Goal: Task Accomplishment & Management: Manage account settings

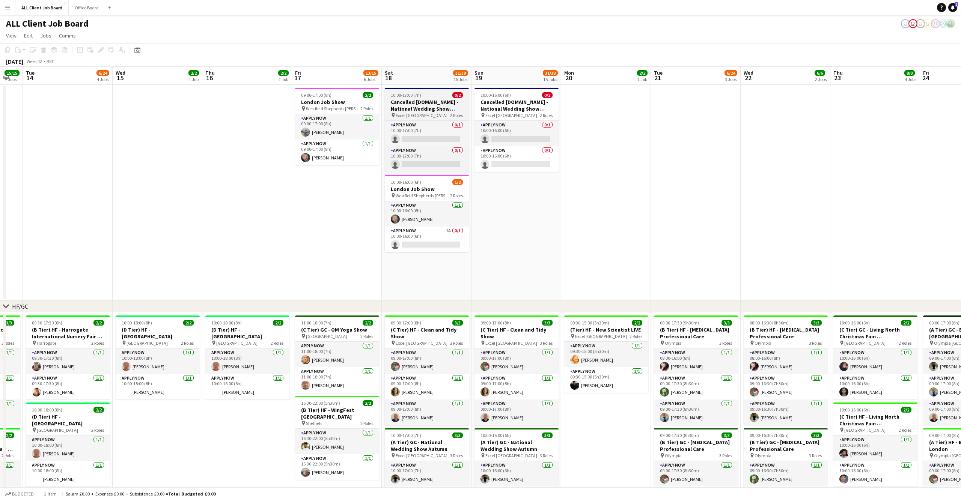
click at [432, 99] on h3 "Cancelled [DOMAIN_NAME] - National Wedding Show Autumn" at bounding box center [427, 106] width 84 height 14
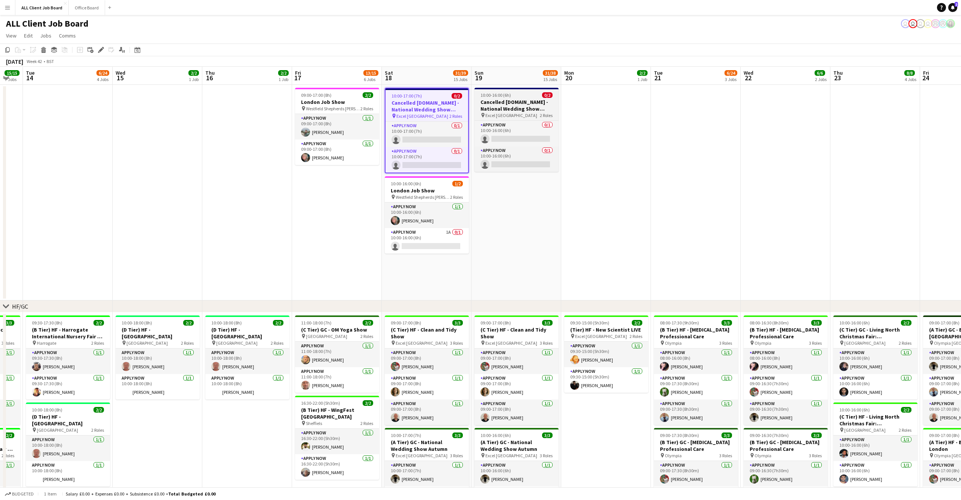
click at [528, 96] on div "10:00-16:00 (6h) 0/2" at bounding box center [516, 95] width 84 height 6
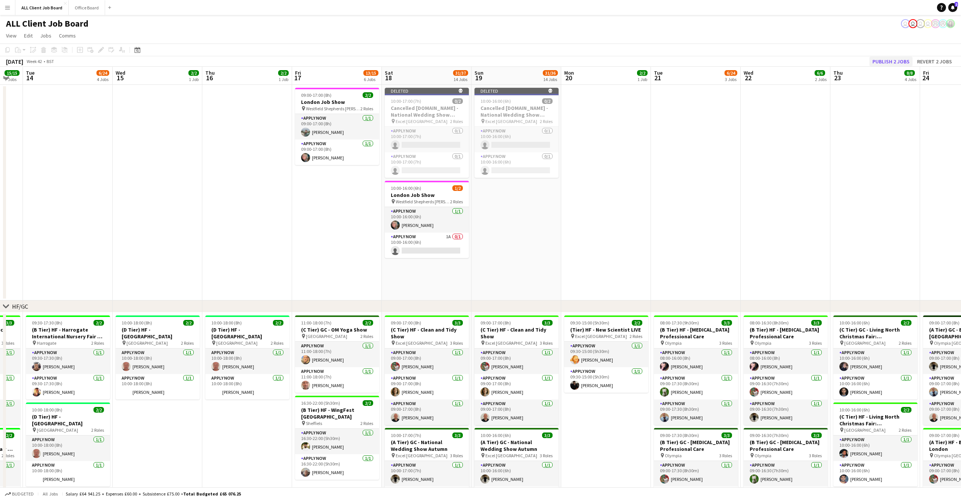
click at [887, 62] on button "Publish 2 jobs" at bounding box center [890, 62] width 43 height 10
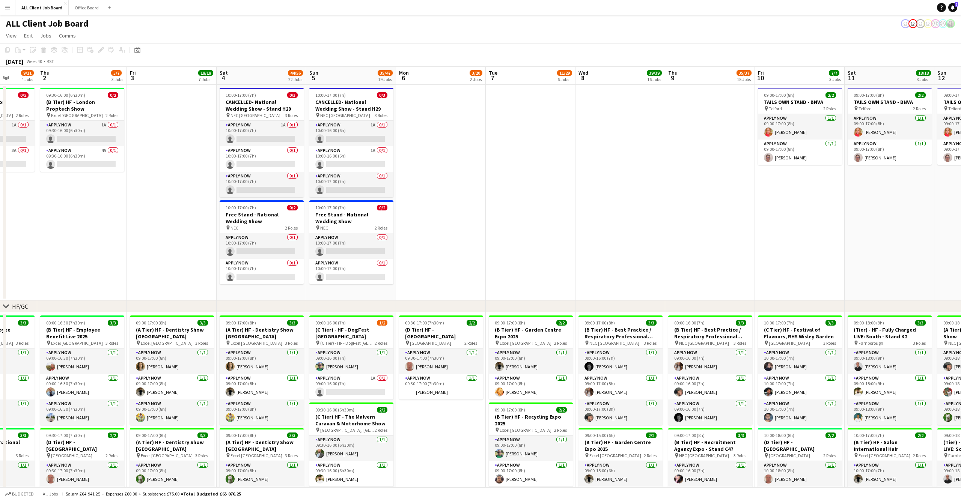
scroll to position [0, 222]
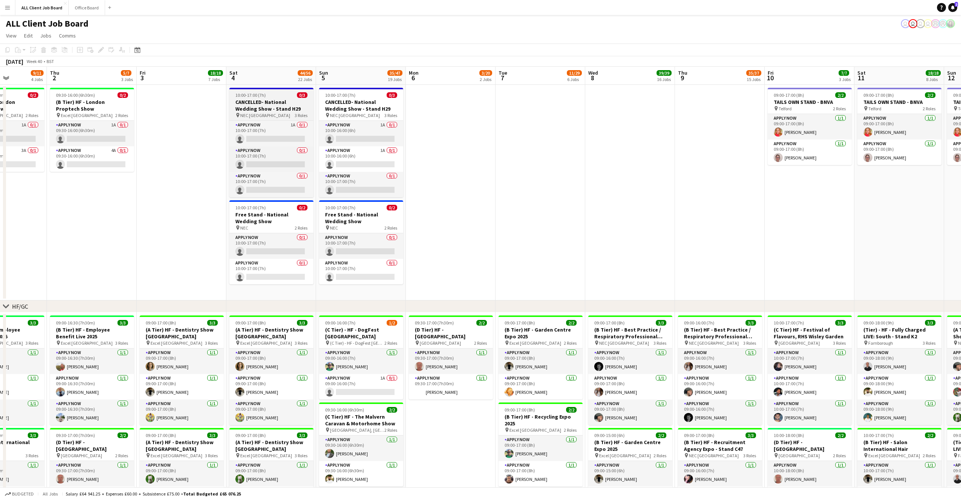
click at [274, 98] on div "10:00-17:00 (7h) 0/3" at bounding box center [271, 95] width 84 height 6
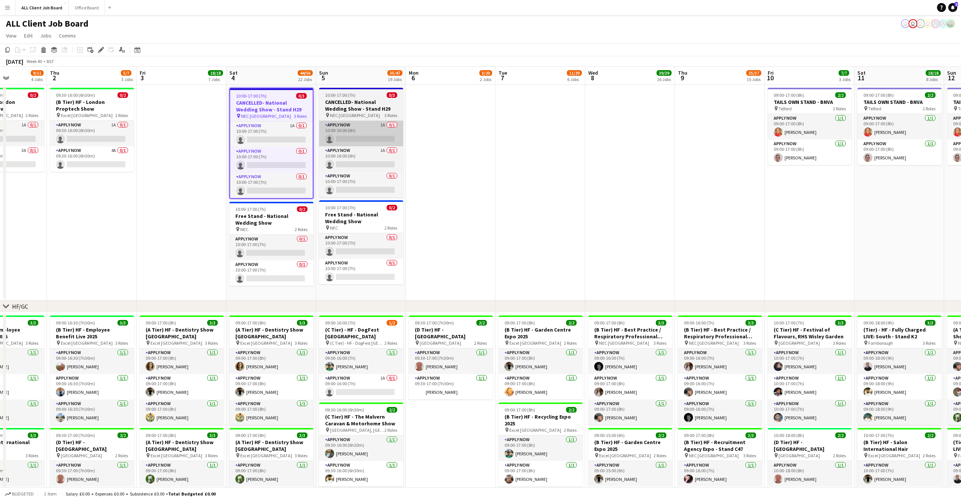
drag, startPoint x: 361, startPoint y: 95, endPoint x: 346, endPoint y: 128, distance: 35.9
click at [361, 95] on div "10:00-17:00 (7h) 0/3" at bounding box center [361, 95] width 84 height 6
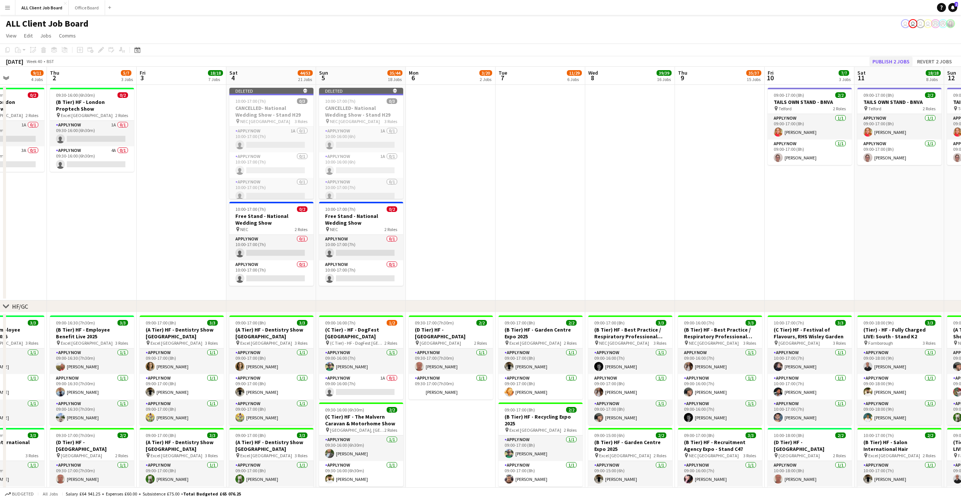
click at [896, 60] on button "Publish 2 jobs" at bounding box center [890, 62] width 43 height 10
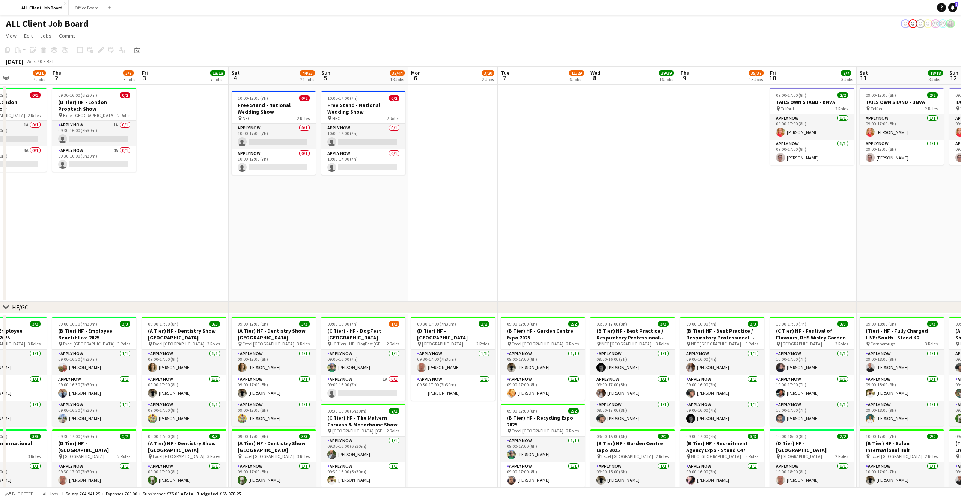
scroll to position [0, 0]
click at [273, 102] on h3 "Free Stand - National Wedding Show" at bounding box center [274, 109] width 84 height 14
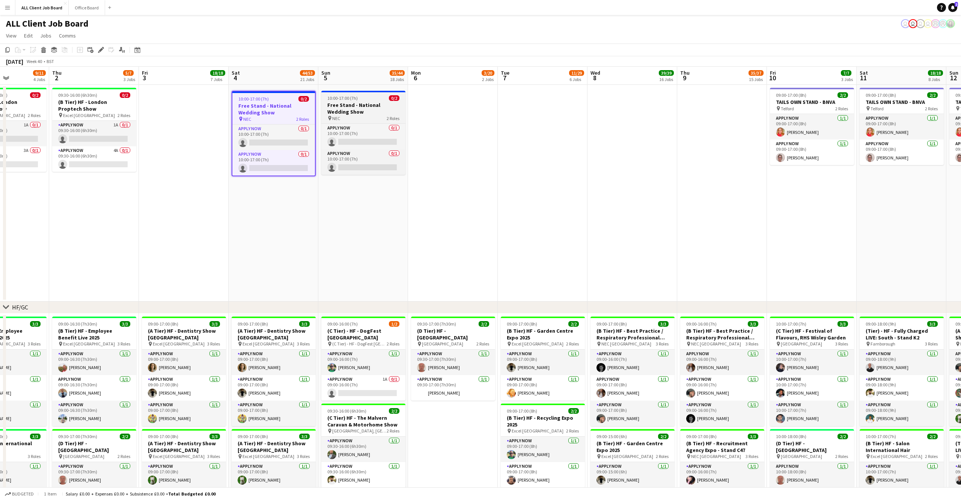
click at [348, 98] on span "10:00-17:00 (7h)" at bounding box center [342, 98] width 30 height 6
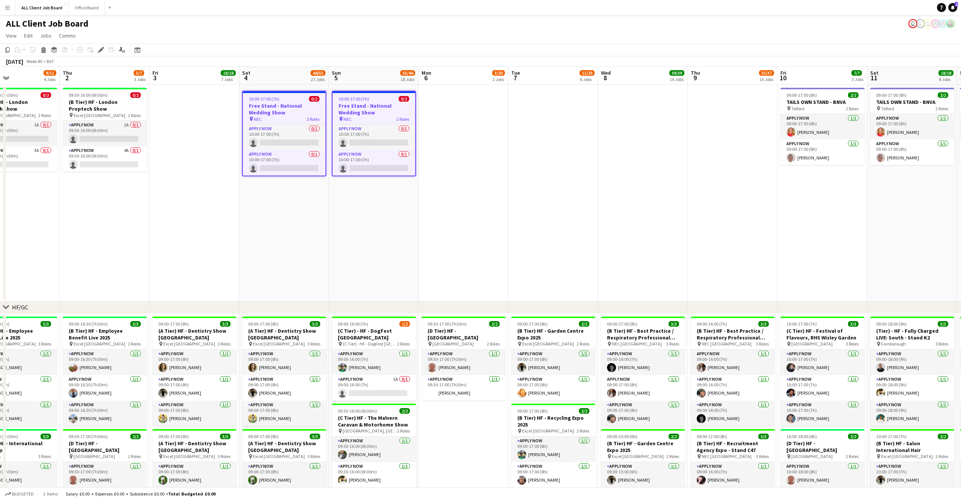
scroll to position [0, 211]
drag, startPoint x: 268, startPoint y: 99, endPoint x: 276, endPoint y: 105, distance: 10.3
drag, startPoint x: 495, startPoint y: 107, endPoint x: 363, endPoint y: 98, distance: 131.7
click at [494, 107] on app-date-cell at bounding box center [462, 193] width 90 height 217
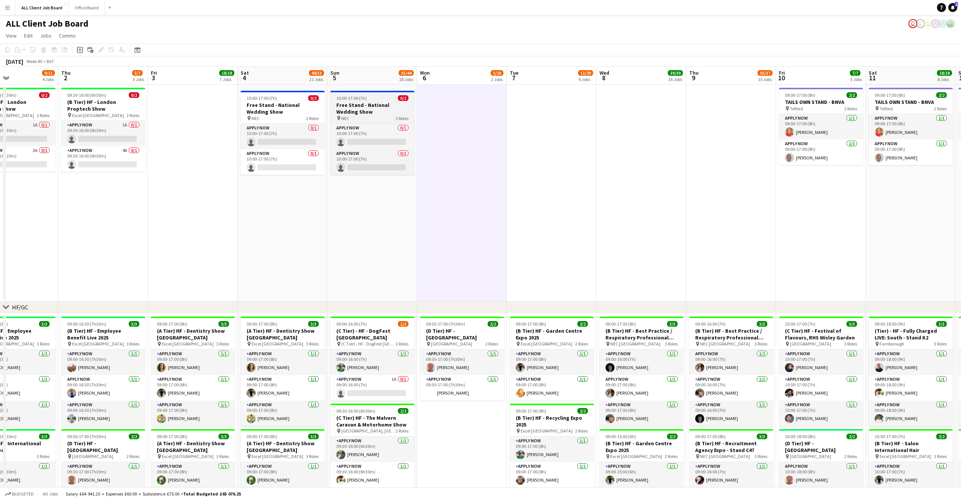
drag, startPoint x: 277, startPoint y: 101, endPoint x: 362, endPoint y: 100, distance: 85.6
click at [278, 102] on h3 "Free Stand - National Wedding Show" at bounding box center [283, 109] width 84 height 14
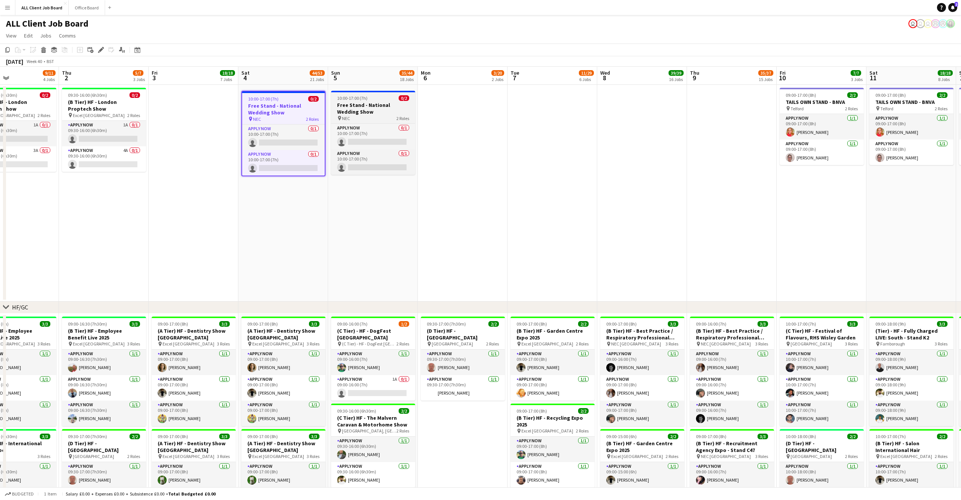
click at [373, 99] on div "10:00-17:00 (7h) 0/2" at bounding box center [373, 98] width 84 height 6
drag, startPoint x: 99, startPoint y: 47, endPoint x: 112, endPoint y: 47, distance: 12.4
click at [99, 47] on icon "Edit" at bounding box center [101, 50] width 6 height 6
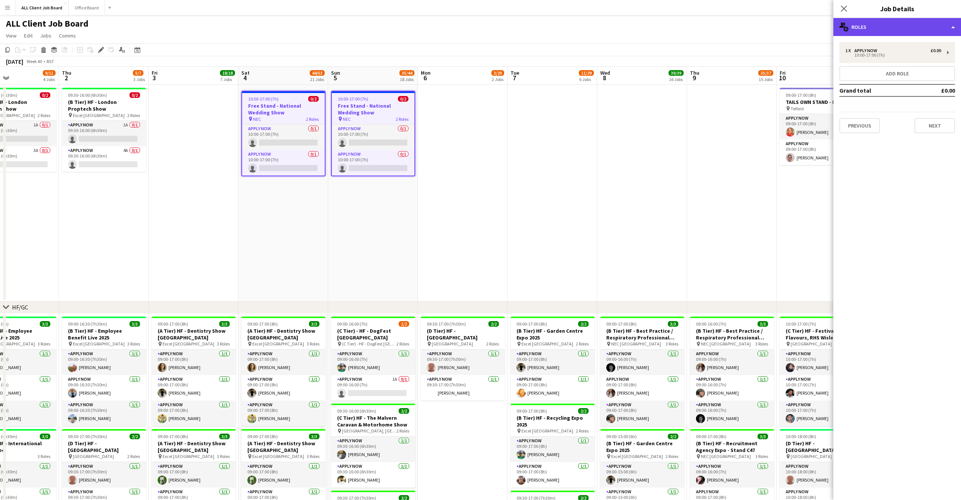
click at [922, 27] on div "multiple-users-add Roles" at bounding box center [897, 27] width 128 height 18
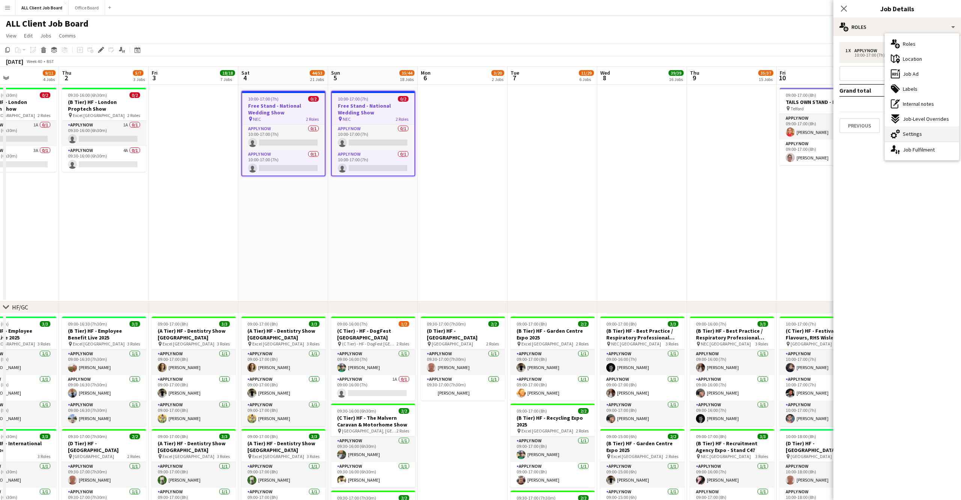
click at [908, 137] on span "Settings" at bounding box center [911, 134] width 19 height 7
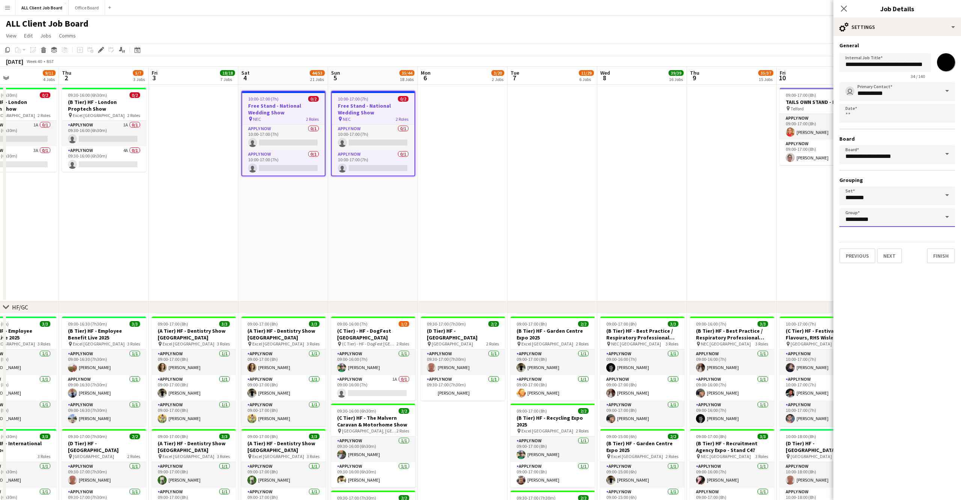
click at [866, 209] on input "**********" at bounding box center [897, 217] width 116 height 19
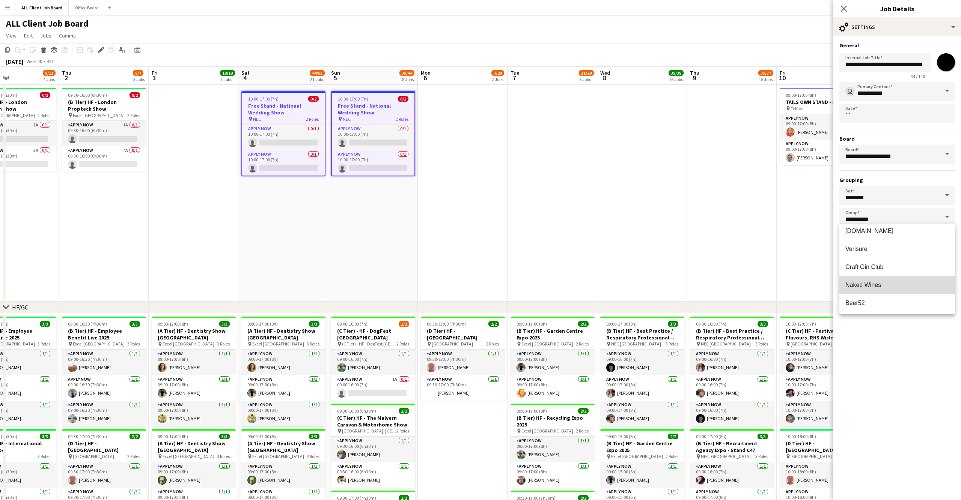
click at [868, 287] on span "Naked Wines" at bounding box center [863, 285] width 36 height 6
type input "**********"
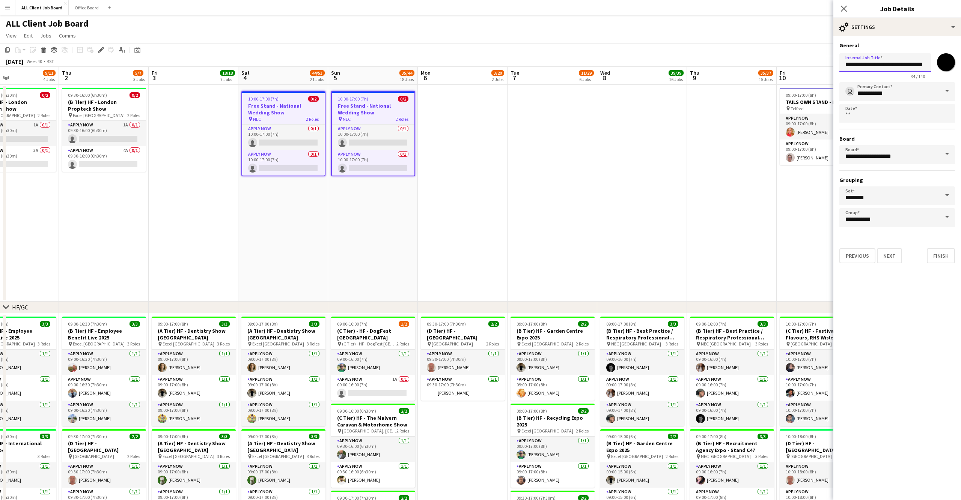
drag, startPoint x: 871, startPoint y: 65, endPoint x: 838, endPoint y: 62, distance: 33.2
click at [838, 62] on form "**********" at bounding box center [897, 152] width 128 height 221
drag, startPoint x: 900, startPoint y: 63, endPoint x: 915, endPoint y: 61, distance: 15.2
click at [915, 61] on input "**********" at bounding box center [885, 62] width 92 height 19
click at [923, 62] on input "**********" at bounding box center [885, 62] width 92 height 19
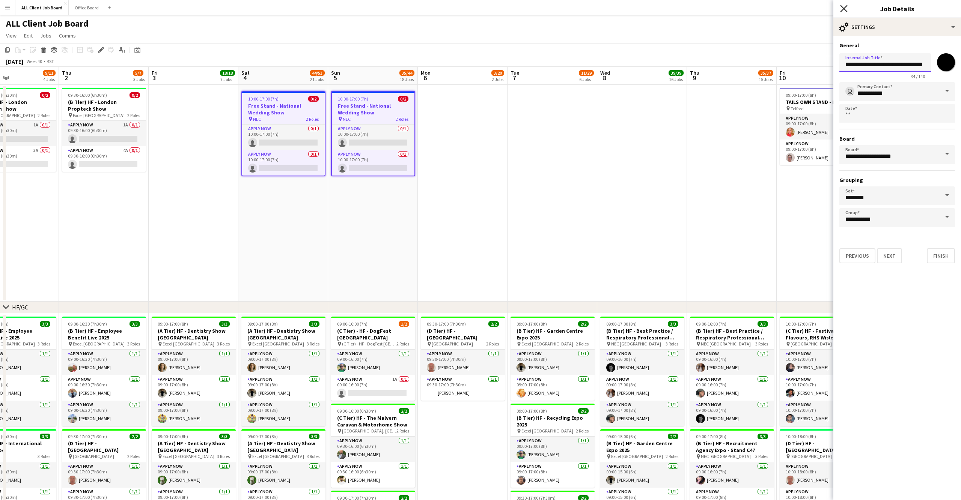
type input "**********"
click at [844, 8] on icon "Close pop-in" at bounding box center [843, 8] width 7 height 7
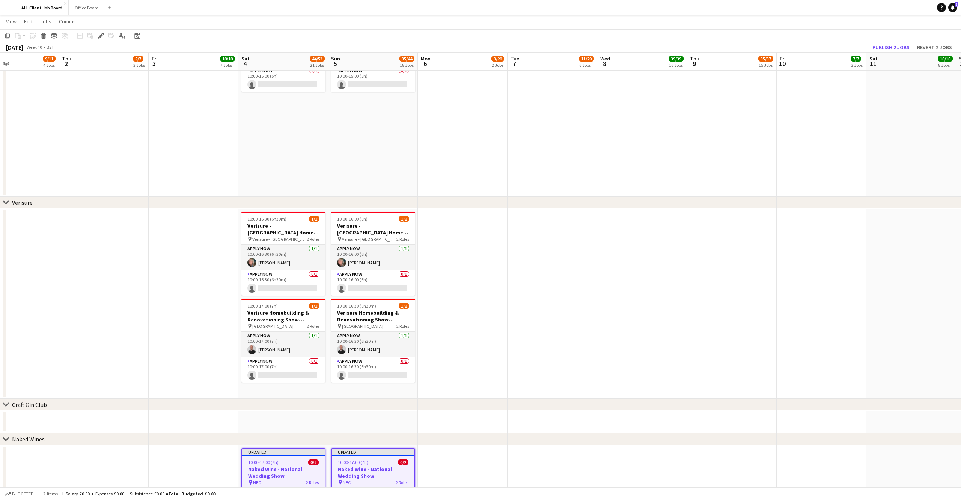
scroll to position [2495, 0]
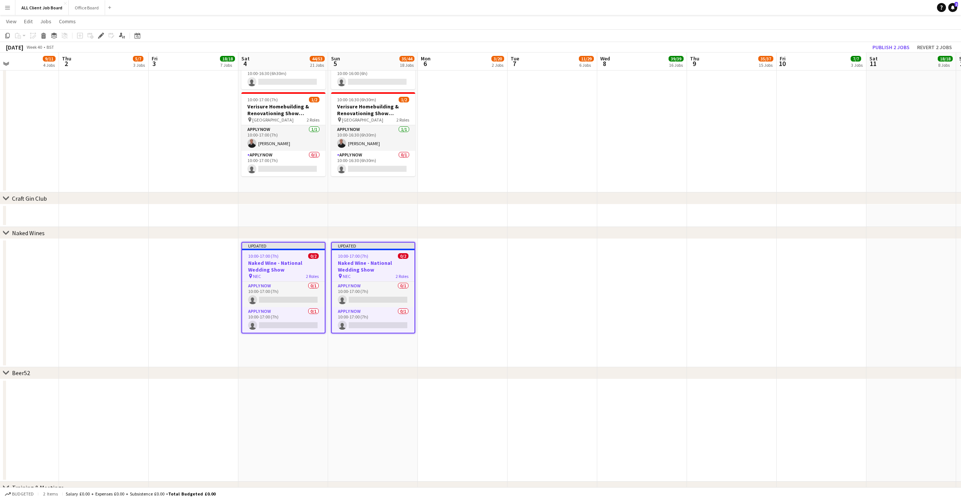
click at [502, 295] on app-date-cell at bounding box center [463, 303] width 90 height 128
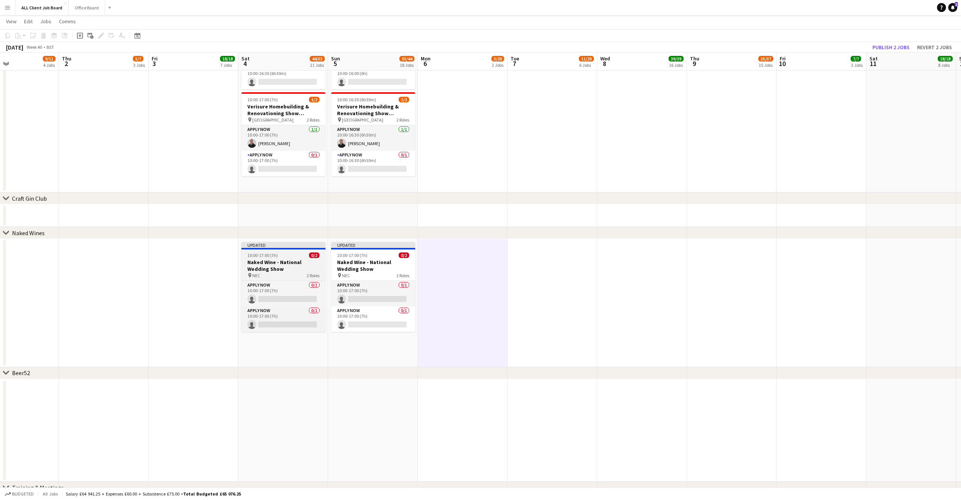
click at [287, 263] on h3 "Naked Wine - National Wedding Show" at bounding box center [283, 266] width 84 height 14
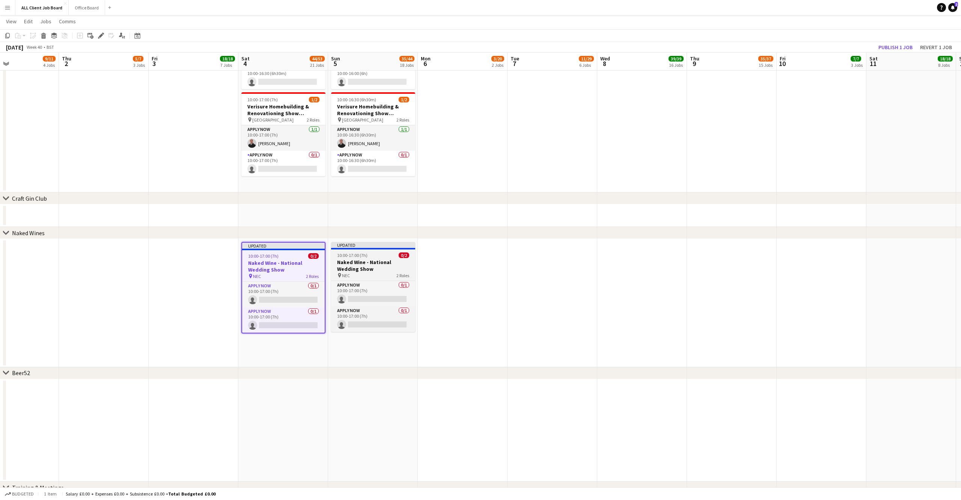
click at [371, 247] on div "Updated" at bounding box center [373, 245] width 84 height 6
drag, startPoint x: 99, startPoint y: 36, endPoint x: 119, endPoint y: 35, distance: 19.5
click at [99, 36] on icon at bounding box center [101, 36] width 4 height 4
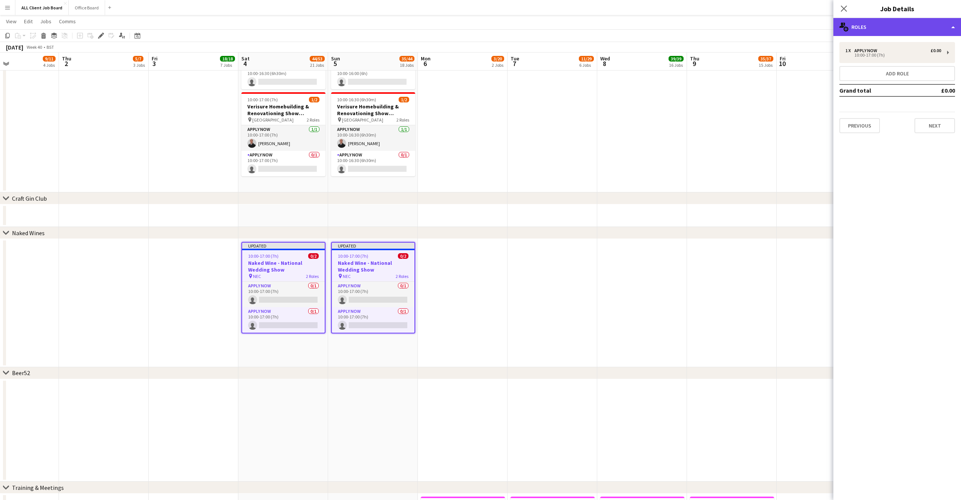
click at [910, 29] on div "multiple-users-add Roles" at bounding box center [897, 27] width 128 height 18
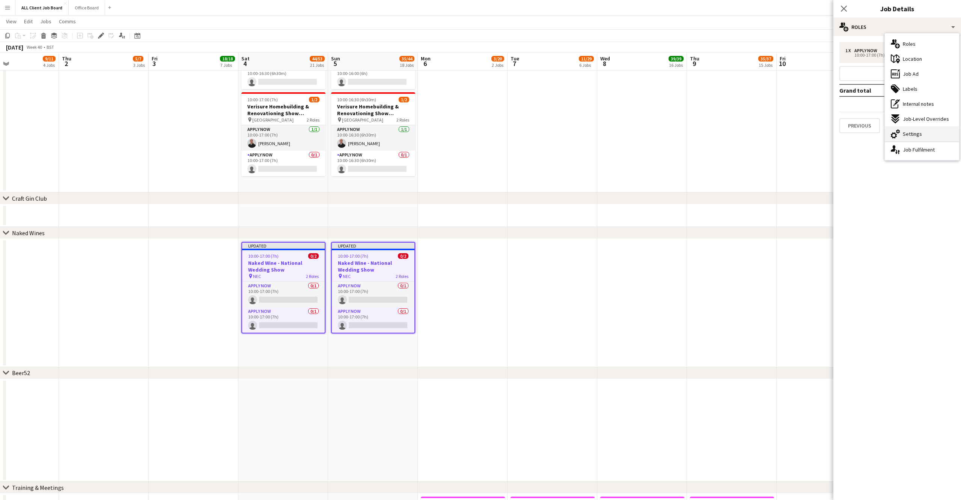
click at [904, 134] on span "Settings" at bounding box center [911, 134] width 19 height 7
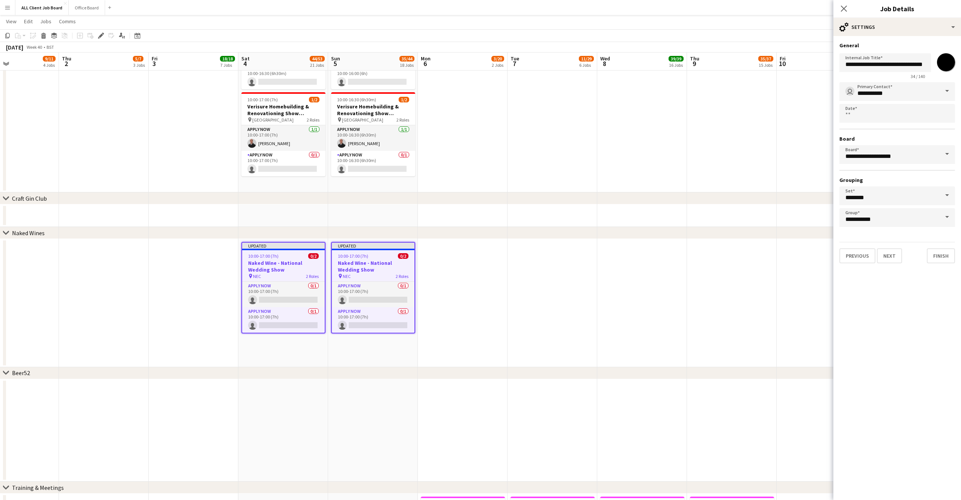
click at [947, 64] on input "*******" at bounding box center [945, 62] width 27 height 27
type input "*******"
click at [841, 6] on icon at bounding box center [843, 8] width 7 height 7
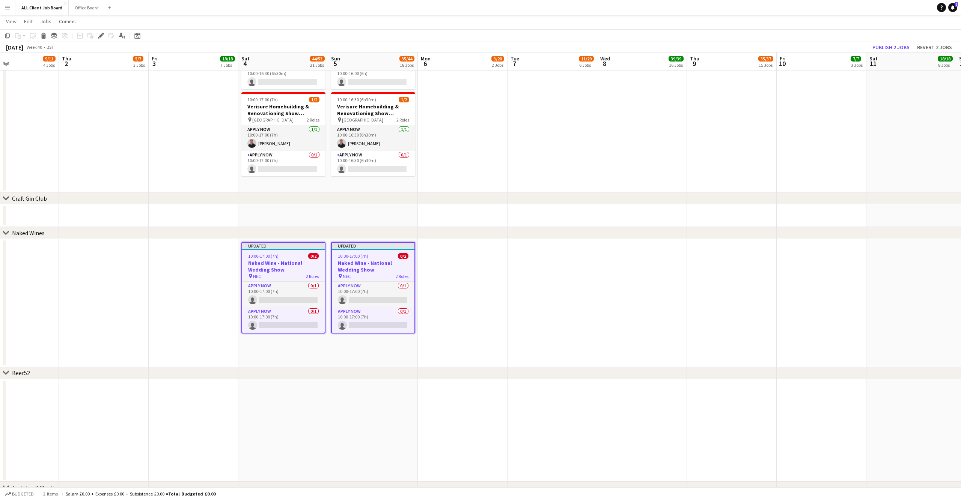
drag, startPoint x: 534, startPoint y: 290, endPoint x: 535, endPoint y: 286, distance: 4.5
click at [534, 290] on app-date-cell at bounding box center [552, 303] width 90 height 128
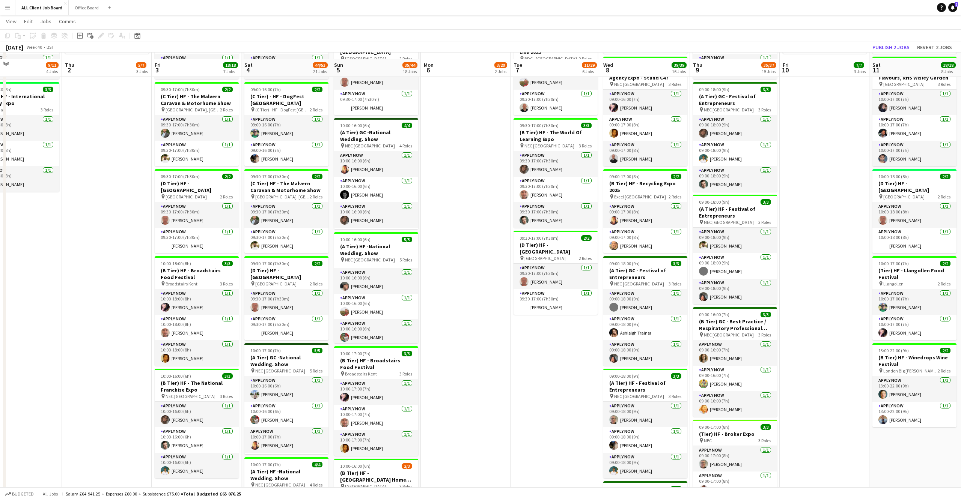
scroll to position [370, 0]
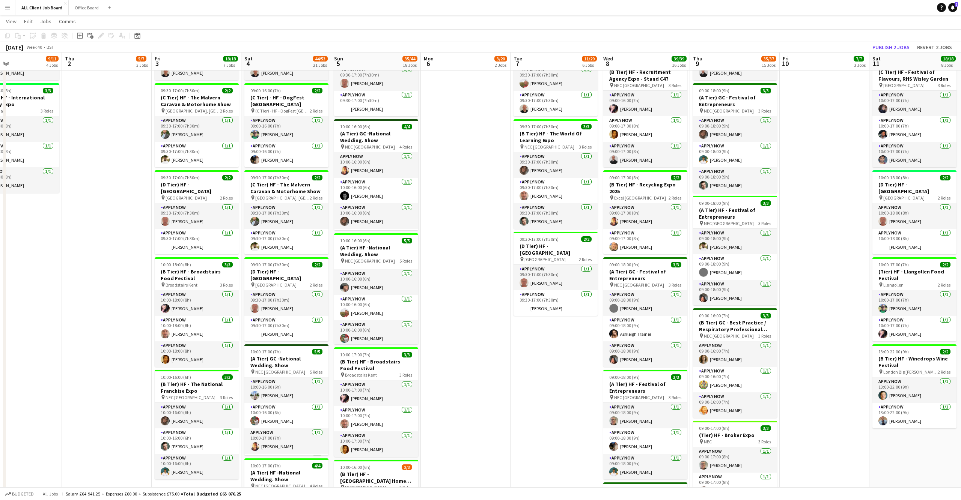
click at [898, 50] on button "Publish 2 jobs" at bounding box center [890, 47] width 43 height 10
click at [898, 49] on div "Publish 2 jobs Revert 2 jobs" at bounding box center [904, 47] width 111 height 10
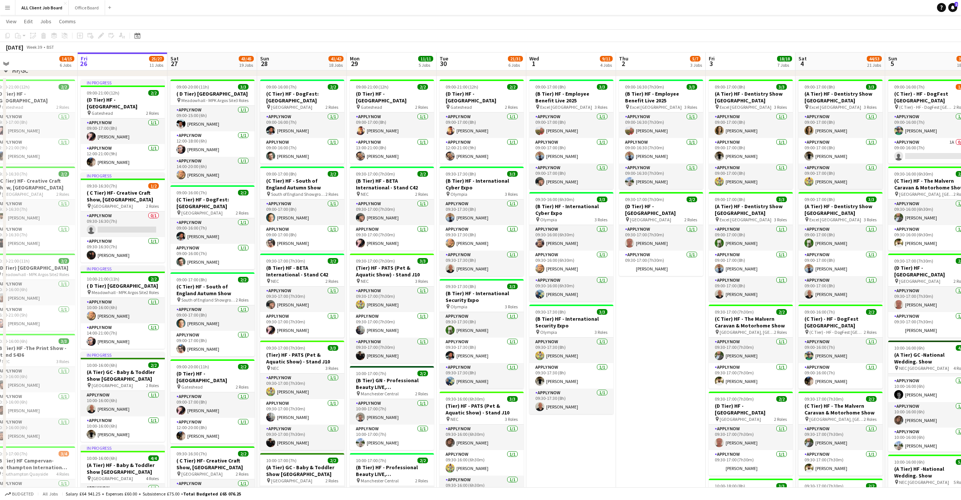
scroll to position [0, 281]
click at [402, 94] on h3 "(D Tier) HF - [GEOGRAPHIC_DATA]" at bounding box center [392, 97] width 84 height 14
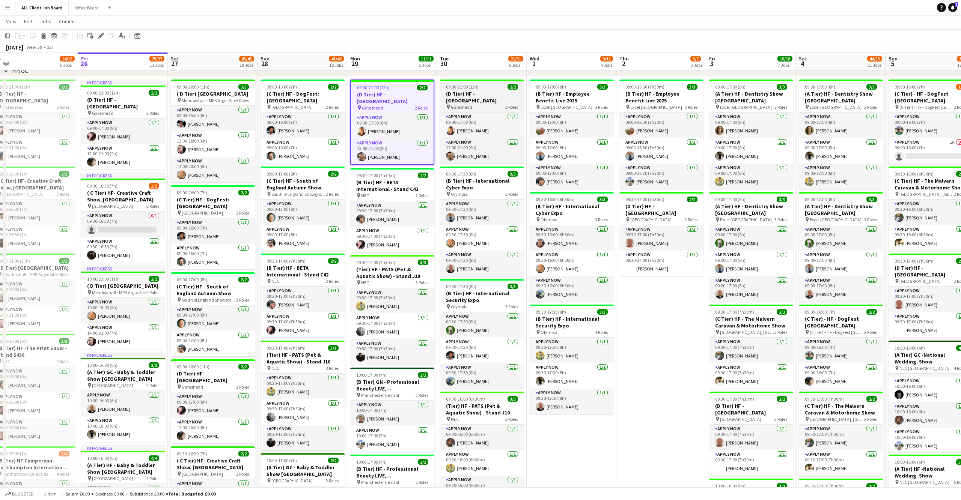
click at [477, 87] on span "09:00-21:00 (12h)" at bounding box center [462, 87] width 33 height 6
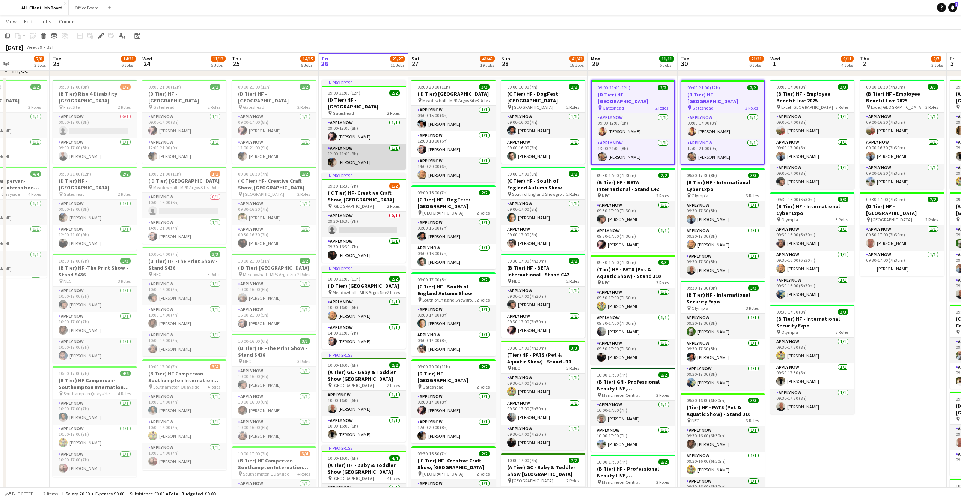
scroll to position [0, 196]
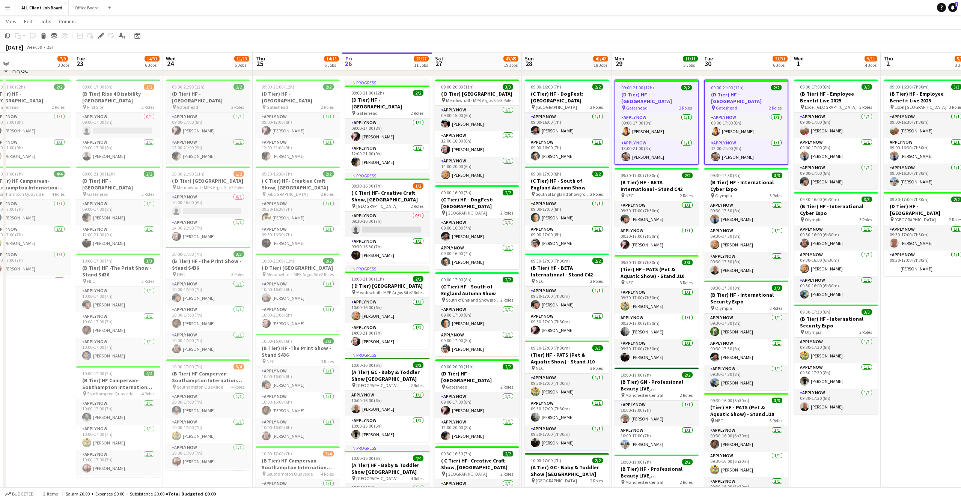
click at [200, 104] on div "pin Gateshead 2 Roles" at bounding box center [208, 107] width 84 height 6
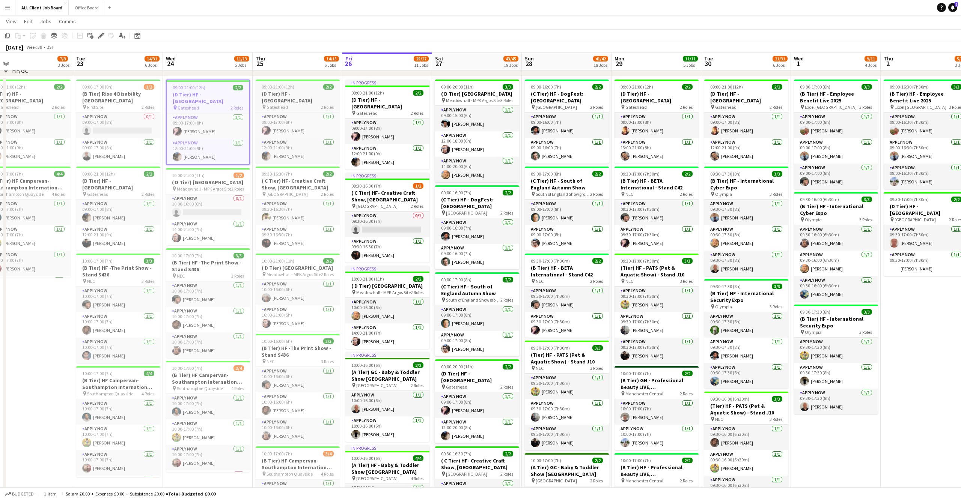
click at [326, 98] on h3 "(D Tier) HF - [GEOGRAPHIC_DATA]" at bounding box center [298, 97] width 84 height 14
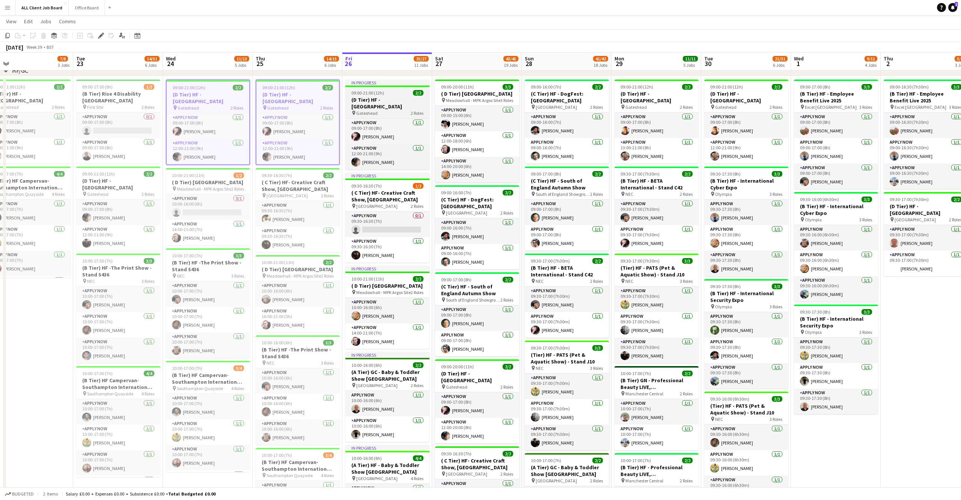
click at [397, 102] on h3 "(D Tier) HF - [GEOGRAPHIC_DATA]" at bounding box center [387, 103] width 84 height 14
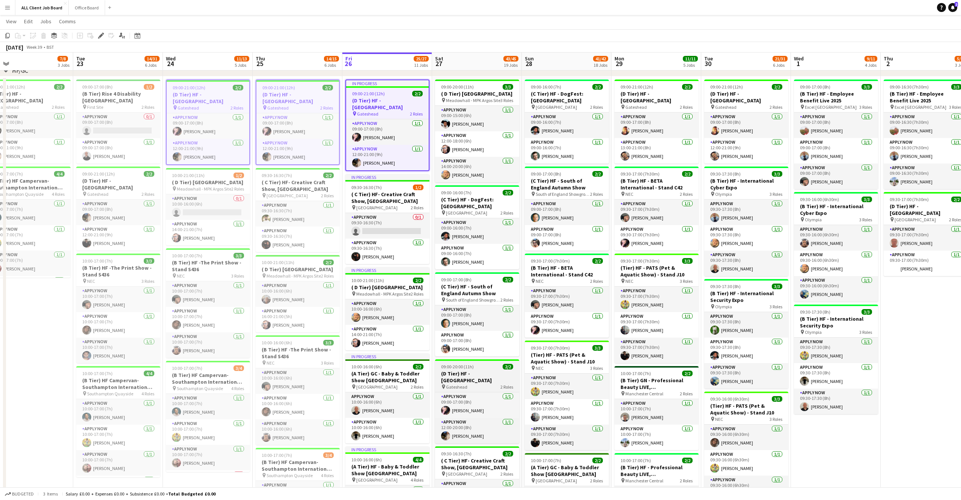
click at [489, 381] on h3 "(D Tier) HF - [GEOGRAPHIC_DATA]" at bounding box center [477, 377] width 84 height 14
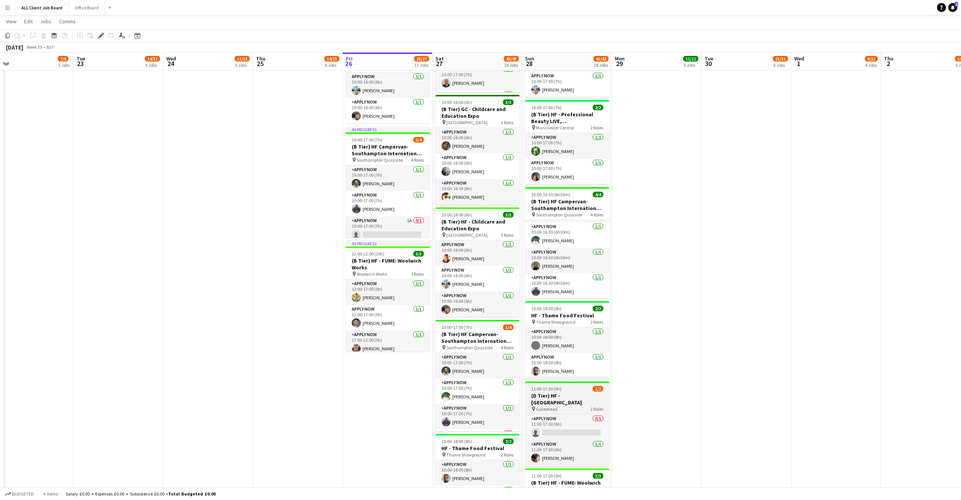
scroll to position [23, 0]
click at [574, 392] on h3 "(D Tier) HF - [GEOGRAPHIC_DATA]" at bounding box center [567, 399] width 84 height 14
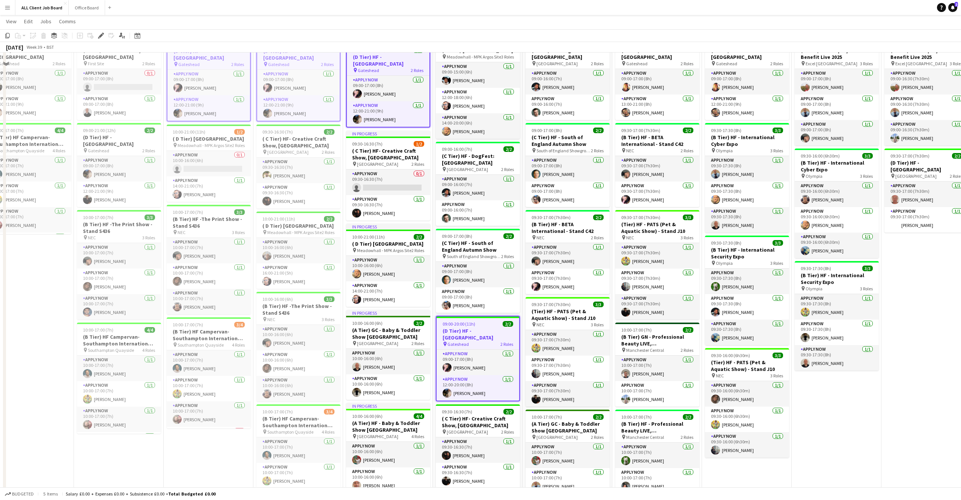
scroll to position [0, 0]
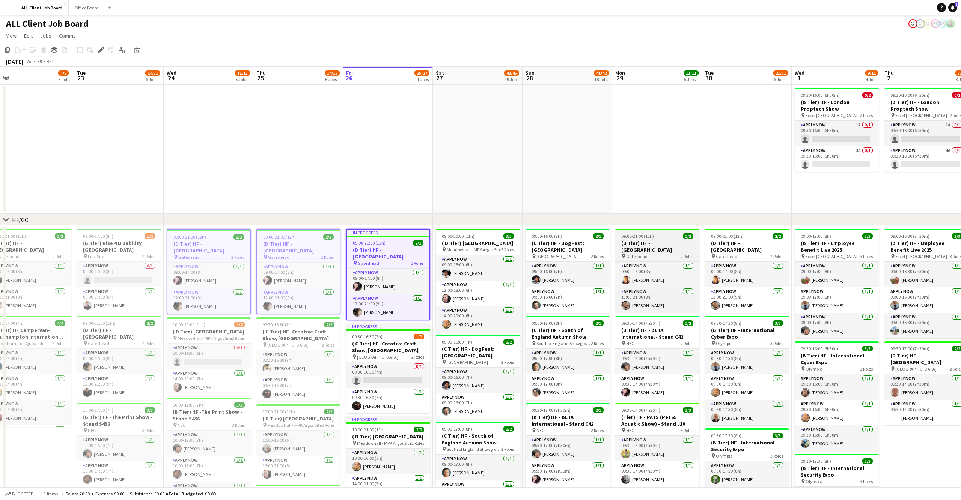
drag, startPoint x: 636, startPoint y: 240, endPoint x: 661, endPoint y: 241, distance: 25.2
click at [636, 240] on h3 "(D Tier) HF - [GEOGRAPHIC_DATA]" at bounding box center [657, 247] width 84 height 14
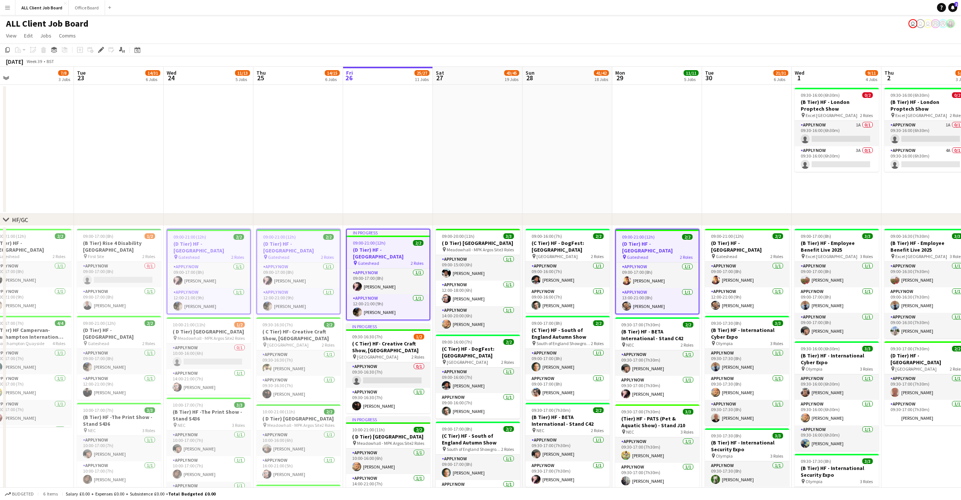
scroll to position [0, 194]
click at [741, 244] on h3 "(D Tier) HF - [GEOGRAPHIC_DATA]" at bounding box center [748, 247] width 84 height 14
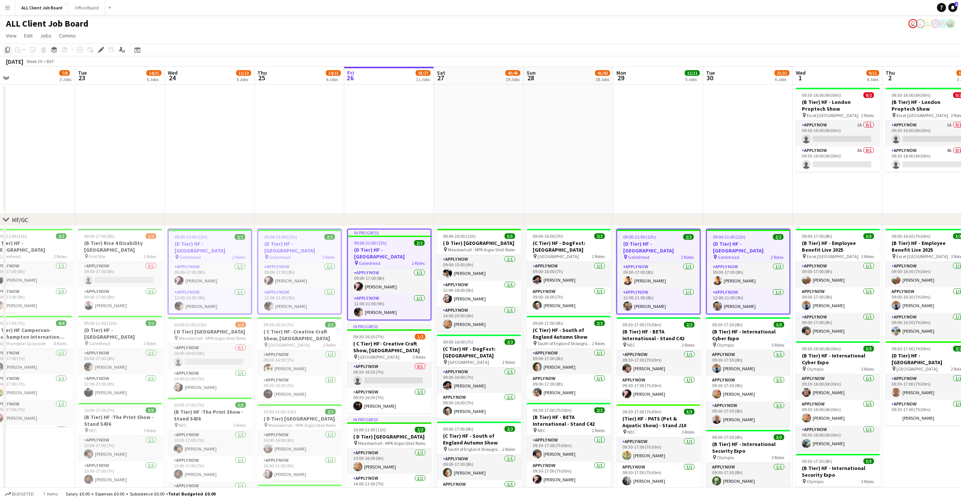
click at [8, 49] on icon "Copy" at bounding box center [8, 50] width 6 height 6
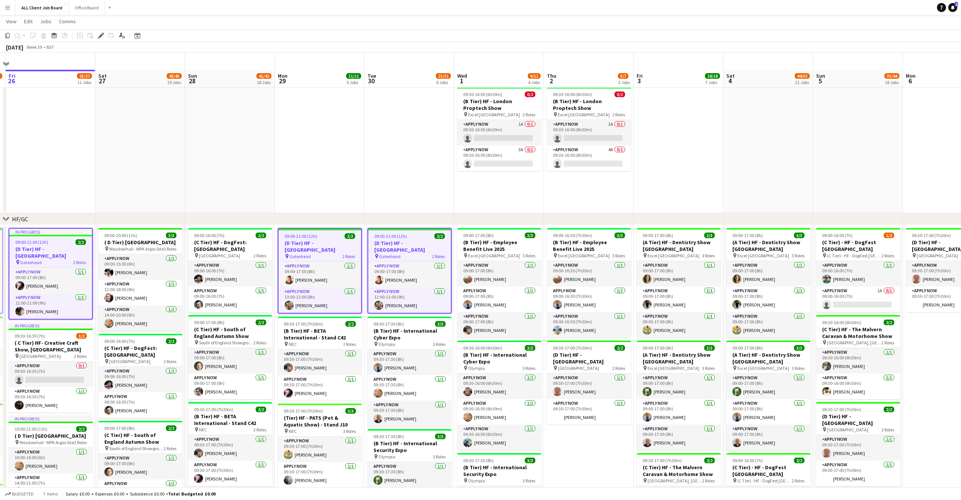
scroll to position [291, 0]
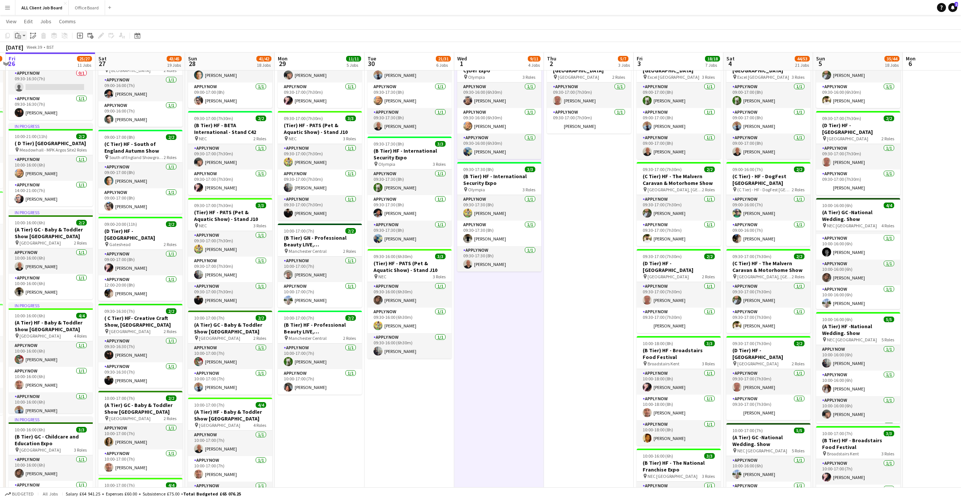
click at [17, 35] on icon "Paste" at bounding box center [18, 36] width 6 height 6
click at [36, 51] on link "Paste Command V" at bounding box center [49, 50] width 59 height 7
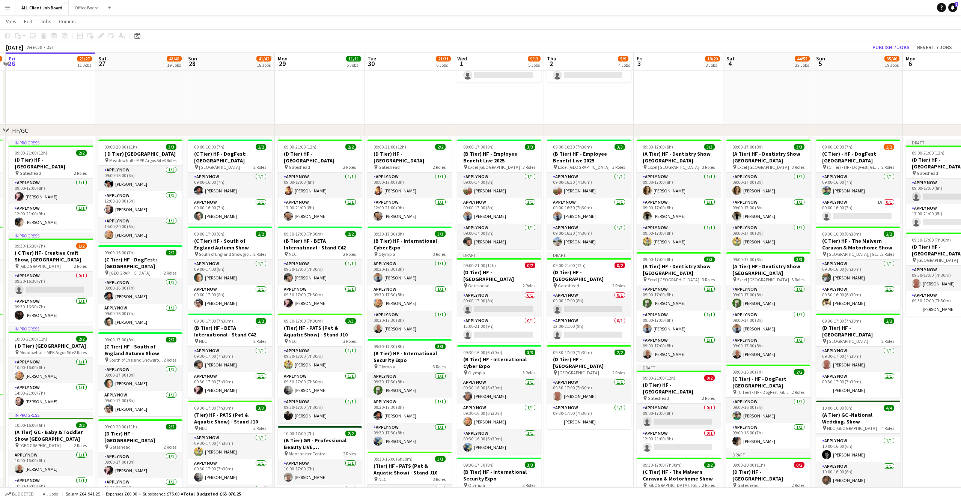
scroll to position [0, 0]
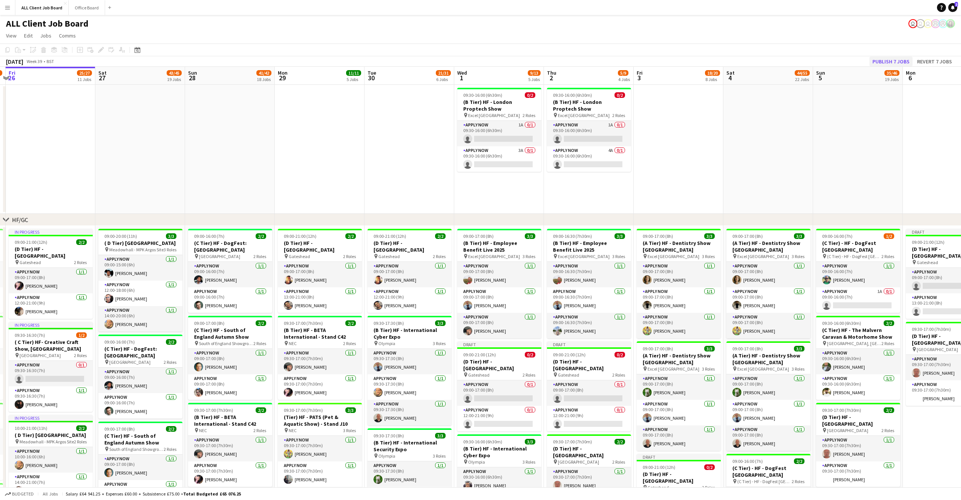
click at [890, 59] on button "Publish 7 jobs" at bounding box center [890, 62] width 43 height 10
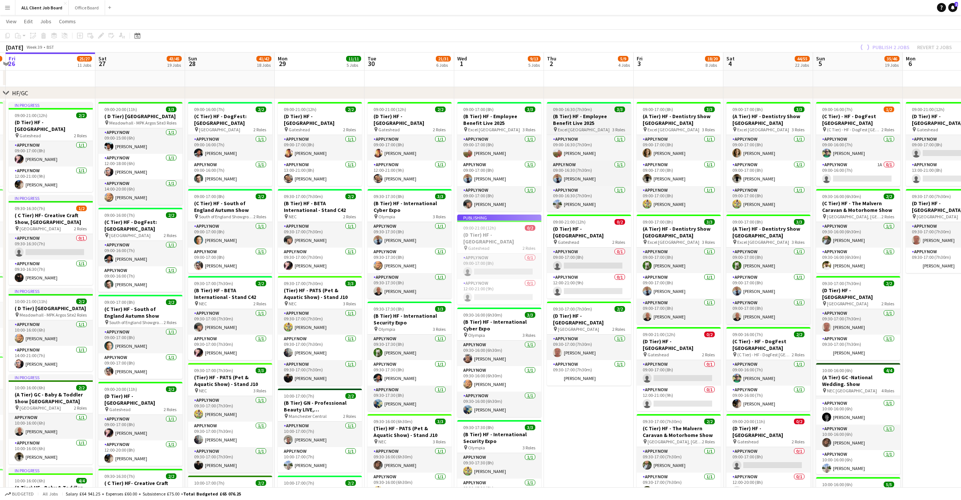
scroll to position [145, 0]
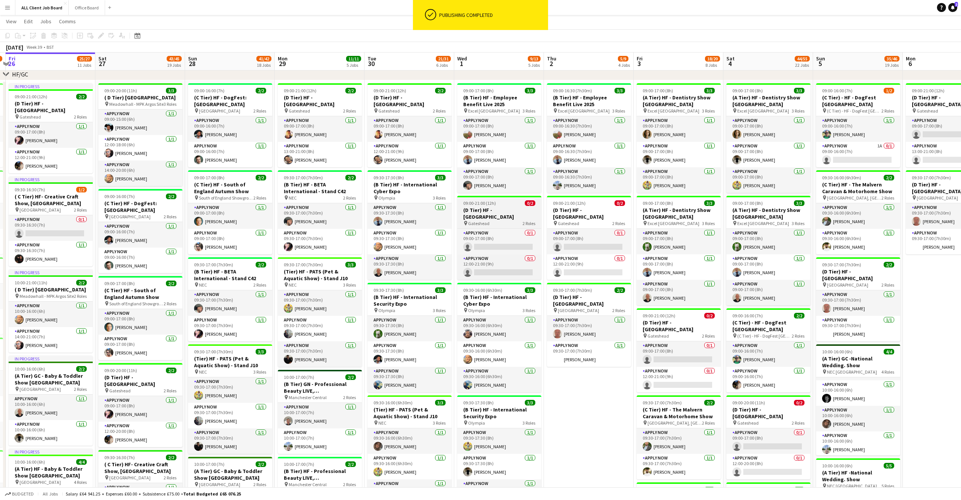
drag, startPoint x: 499, startPoint y: 207, endPoint x: 534, endPoint y: 208, distance: 34.9
click at [499, 207] on h3 "(D Tier) HF - [GEOGRAPHIC_DATA]" at bounding box center [499, 214] width 84 height 14
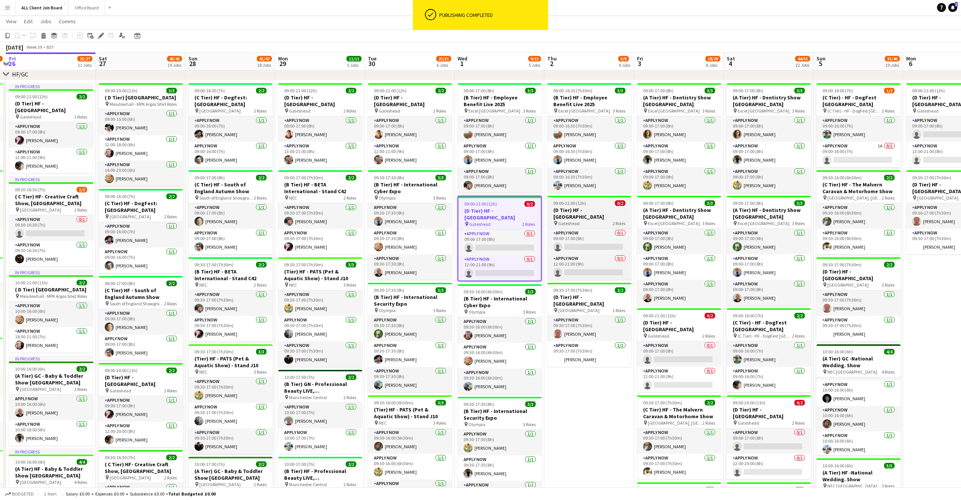
click at [591, 211] on h3 "(D Tier) HF - [GEOGRAPHIC_DATA]" at bounding box center [589, 214] width 84 height 14
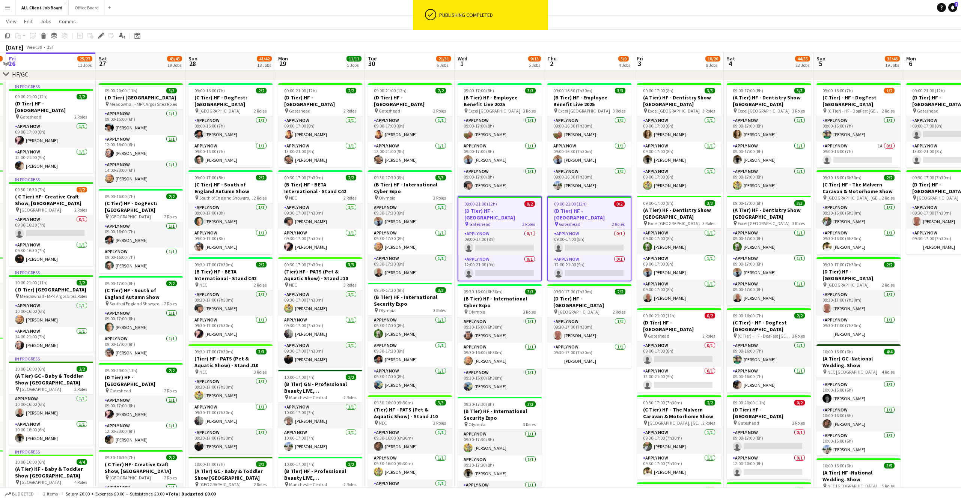
scroll to position [0, 323]
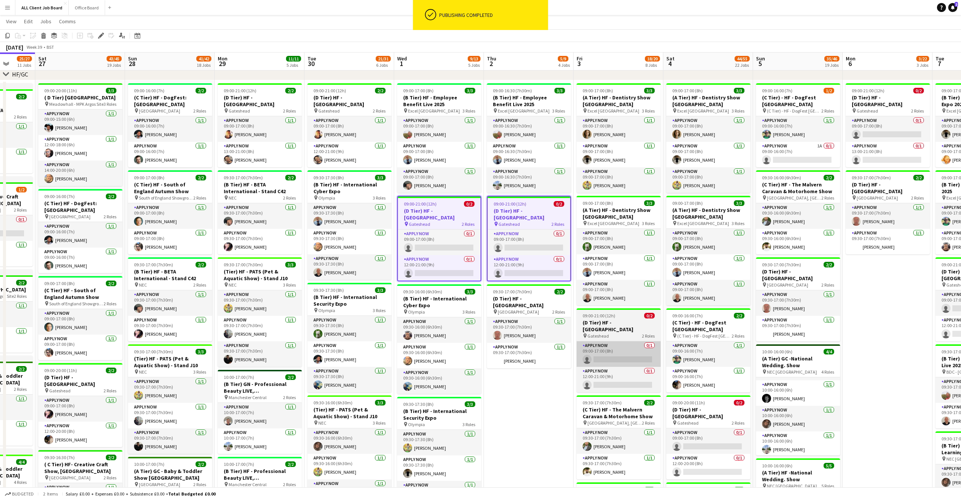
drag, startPoint x: 616, startPoint y: 322, endPoint x: 635, endPoint y: 343, distance: 28.4
click at [616, 322] on h3 "(D Tier) HF - [GEOGRAPHIC_DATA]" at bounding box center [618, 326] width 84 height 14
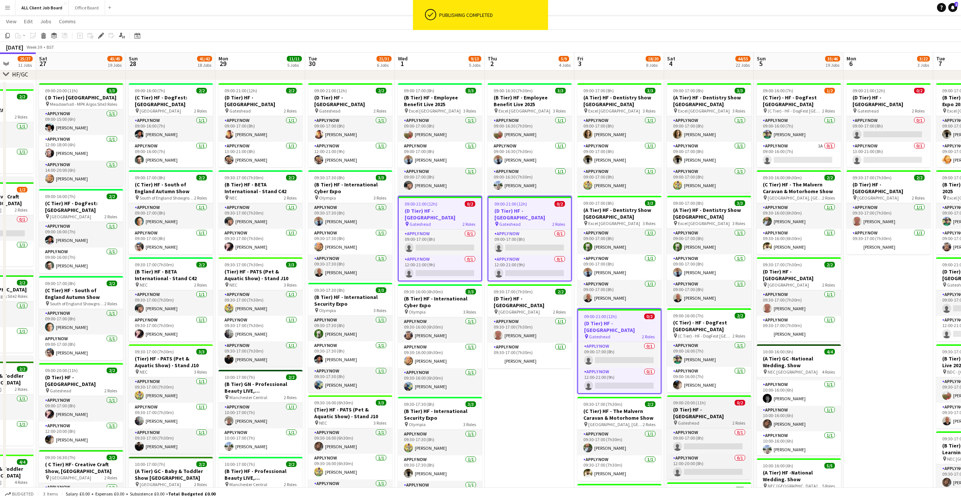
click at [712, 412] on h3 "(D Tier) HF - [GEOGRAPHIC_DATA]" at bounding box center [709, 413] width 84 height 14
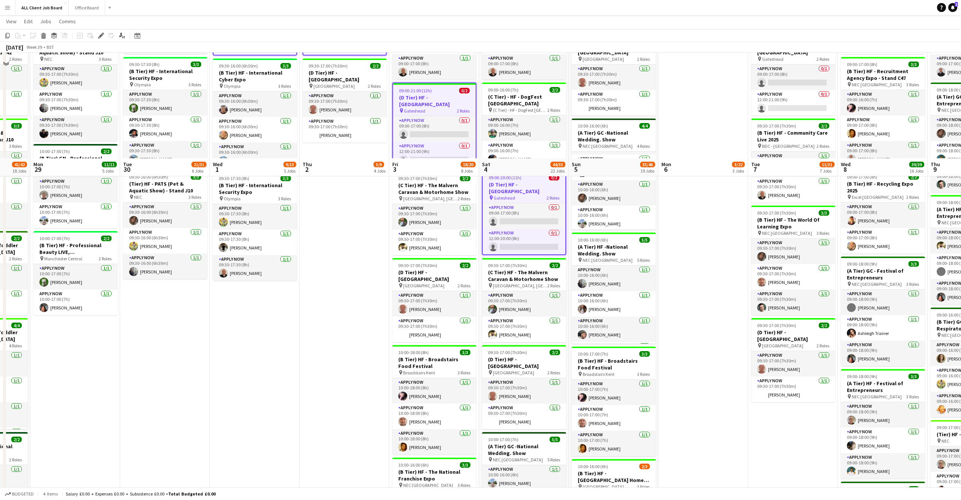
scroll to position [746, 0]
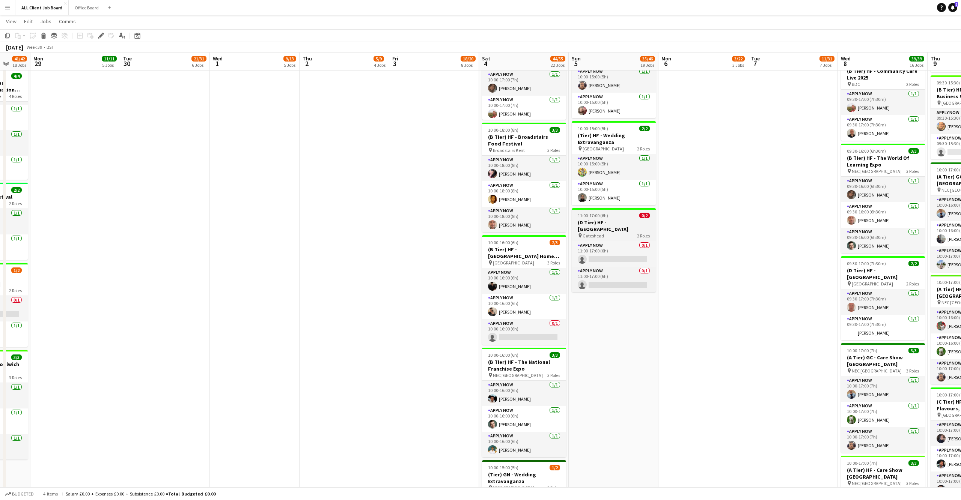
click at [610, 220] on h3 "(D Tier) HF - [GEOGRAPHIC_DATA]" at bounding box center [613, 226] width 84 height 14
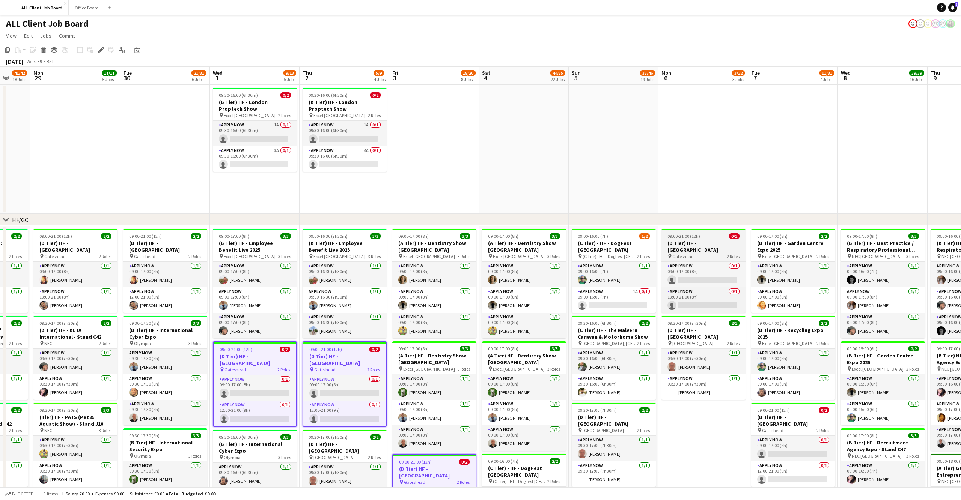
scroll to position [0, 0]
click at [710, 240] on h3 "(D Tier) HF - [GEOGRAPHIC_DATA]" at bounding box center [703, 247] width 84 height 14
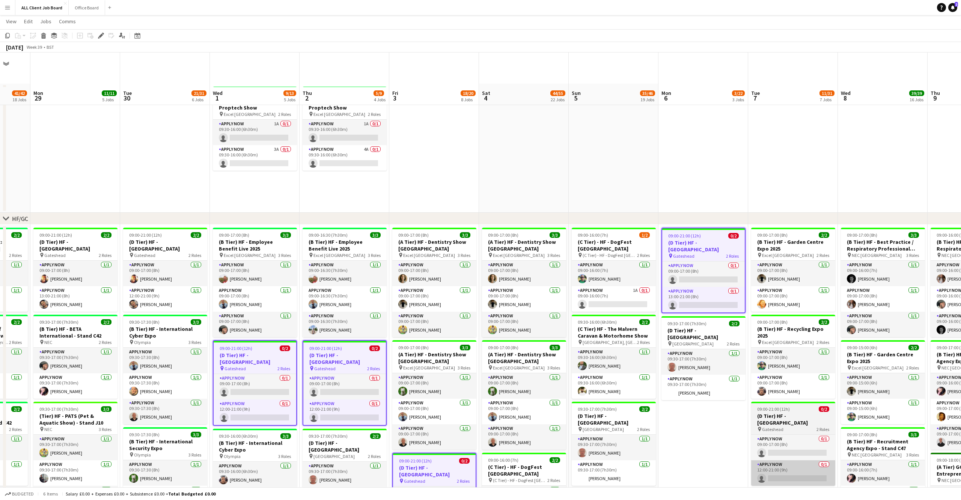
scroll to position [116, 0]
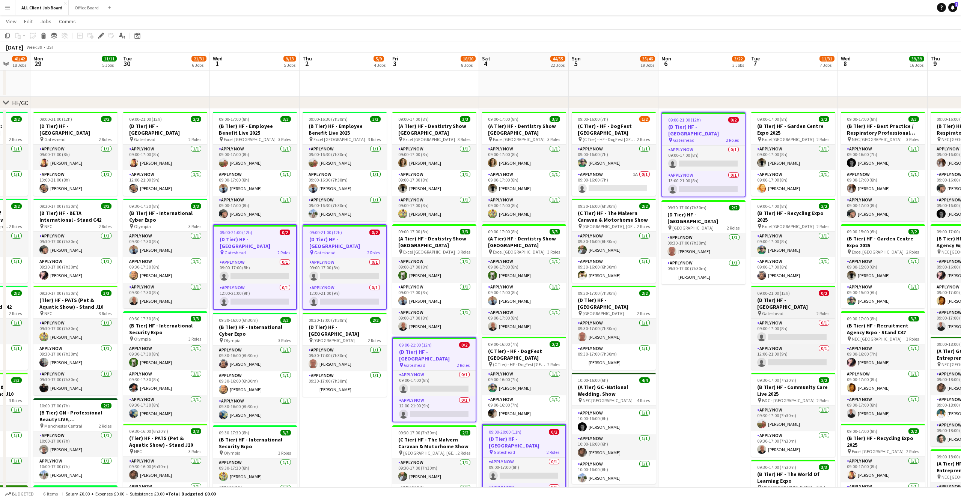
click at [788, 297] on h3 "(D Tier) HF - [GEOGRAPHIC_DATA]" at bounding box center [793, 304] width 84 height 14
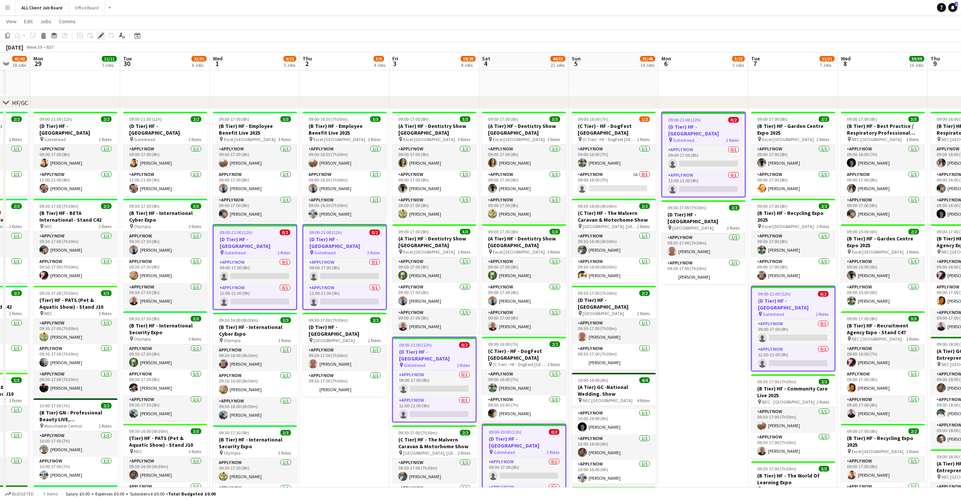
click at [101, 32] on div "Edit" at bounding box center [100, 35] width 9 height 9
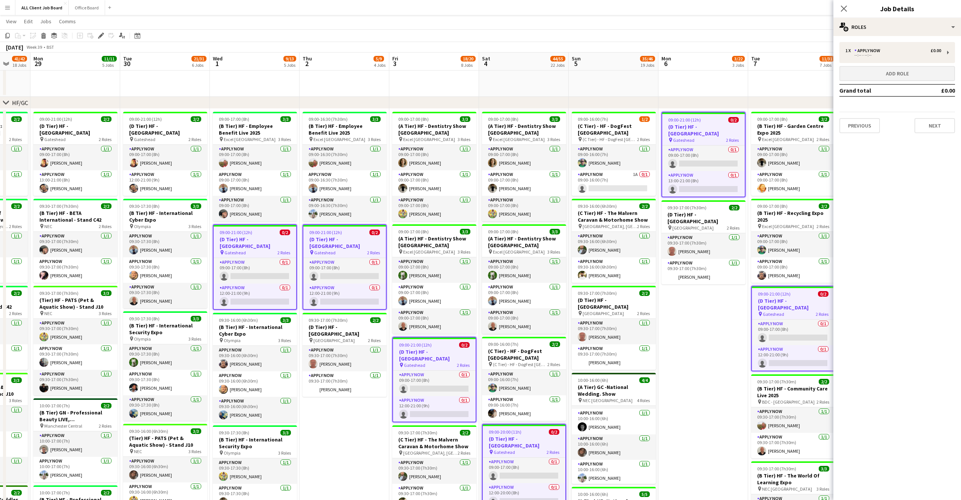
click at [925, 72] on button "Add role" at bounding box center [897, 73] width 116 height 15
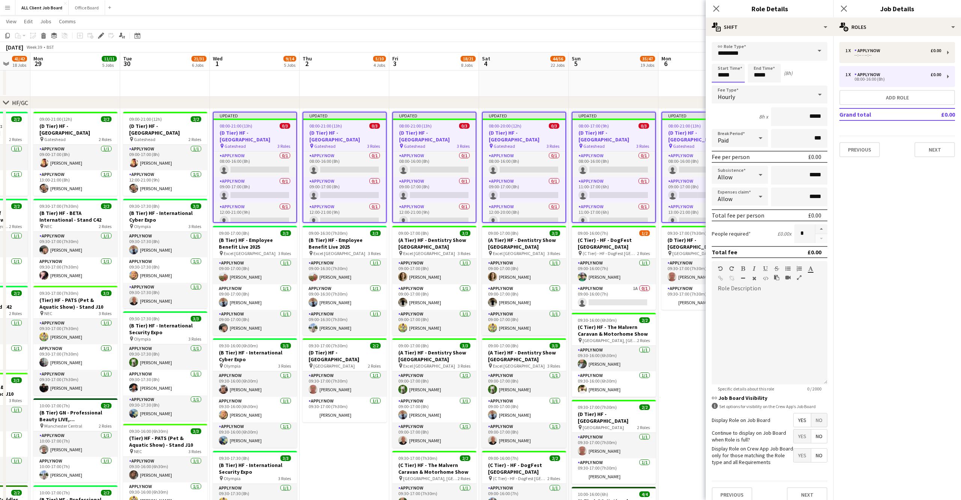
click at [724, 74] on input "*****" at bounding box center [727, 73] width 33 height 19
click at [723, 59] on div at bounding box center [720, 60] width 15 height 8
type input "*****"
click at [723, 59] on div at bounding box center [720, 60] width 15 height 8
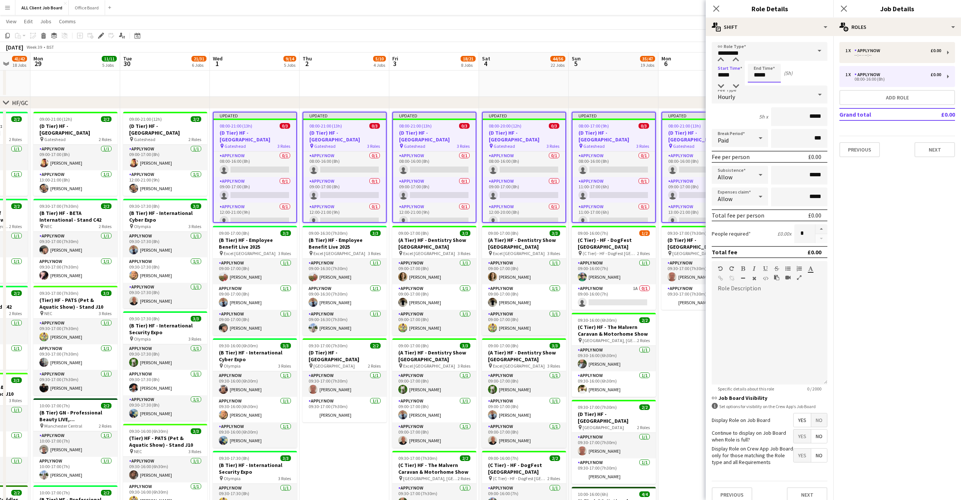
click at [763, 75] on input "*****" at bounding box center [763, 73] width 33 height 19
click at [758, 61] on div at bounding box center [756, 60] width 15 height 8
type input "*****"
click at [758, 61] on div at bounding box center [756, 60] width 15 height 8
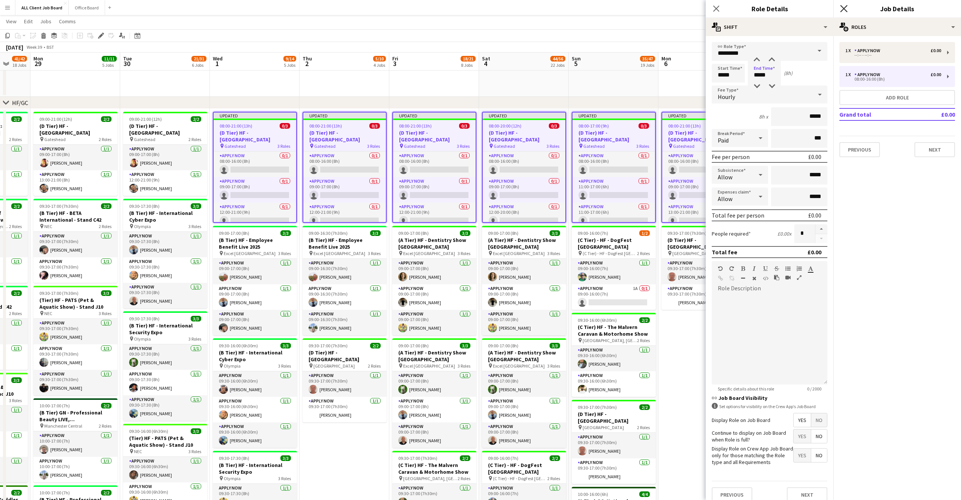
click at [847, 7] on icon "Close pop-in" at bounding box center [843, 8] width 7 height 7
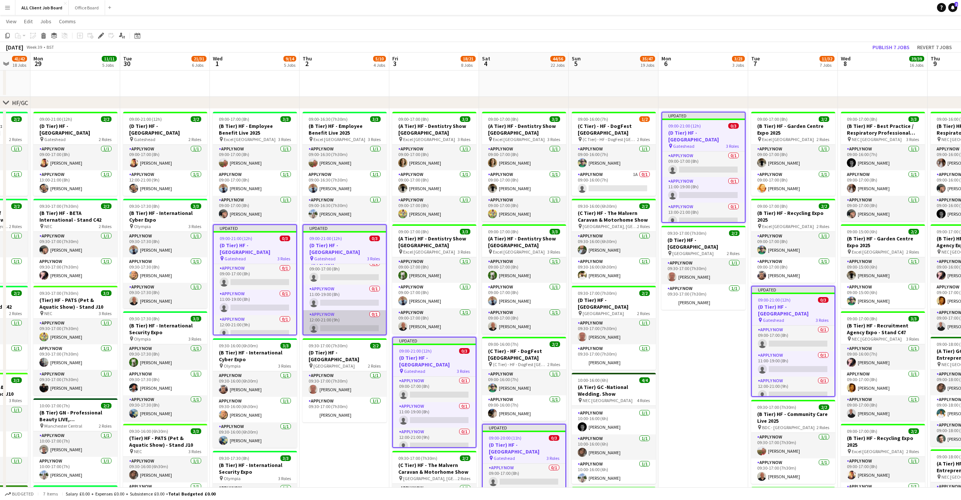
scroll to position [5, 0]
click at [901, 49] on button "Publish 7 jobs" at bounding box center [890, 47] width 43 height 10
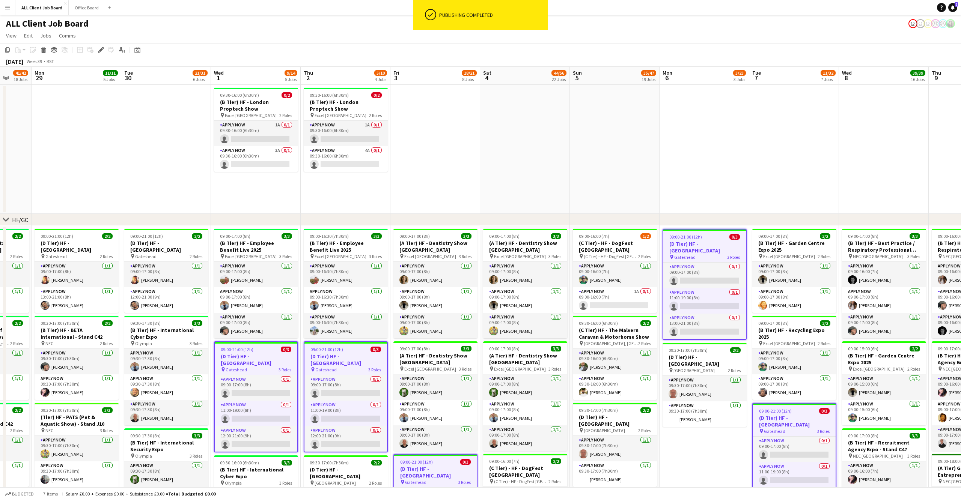
scroll to position [0, 0]
click at [101, 48] on icon "Edit" at bounding box center [101, 50] width 6 height 6
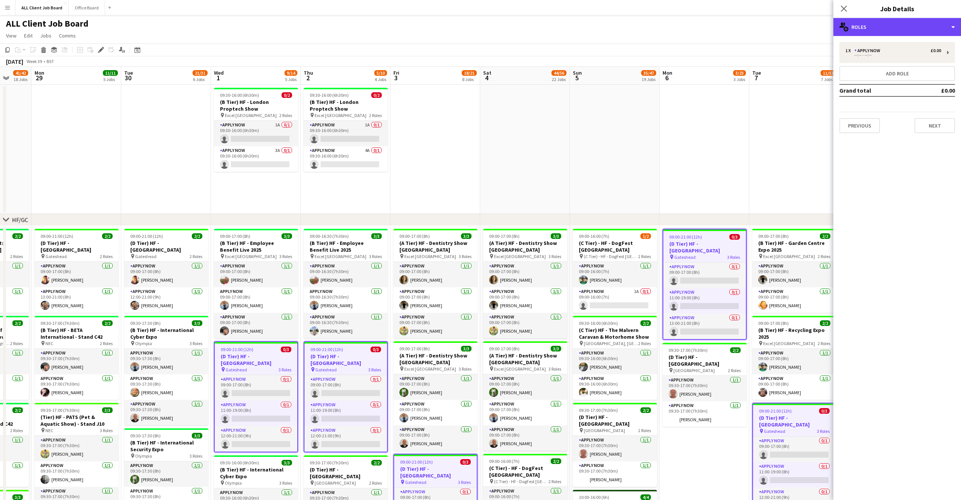
drag, startPoint x: 901, startPoint y: 31, endPoint x: 905, endPoint y: 47, distance: 17.2
click at [901, 31] on div "multiple-users-add Roles" at bounding box center [897, 27] width 128 height 18
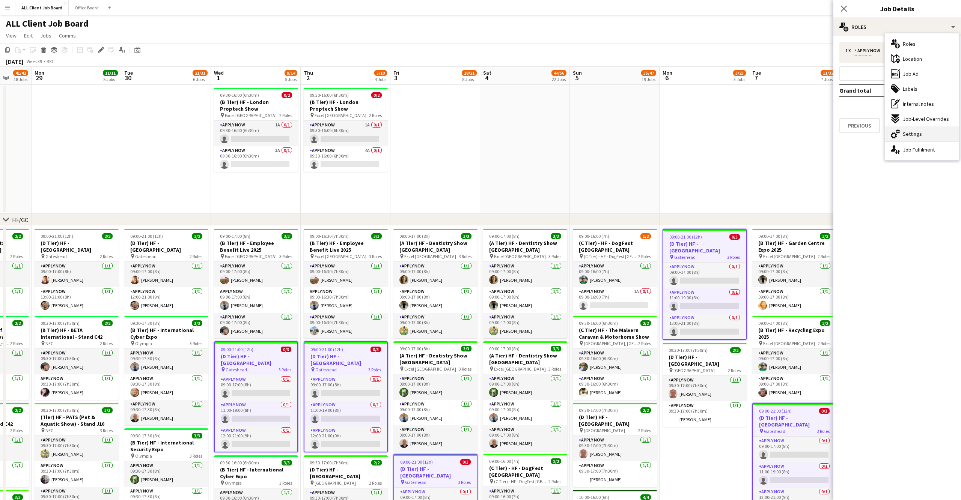
click at [918, 132] on span "Settings" at bounding box center [911, 134] width 19 height 7
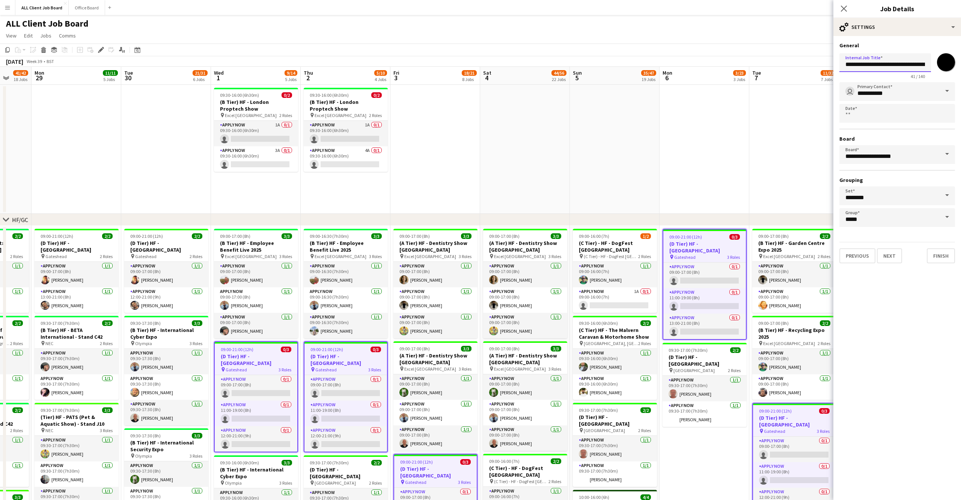
drag, startPoint x: 903, startPoint y: 62, endPoint x: 937, endPoint y: 62, distance: 34.5
click at [955, 62] on form "**********" at bounding box center [897, 152] width 128 height 221
click at [924, 62] on input "**********" at bounding box center [885, 62] width 92 height 19
type input "**********"
drag, startPoint x: 847, startPoint y: 9, endPoint x: 866, endPoint y: 27, distance: 26.8
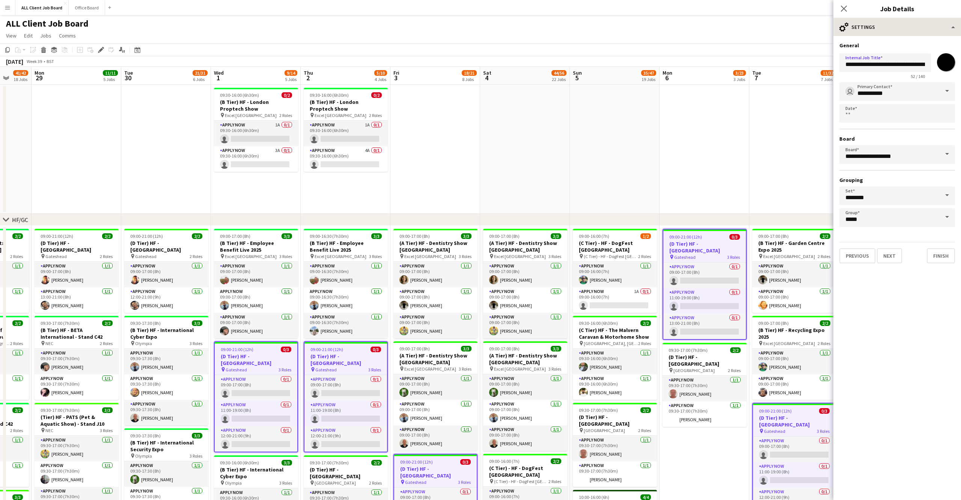
click at [846, 9] on icon "Close pop-in" at bounding box center [844, 9] width 6 height 6
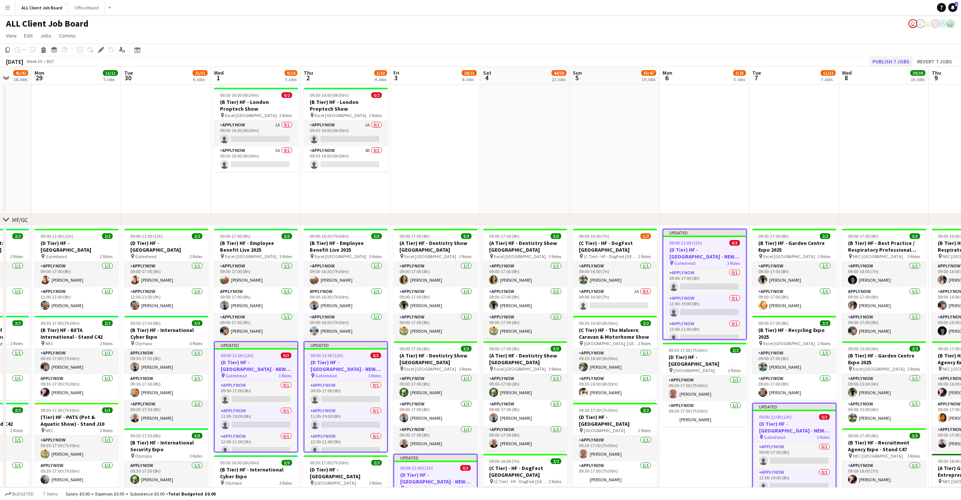
click at [900, 57] on button "Publish 7 jobs" at bounding box center [890, 62] width 43 height 10
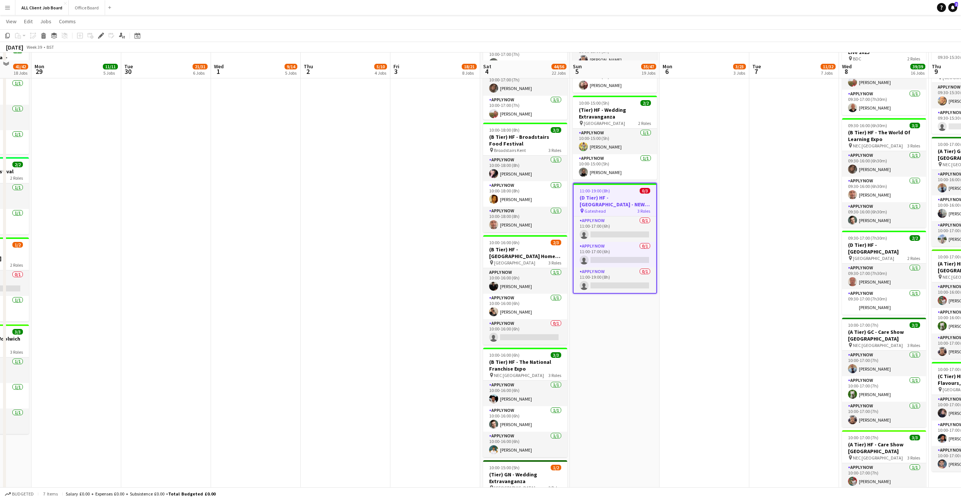
scroll to position [1000, 0]
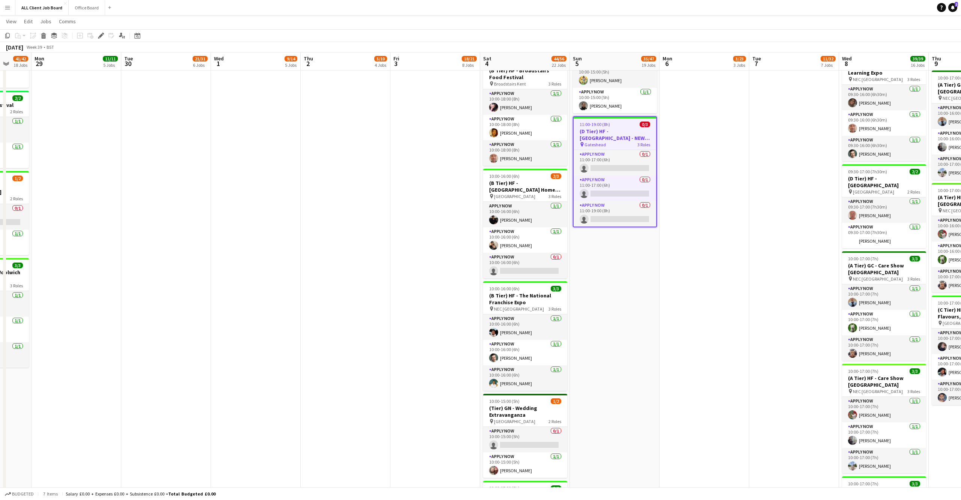
click at [460, 310] on app-date-cell "09:00-17:00 (8h) 3/3 (A Tier) HF - Dentistry Show [GEOGRAPHIC_DATA] pin Excel L…" at bounding box center [435, 160] width 90 height 1871
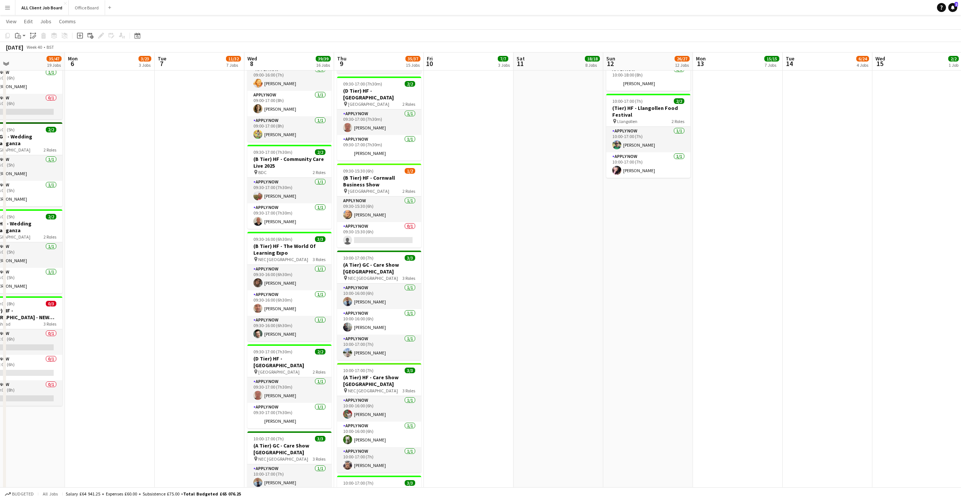
scroll to position [1158, 0]
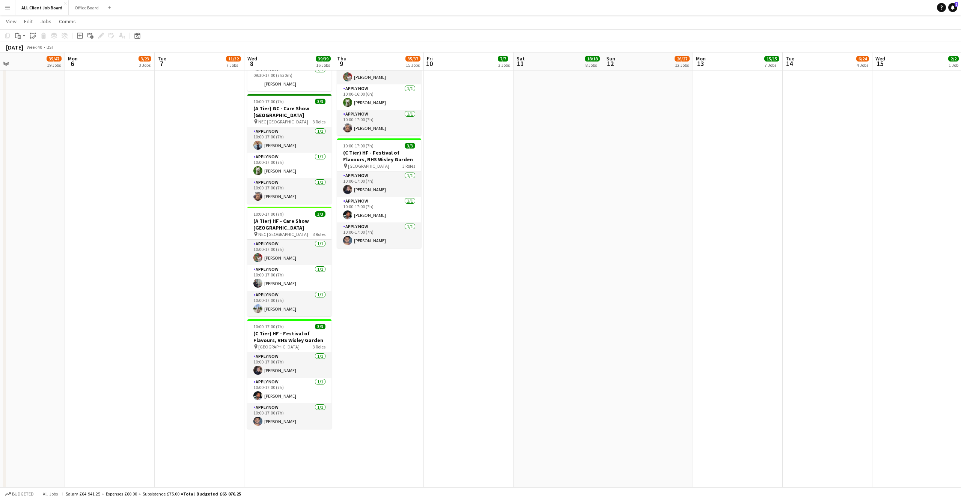
click at [385, 281] on app-date-cell "09:00-16:00 (7h) 3/3 (B Tier) HF - Best Practice / Respiratory Professional Car…" at bounding box center [379, 3] width 90 height 1871
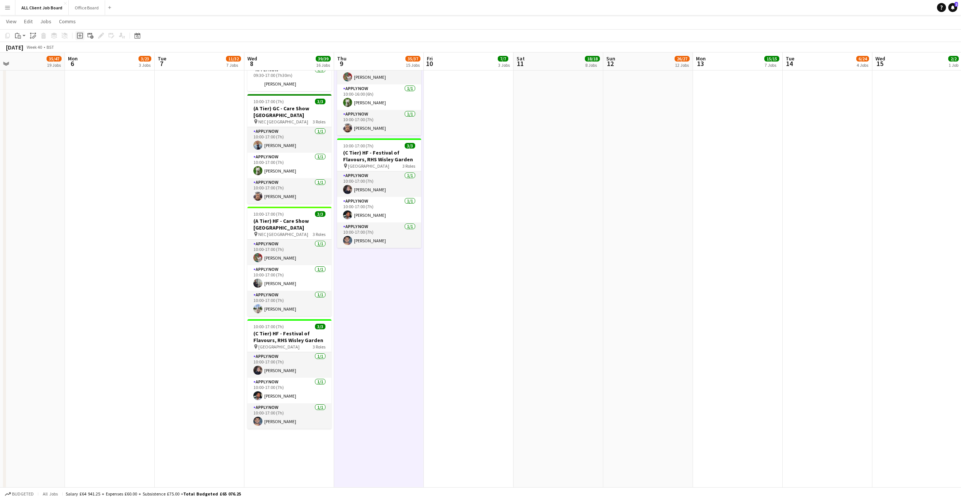
click at [79, 34] on icon "Add job" at bounding box center [80, 36] width 6 height 6
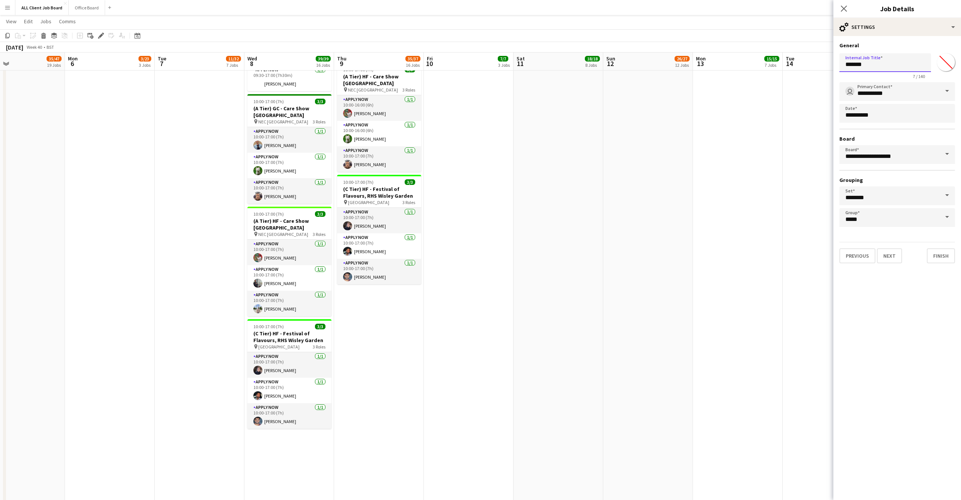
drag, startPoint x: 831, startPoint y: 62, endPoint x: 824, endPoint y: 62, distance: 6.4
type input "**********"
click at [946, 63] on input "*******" at bounding box center [945, 62] width 27 height 27
type input "*******"
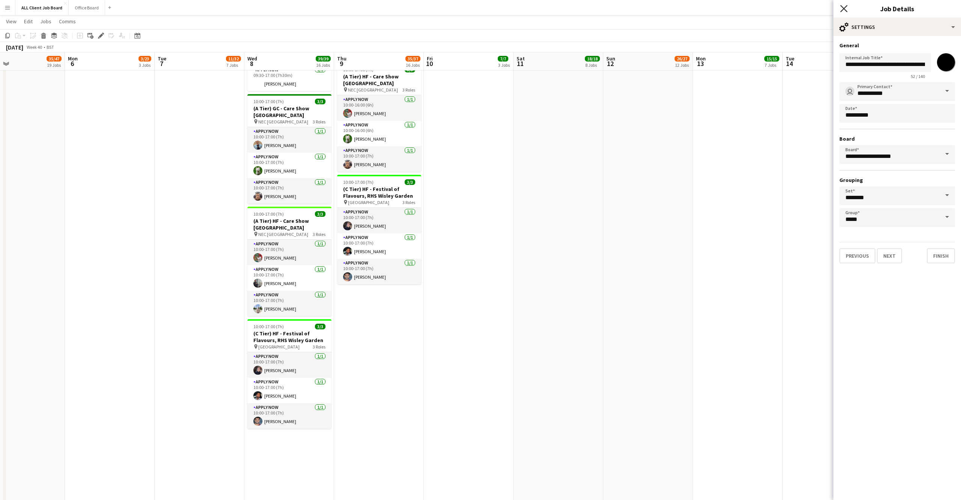
click at [845, 10] on icon at bounding box center [843, 8] width 7 height 7
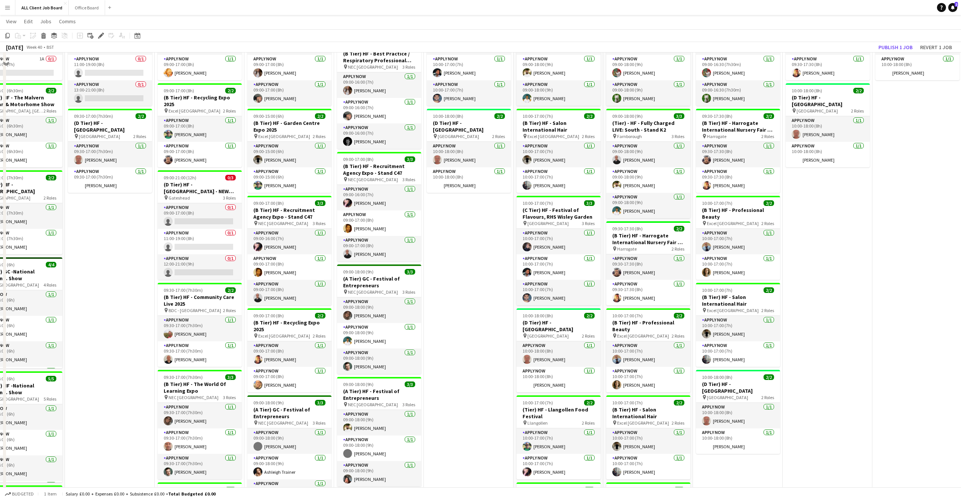
scroll to position [131, 0]
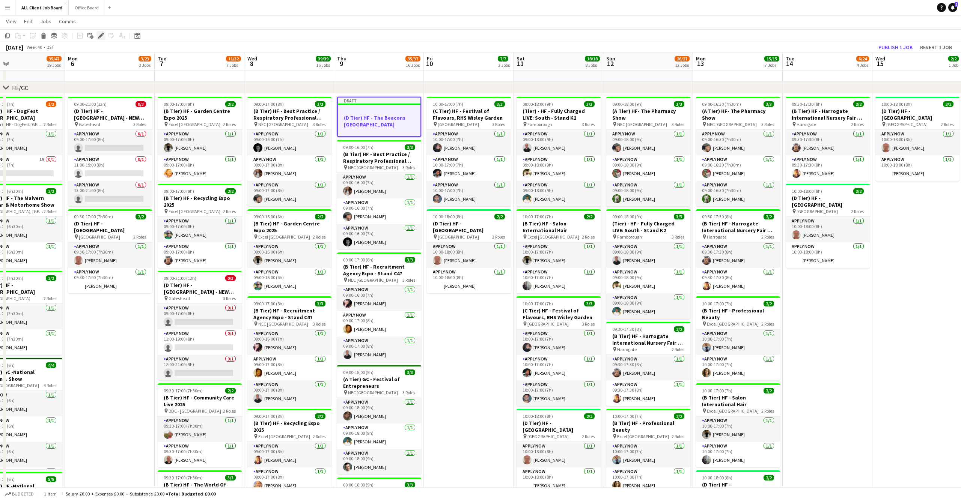
click at [101, 36] on icon at bounding box center [101, 36] width 4 height 4
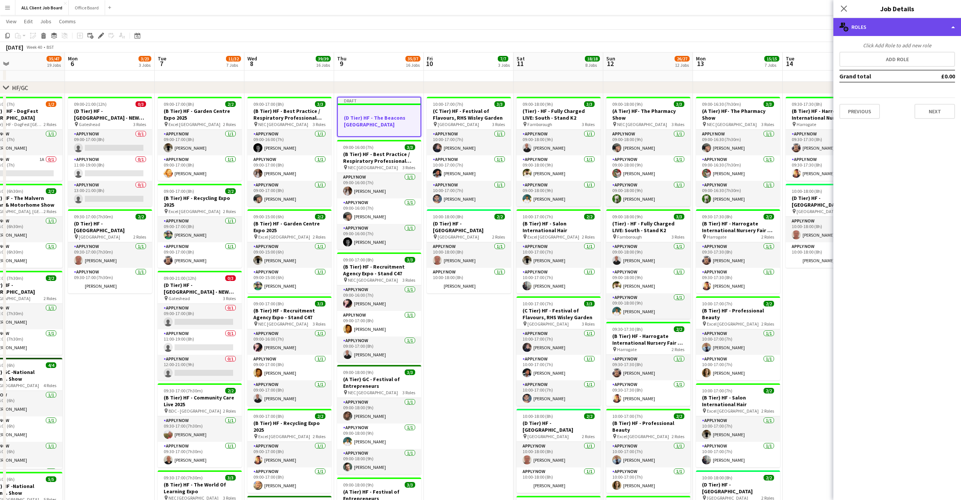
drag, startPoint x: 918, startPoint y: 25, endPoint x: 918, endPoint y: 29, distance: 4.1
click at [919, 25] on div "multiple-users-add Roles" at bounding box center [897, 27] width 128 height 18
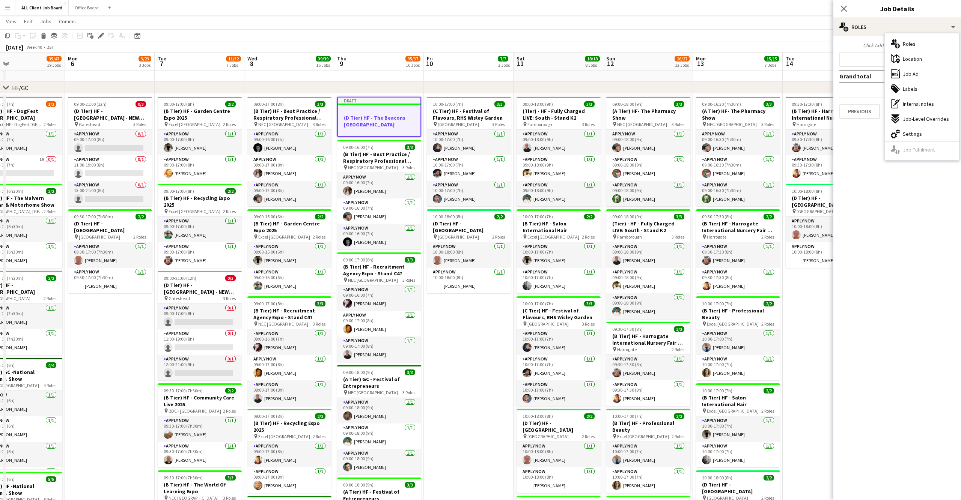
click at [921, 135] on div "cog-double-3 Settings" at bounding box center [921, 133] width 74 height 15
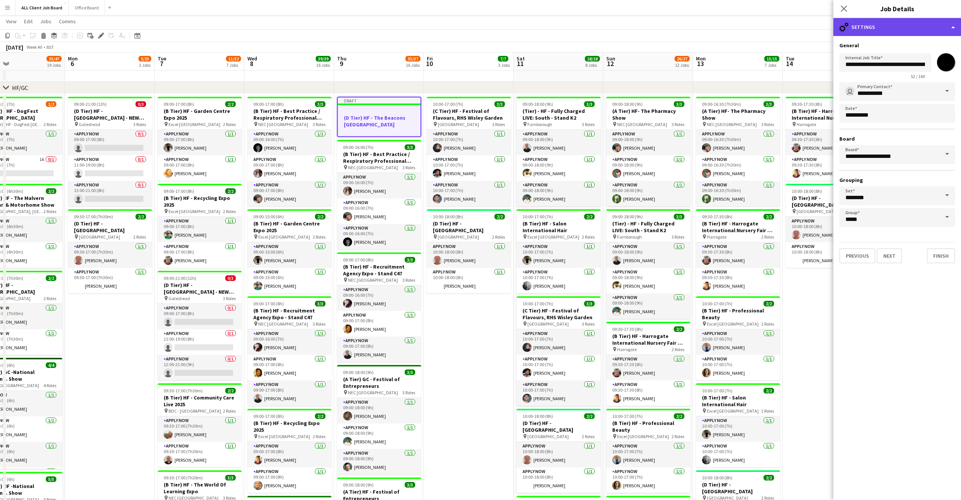
click at [907, 26] on div "cog-double-3 Settings" at bounding box center [897, 27] width 128 height 18
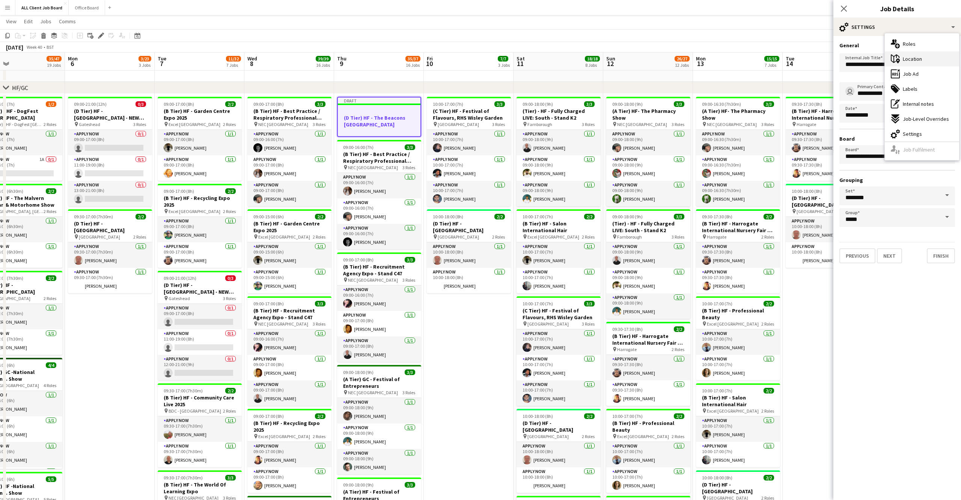
click at [917, 64] on div "maps-pin-1 Location" at bounding box center [921, 58] width 74 height 15
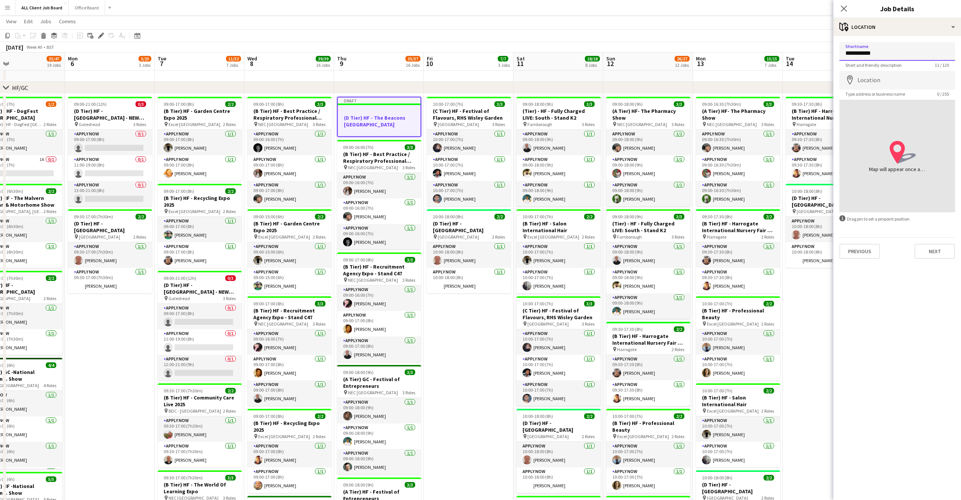
type input "**********"
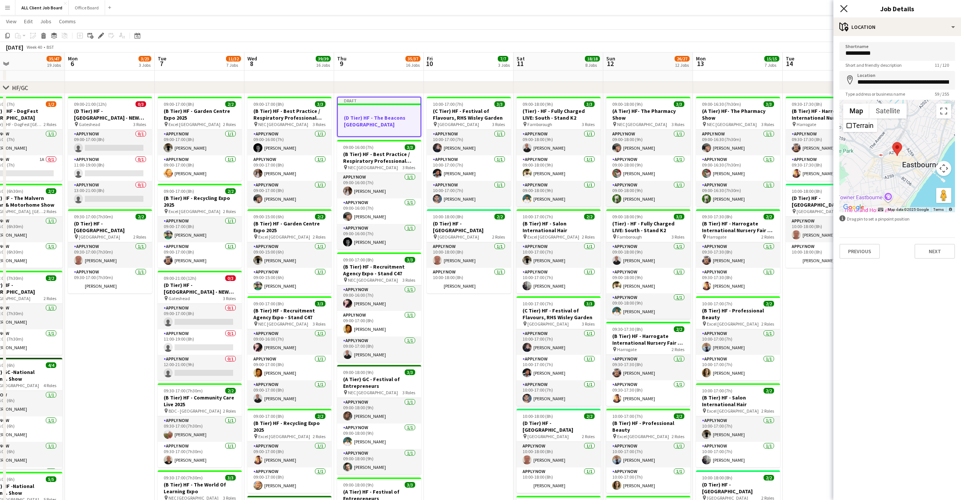
click at [845, 6] on icon "Close pop-in" at bounding box center [843, 8] width 7 height 7
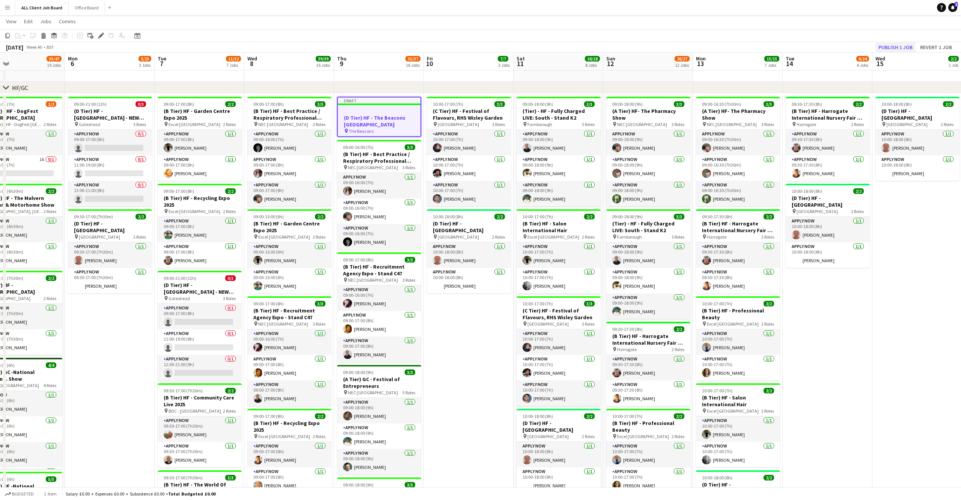
click at [908, 48] on button "Publish 1 job" at bounding box center [895, 47] width 40 height 10
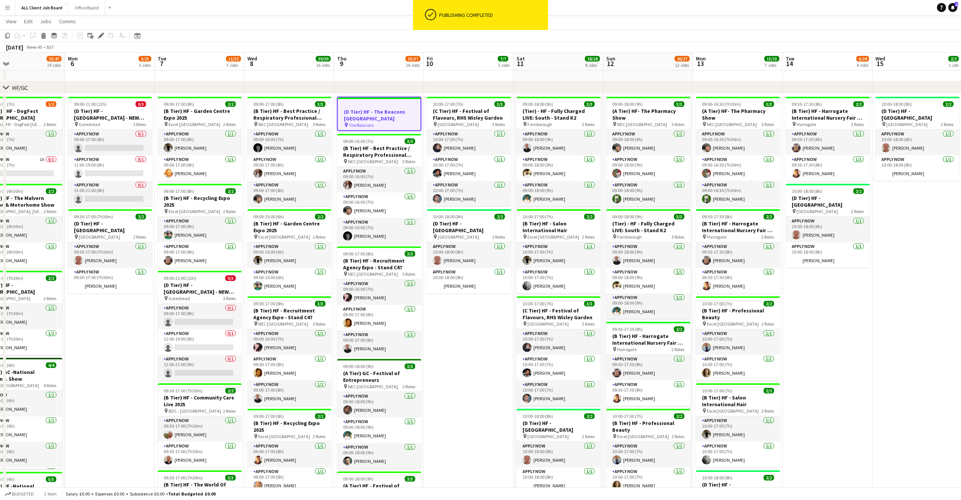
click at [391, 111] on h3 "(D Tier) HF - The Beacons [GEOGRAPHIC_DATA]" at bounding box center [379, 115] width 83 height 14
click at [371, 112] on h3 "(D Tier) HF - The Beacons [GEOGRAPHIC_DATA]" at bounding box center [379, 115] width 84 height 14
drag, startPoint x: 8, startPoint y: 34, endPoint x: 24, endPoint y: 40, distance: 17.2
click at [8, 34] on icon "Copy" at bounding box center [8, 36] width 6 height 6
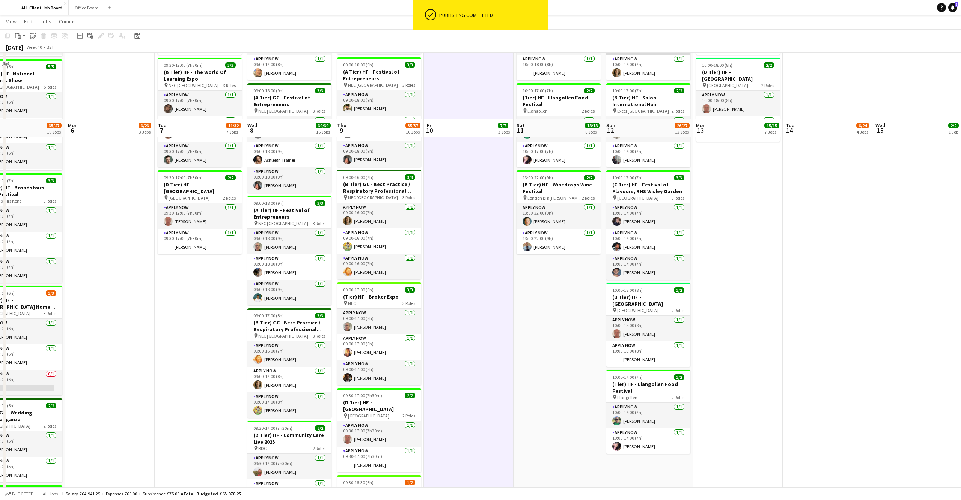
scroll to position [626, 0]
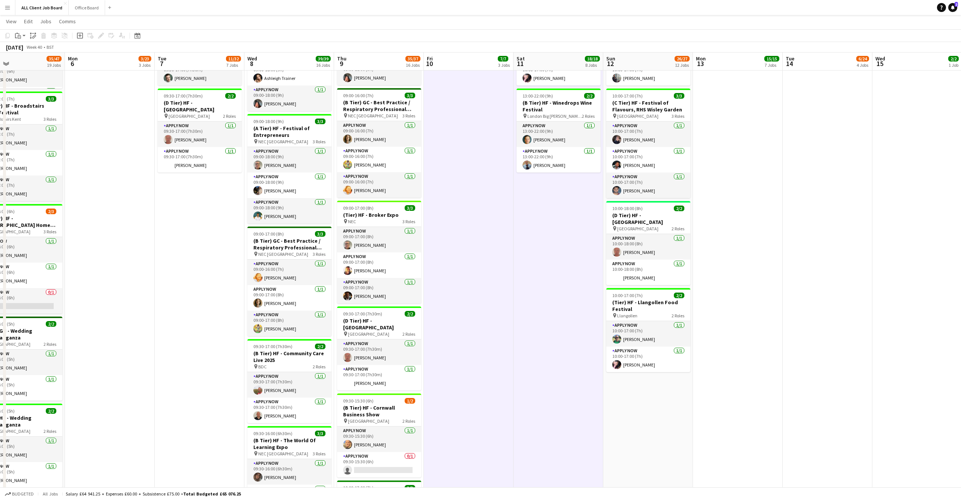
drag, startPoint x: 657, startPoint y: 388, endPoint x: 737, endPoint y: 259, distance: 152.3
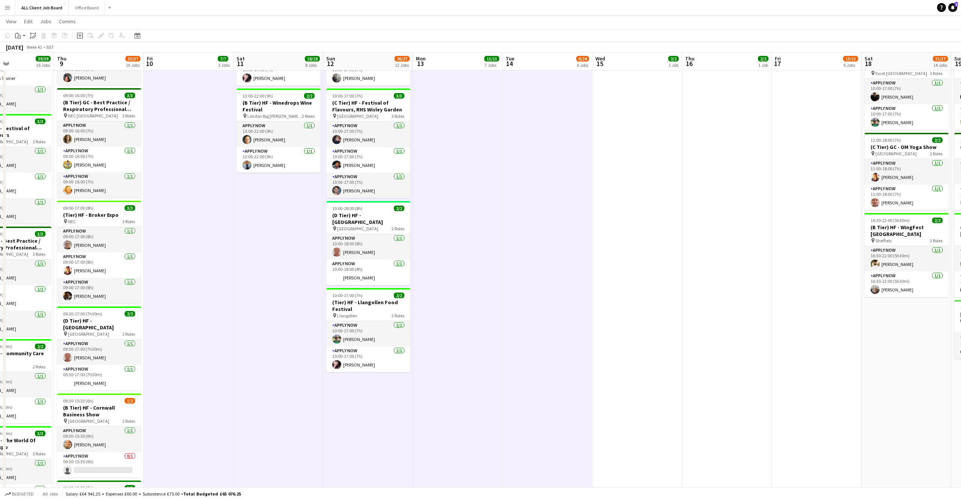
scroll to position [0, 264]
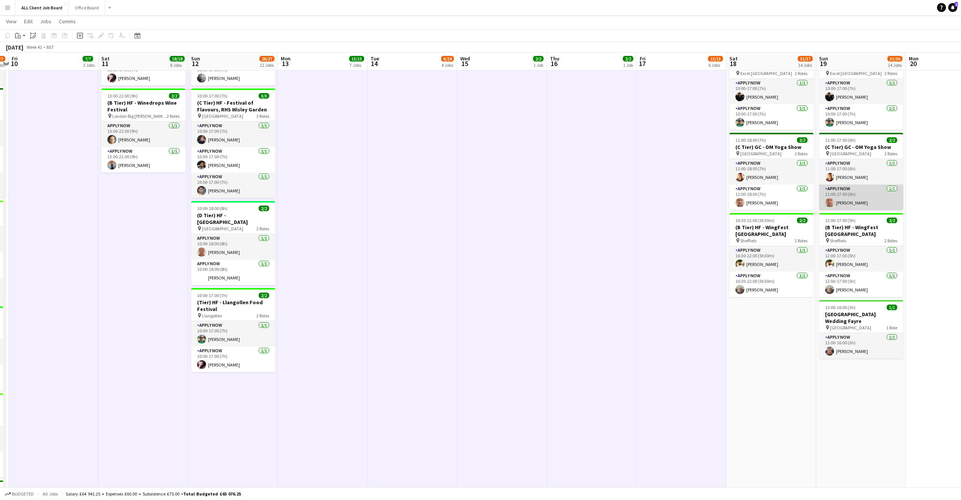
scroll to position [0, 312]
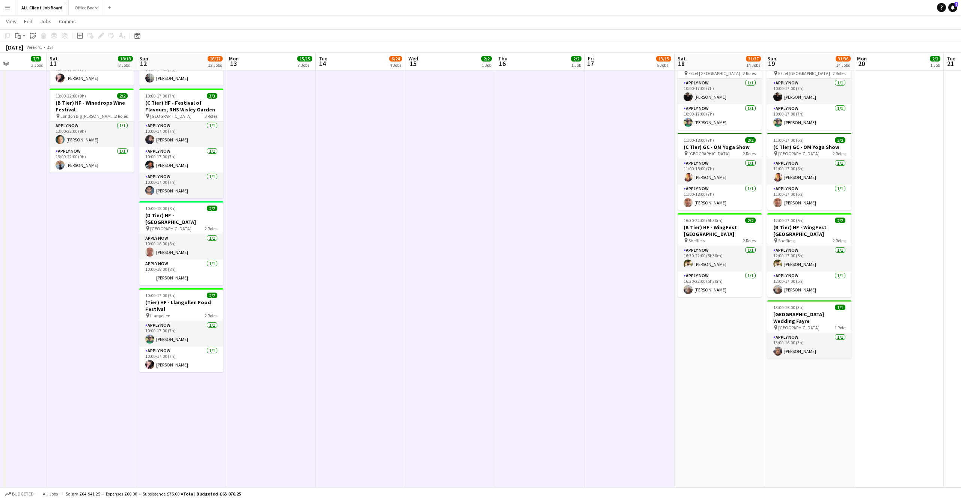
drag, startPoint x: 717, startPoint y: 336, endPoint x: 714, endPoint y: 335, distance: 3.9
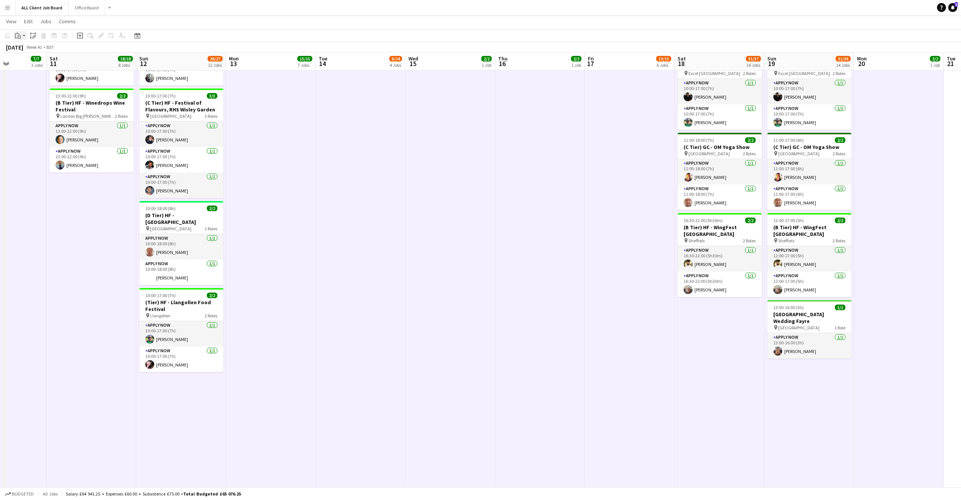
click at [18, 39] on div "Paste" at bounding box center [18, 35] width 9 height 9
click at [24, 50] on link "Paste Command V" at bounding box center [49, 50] width 59 height 7
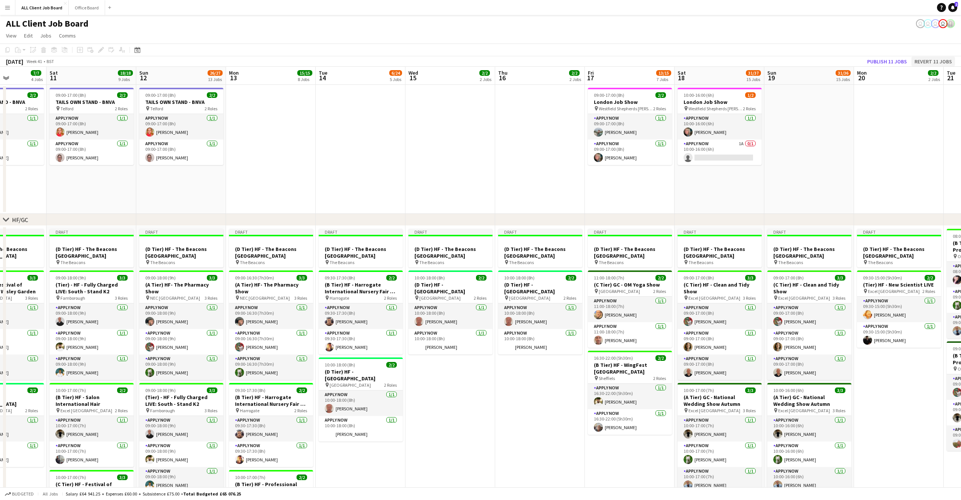
scroll to position [0, 0]
click at [895, 59] on button "Publish 11 jobs" at bounding box center [887, 62] width 46 height 10
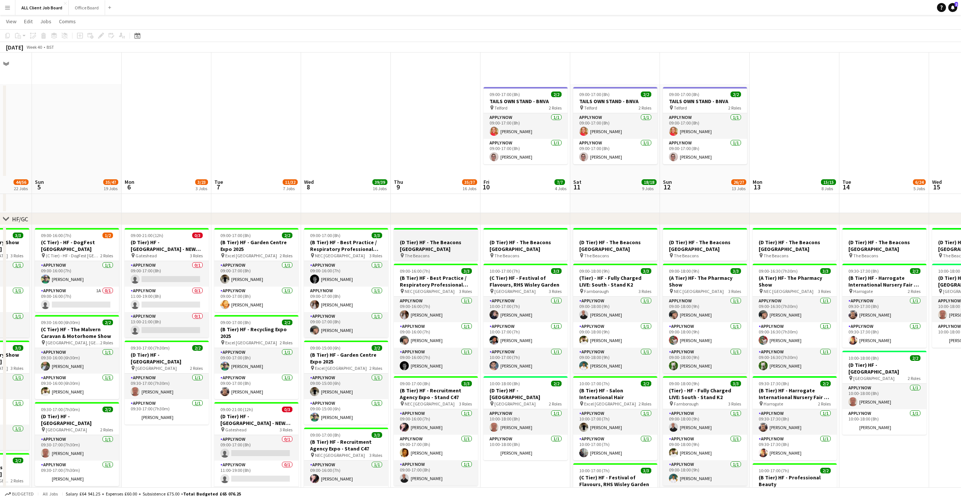
scroll to position [125, 0]
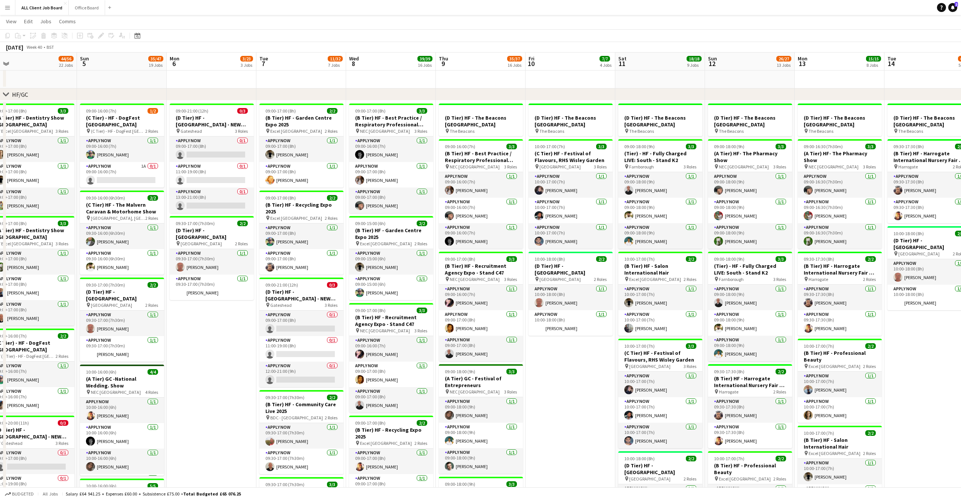
drag, startPoint x: 203, startPoint y: 334, endPoint x: 208, endPoint y: 332, distance: 4.9
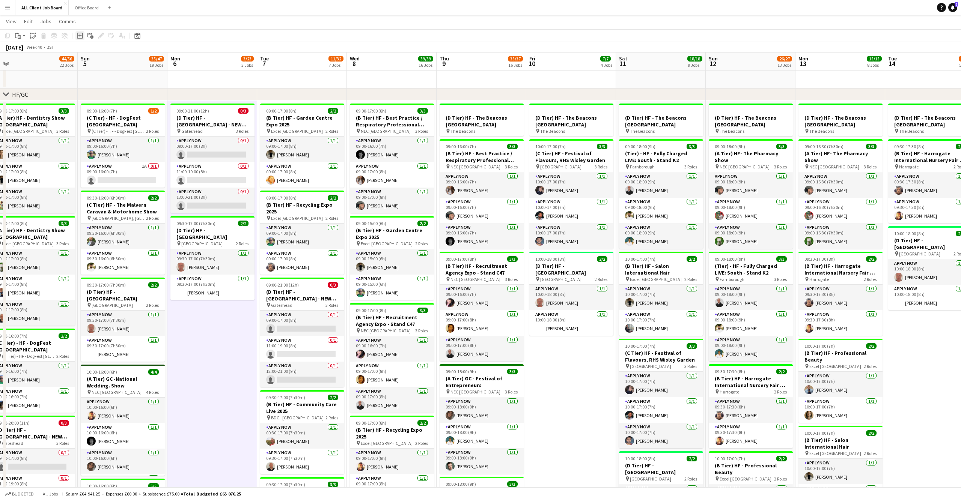
click at [79, 34] on icon "Add job" at bounding box center [80, 36] width 6 height 6
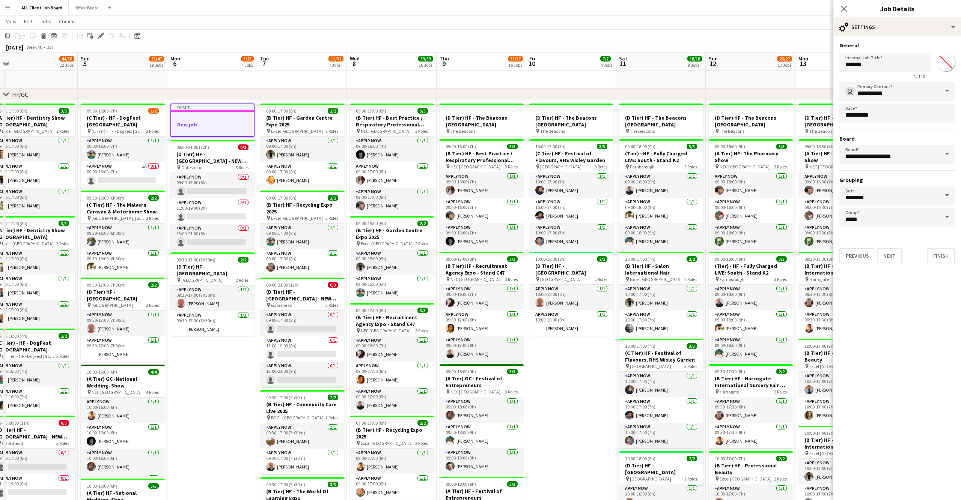
click at [947, 65] on input "*******" at bounding box center [945, 62] width 27 height 27
type input "*******"
drag, startPoint x: 826, startPoint y: 60, endPoint x: 823, endPoint y: 59, distance: 3.8
type input "*"
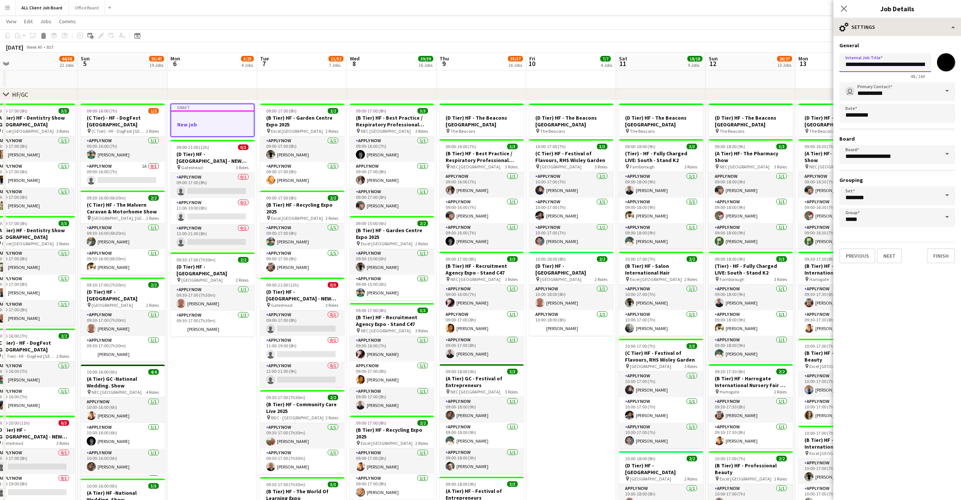
type input "**********"
click at [910, 23] on div "cog-double-3 Settings" at bounding box center [897, 27] width 128 height 18
click at [925, 61] on div "maps-pin-1 Location" at bounding box center [921, 58] width 74 height 15
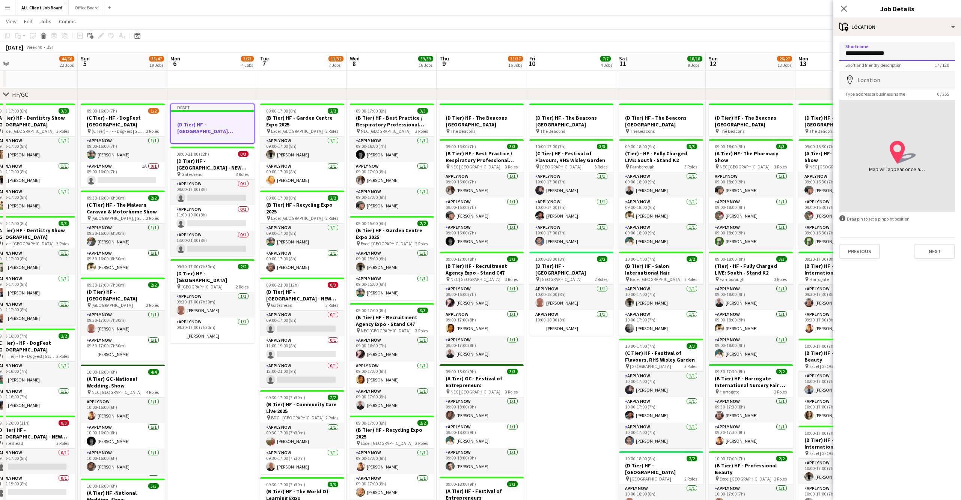
type input "**********"
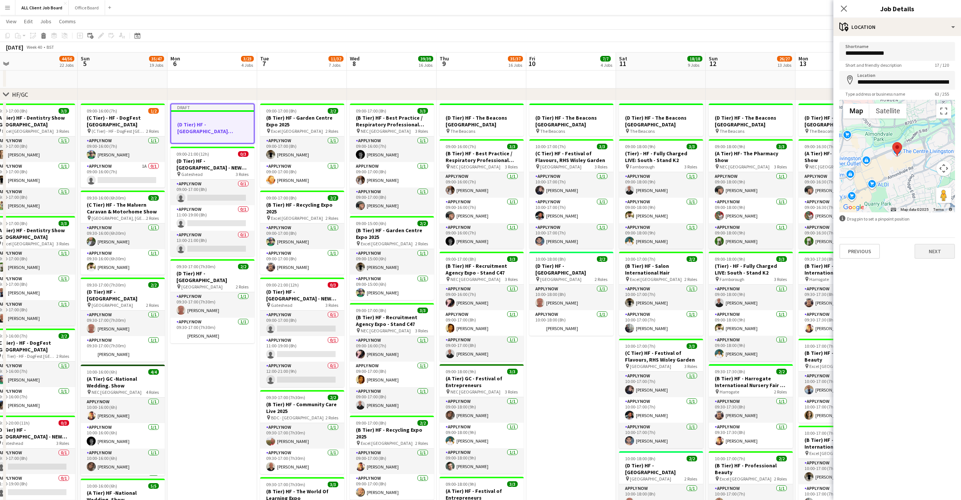
click at [938, 248] on button "Next" at bounding box center [934, 251] width 41 height 15
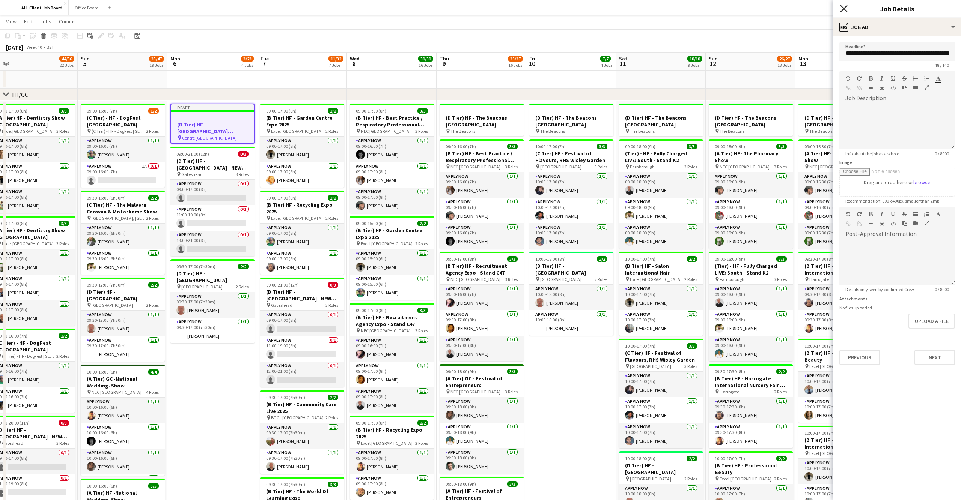
click at [844, 7] on icon "Close pop-in" at bounding box center [843, 8] width 7 height 7
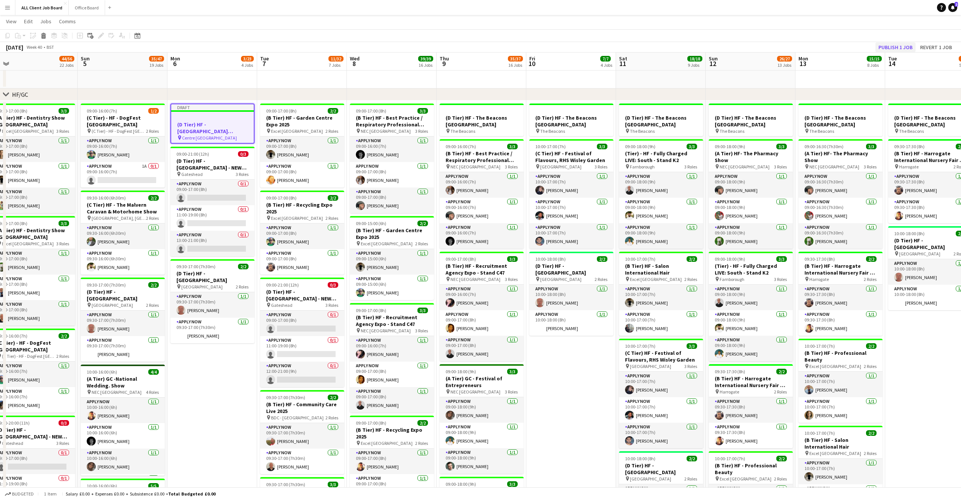
click at [898, 46] on button "Publish 1 job" at bounding box center [895, 47] width 40 height 10
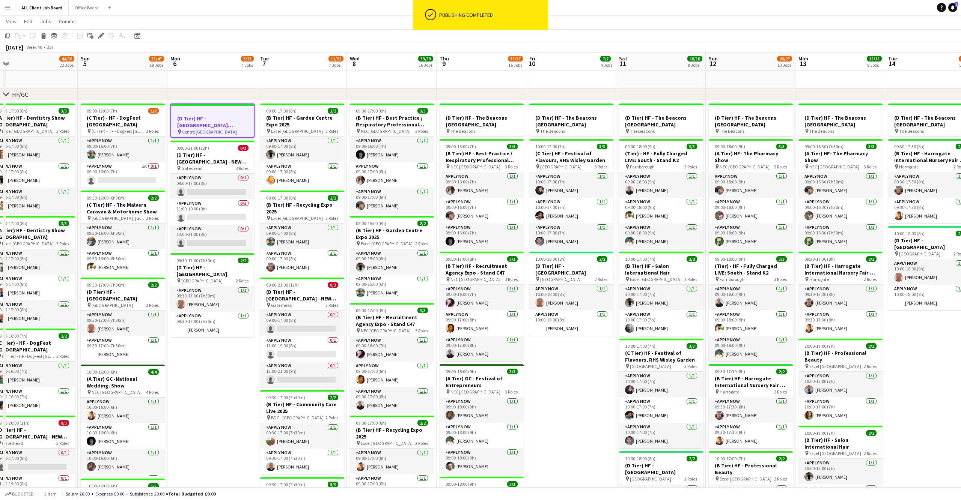
click at [232, 114] on div at bounding box center [212, 112] width 83 height 6
click at [242, 119] on h3 "(D Tier) HF - [GEOGRAPHIC_DATA][PERSON_NAME]" at bounding box center [212, 121] width 84 height 14
click at [6, 35] on icon "Copy" at bounding box center [8, 36] width 6 height 6
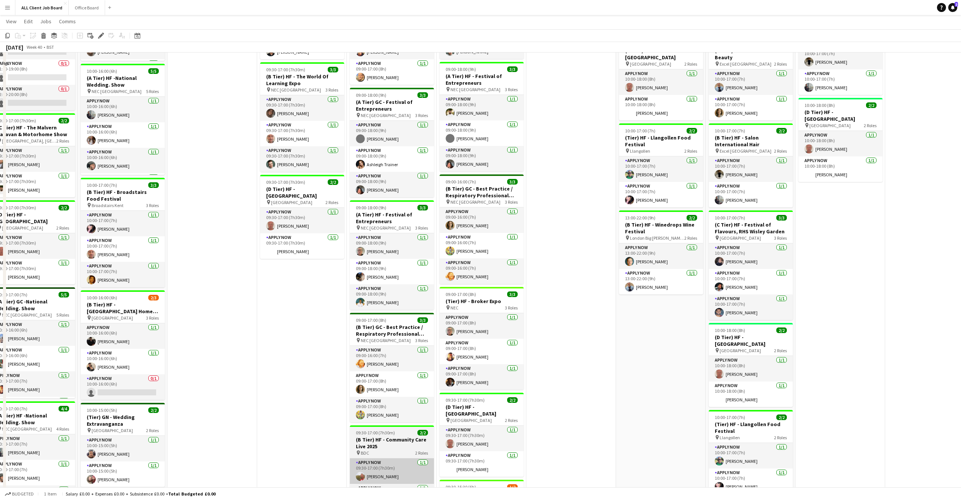
scroll to position [606, 0]
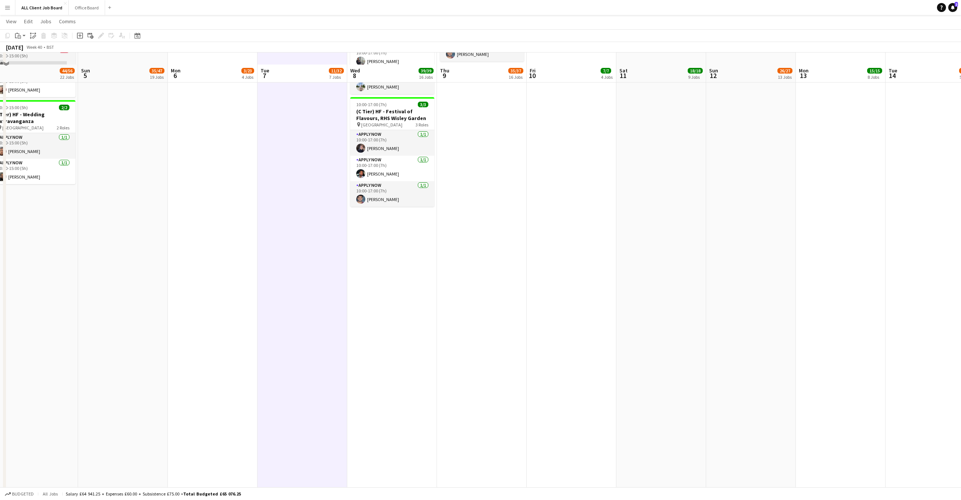
scroll to position [1392, 0]
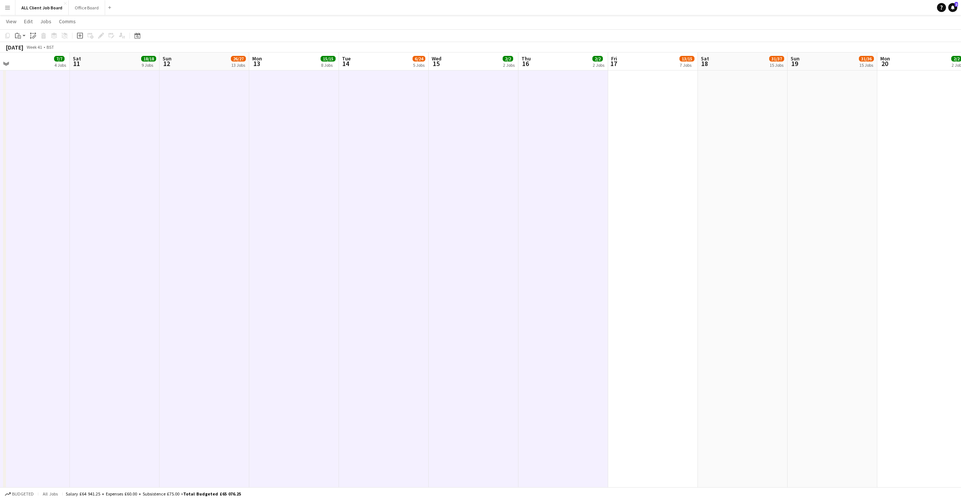
scroll to position [0, 293]
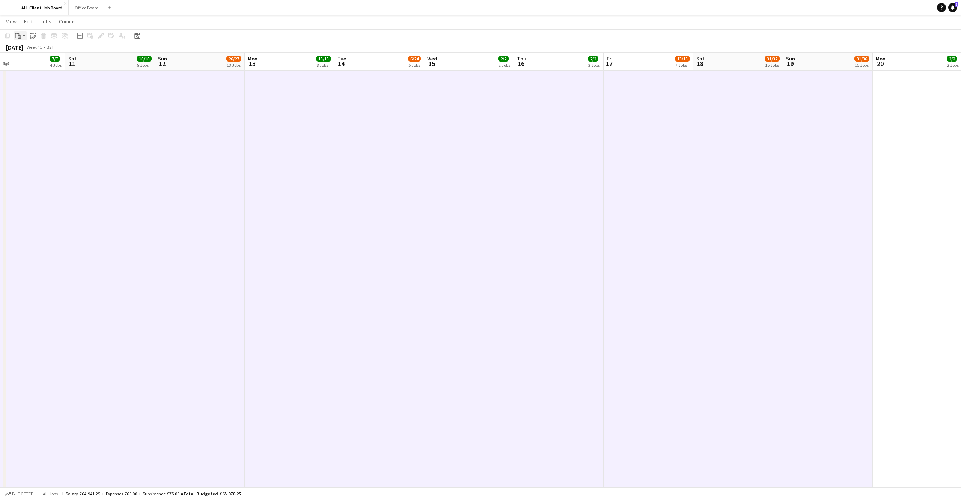
click at [20, 35] on icon "Paste" at bounding box center [18, 36] width 6 height 6
click at [29, 50] on link "Paste Command V" at bounding box center [49, 50] width 59 height 7
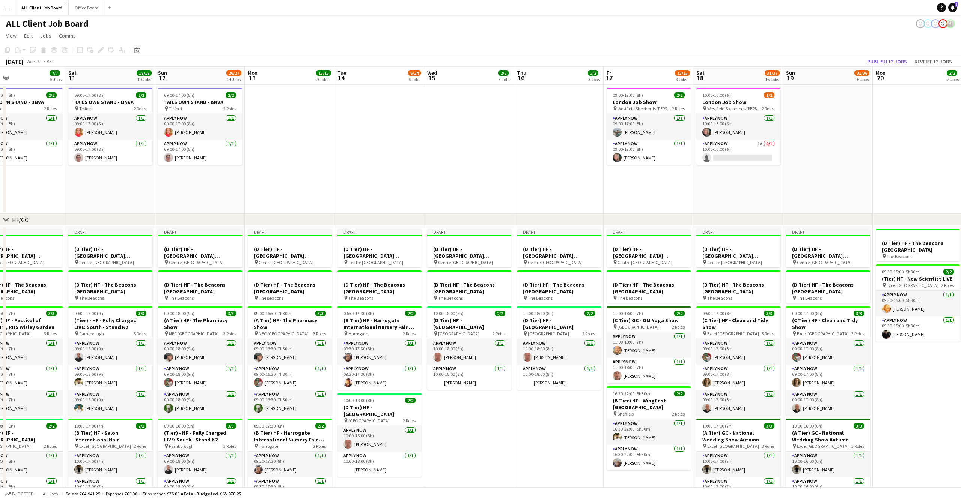
scroll to position [0, 0]
click at [880, 60] on button "Publish 13 jobs" at bounding box center [887, 62] width 46 height 10
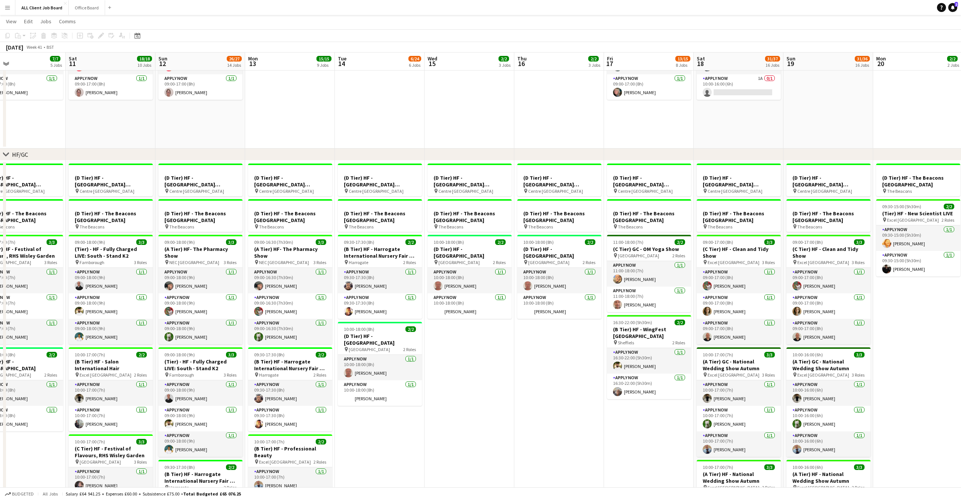
scroll to position [0, 204]
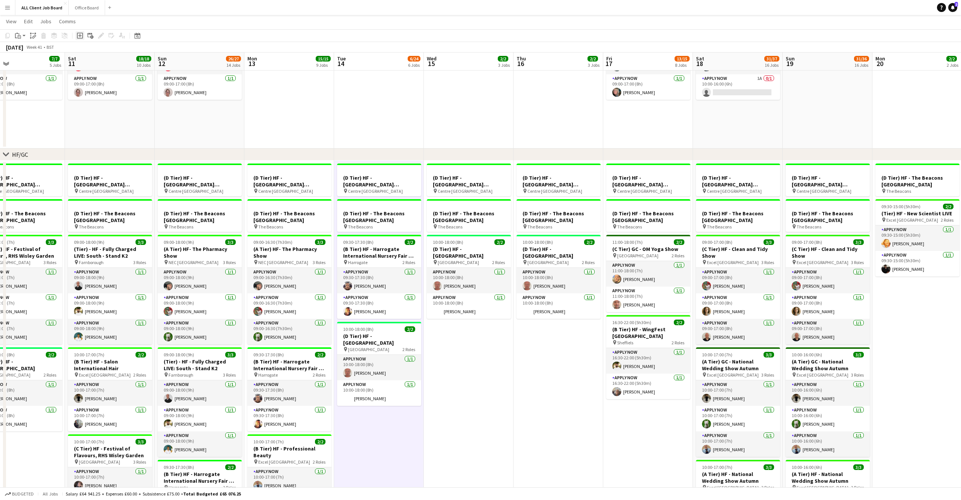
click at [80, 36] on icon "Add job" at bounding box center [80, 36] width 6 height 6
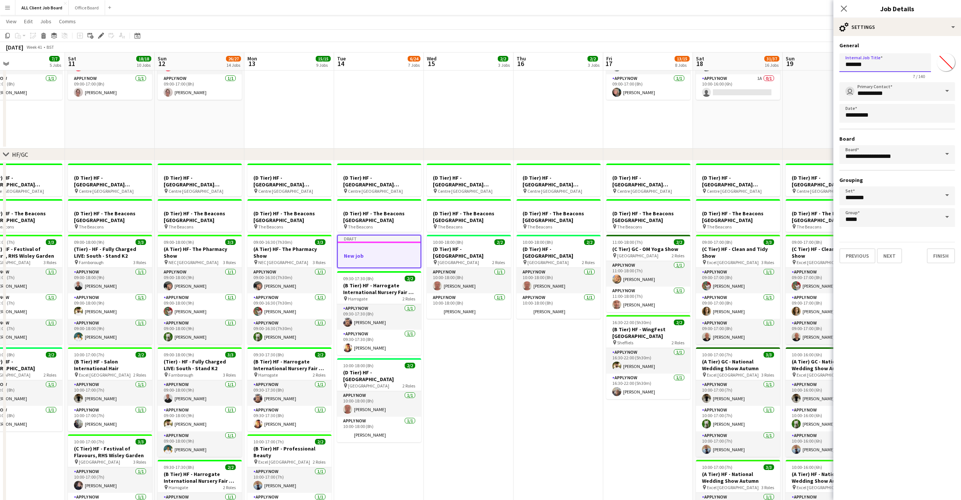
drag, startPoint x: 851, startPoint y: 62, endPoint x: 794, endPoint y: 60, distance: 57.1
type input "**********"
click at [940, 69] on input "*******" at bounding box center [945, 62] width 27 height 27
type input "*******"
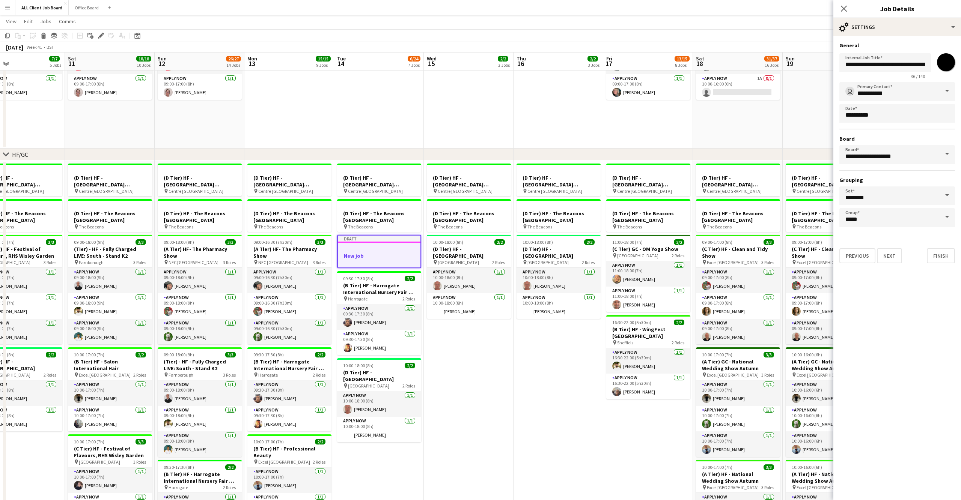
click at [925, 17] on div "Close pop-in Job Details" at bounding box center [897, 9] width 128 height 18
click at [928, 21] on div "cog-double-3 Settings" at bounding box center [897, 27] width 128 height 18
click at [922, 57] on div "maps-pin-1 Location" at bounding box center [921, 58] width 74 height 15
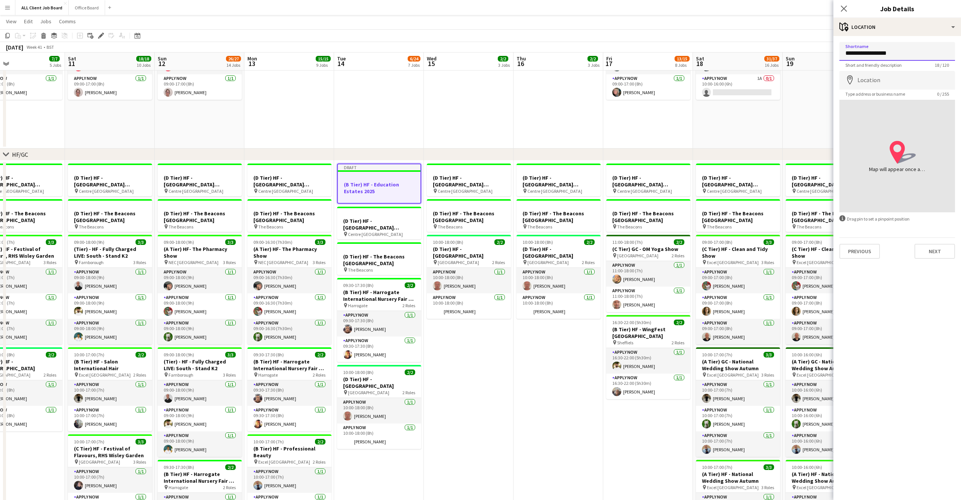
type input "**********"
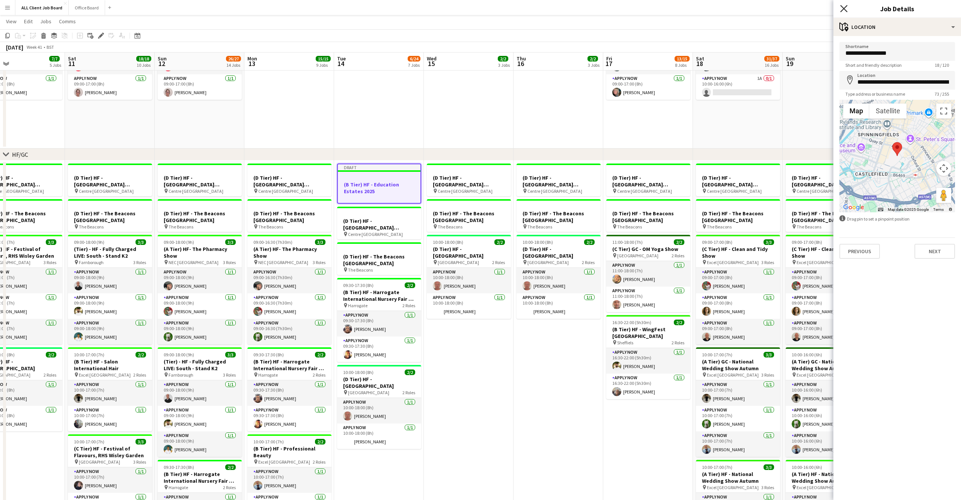
scroll to position [65, 0]
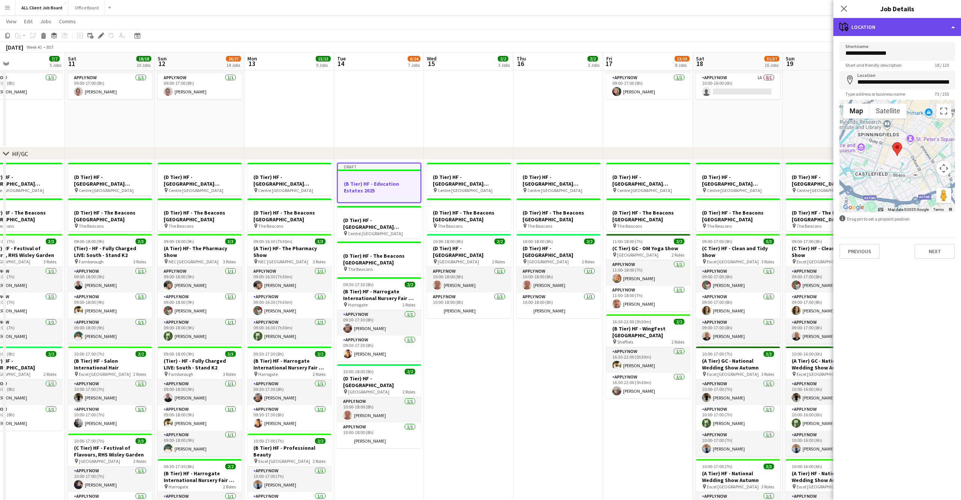
click at [937, 27] on div "maps-pin-1 Location" at bounding box center [897, 27] width 128 height 18
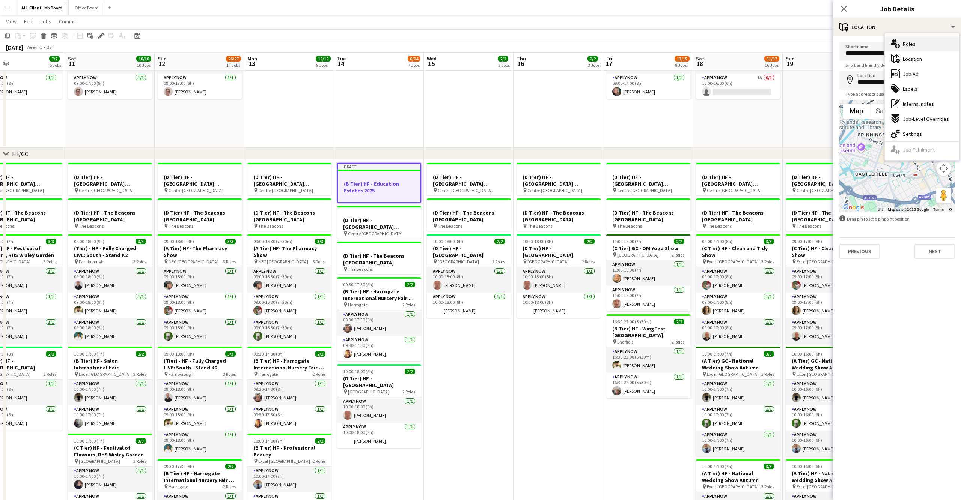
click at [914, 41] on div "multiple-users-add Roles" at bounding box center [921, 43] width 74 height 15
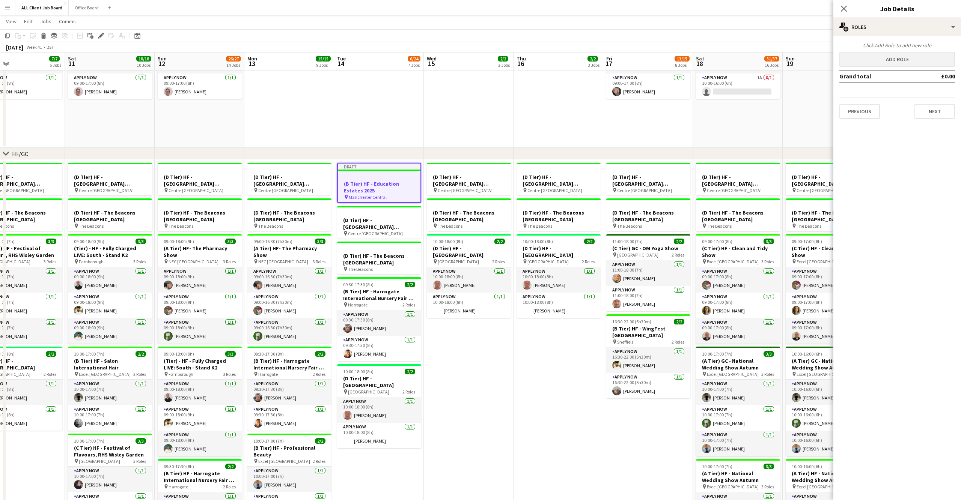
click at [905, 65] on button "Add role" at bounding box center [897, 59] width 116 height 15
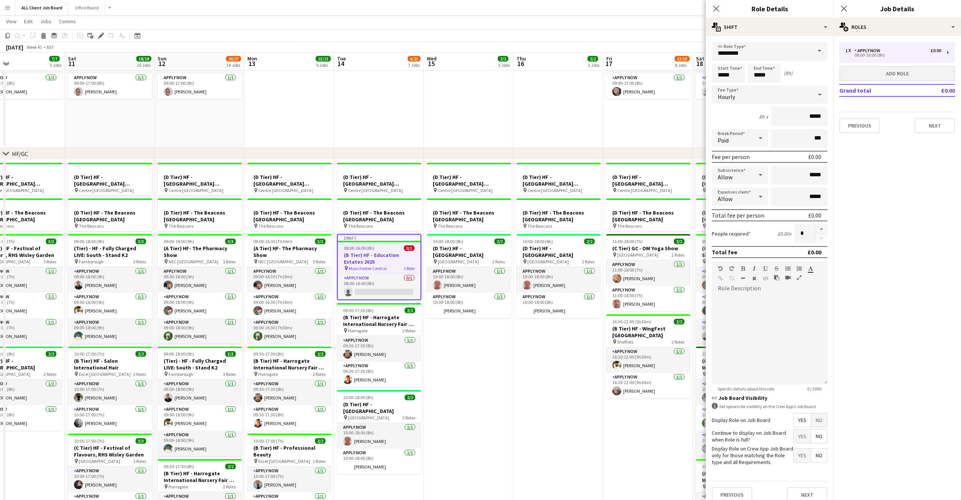
click at [898, 73] on button "Add role" at bounding box center [897, 73] width 116 height 15
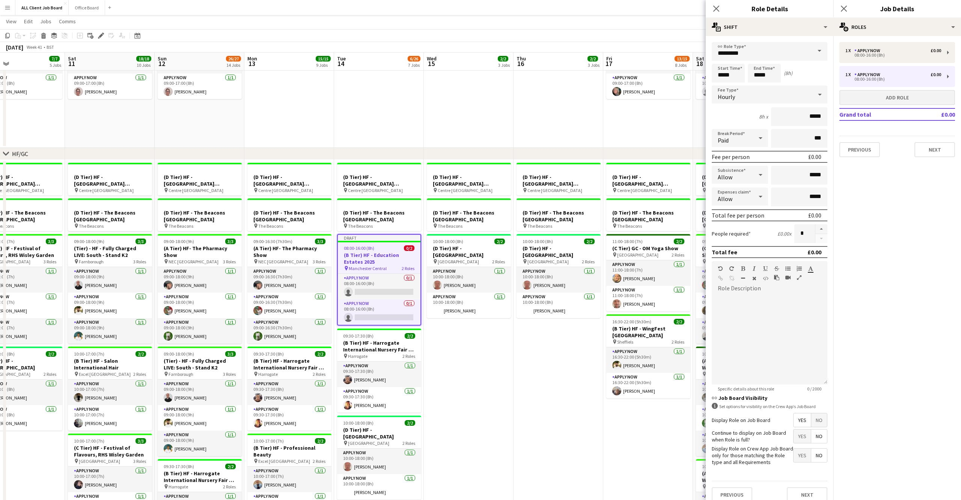
click at [886, 93] on button "Add role" at bounding box center [897, 97] width 116 height 15
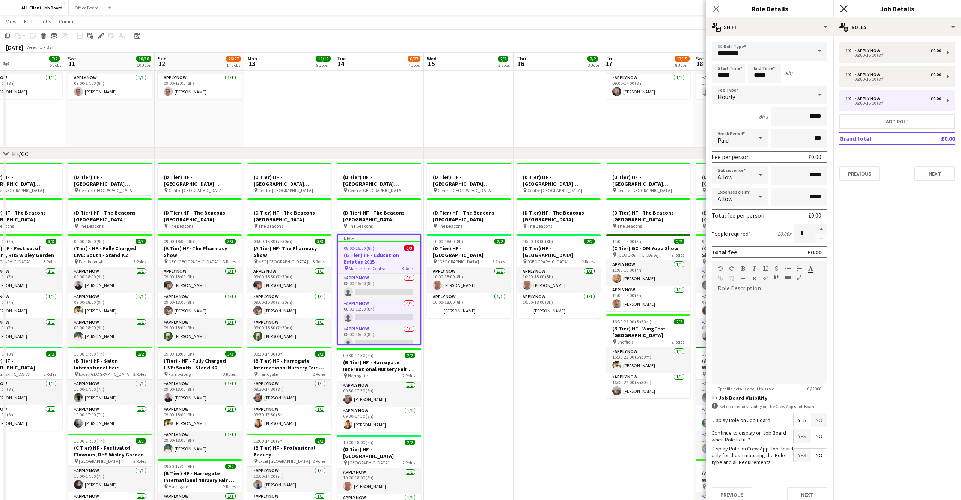
click at [844, 7] on icon "Close pop-in" at bounding box center [843, 8] width 7 height 7
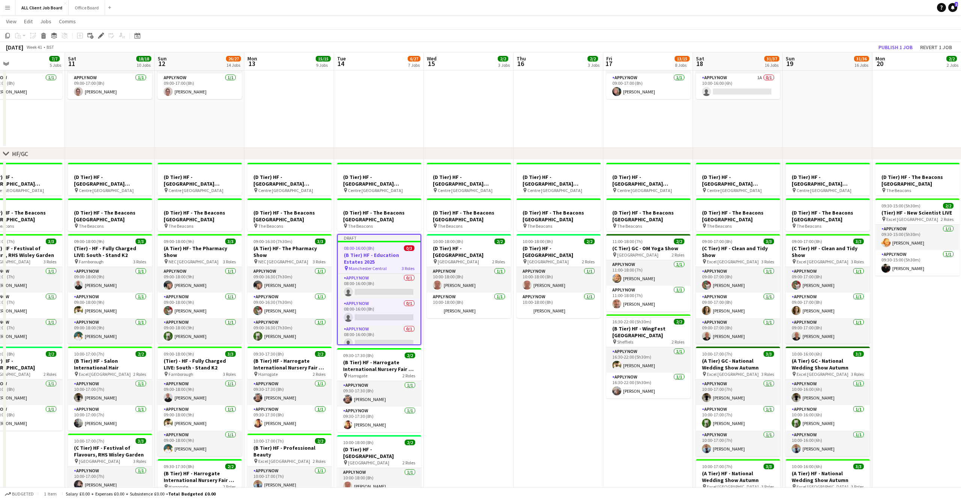
click at [897, 46] on button "Publish 1 job" at bounding box center [895, 47] width 40 height 10
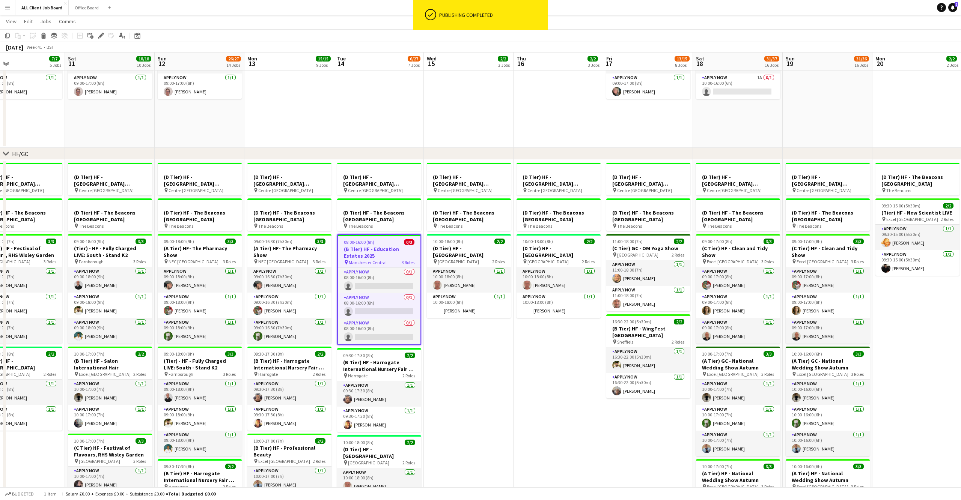
click at [397, 244] on app-job-card "08:00-16:00 (8h) 0/3 (B Tier) HF - Education Estates 2025 pin Manchester Centra…" at bounding box center [379, 289] width 84 height 111
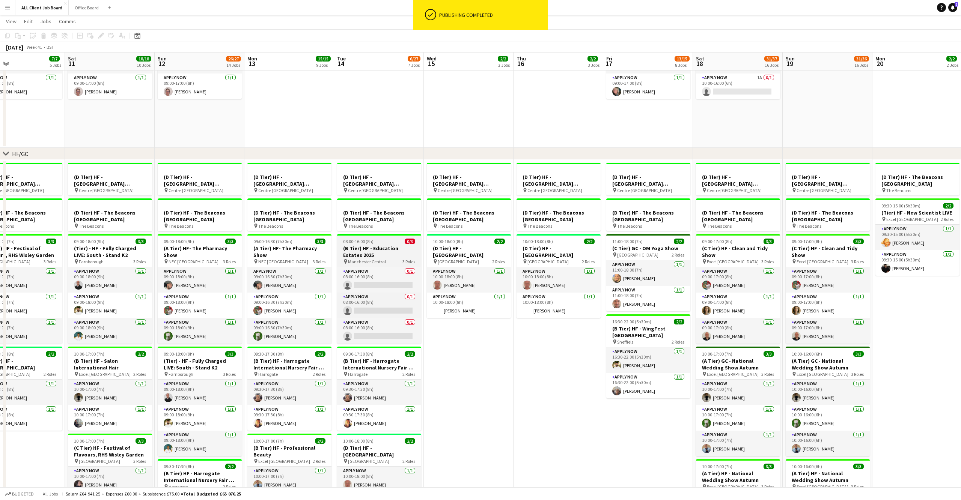
click at [376, 251] on h3 "(B Tier) HF - Education Estates 2025" at bounding box center [379, 252] width 84 height 14
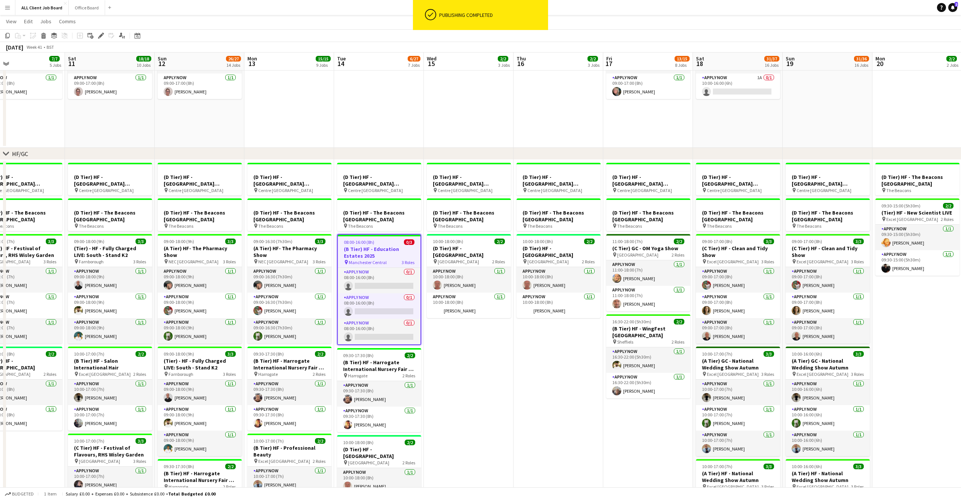
scroll to position [0, 205]
click at [10, 35] on icon "Copy" at bounding box center [8, 36] width 6 height 6
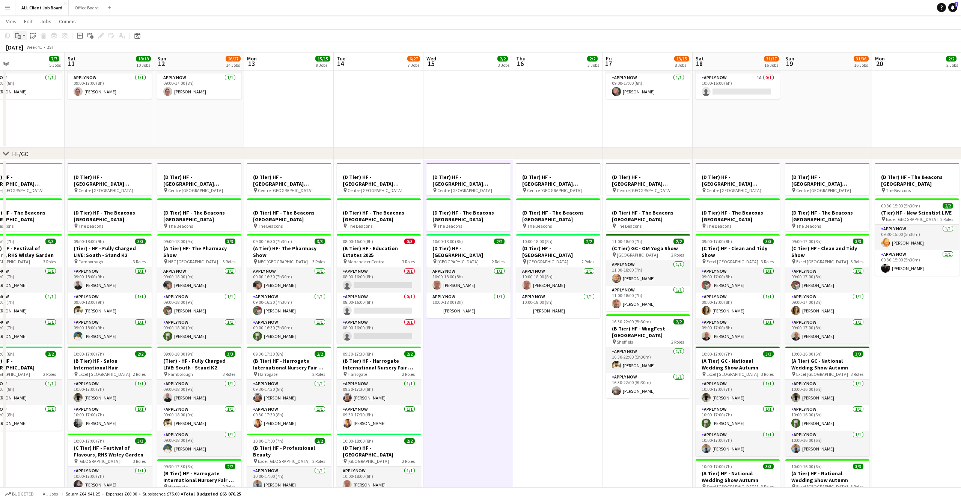
click at [17, 33] on icon at bounding box center [17, 33] width 2 height 1
click at [36, 49] on link "Paste Command V" at bounding box center [49, 50] width 59 height 7
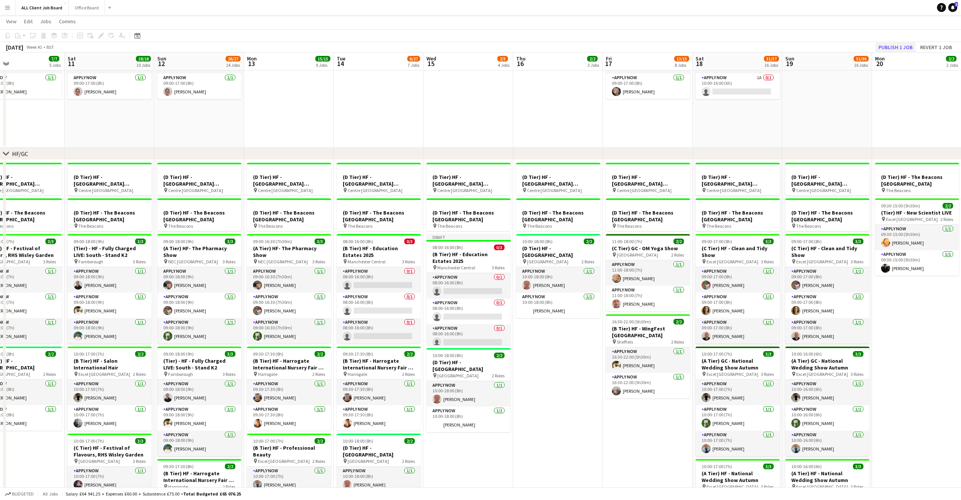
click at [905, 46] on button "Publish 1 job" at bounding box center [895, 47] width 40 height 10
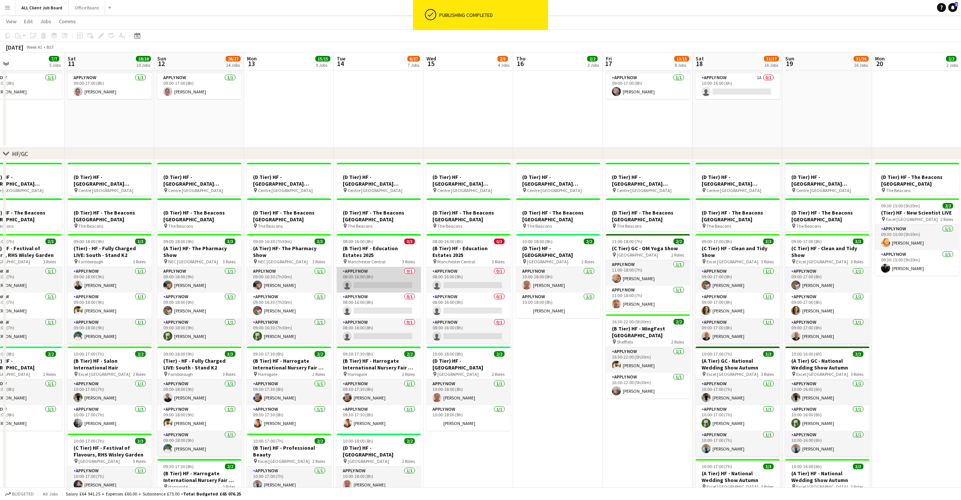
click at [380, 280] on app-card-role "APPLY NOW 0/1 08:00-16:00 (8h) single-neutral-actions" at bounding box center [379, 280] width 84 height 26
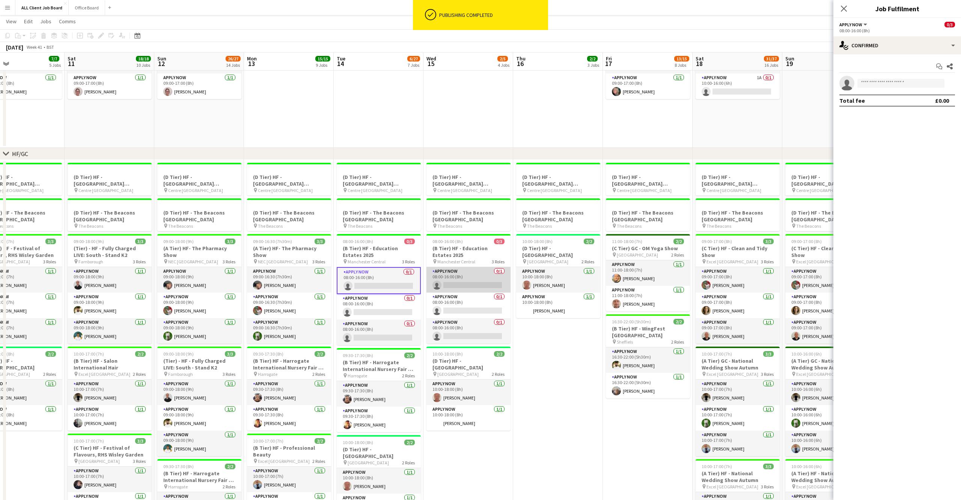
click at [456, 277] on app-card-role "APPLY NOW 0/1 08:00-16:00 (8h) single-neutral-actions" at bounding box center [468, 280] width 84 height 26
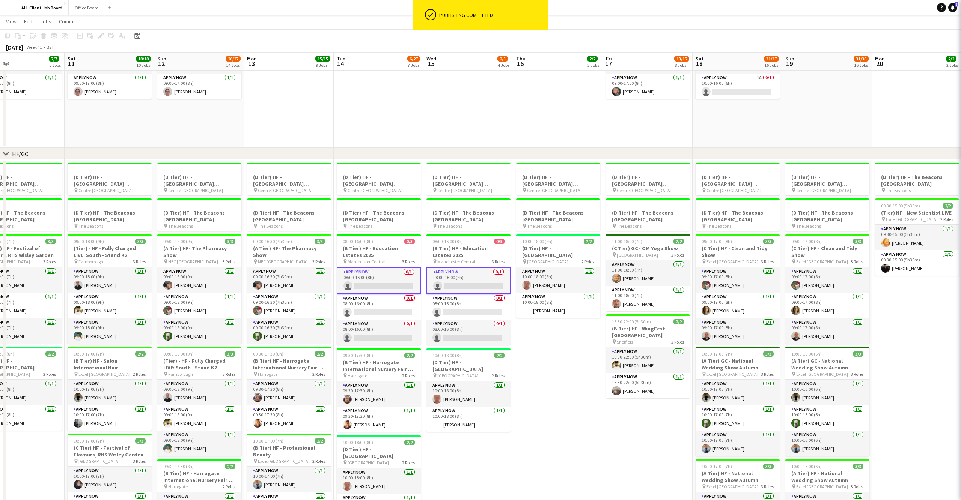
scroll to position [0, 203]
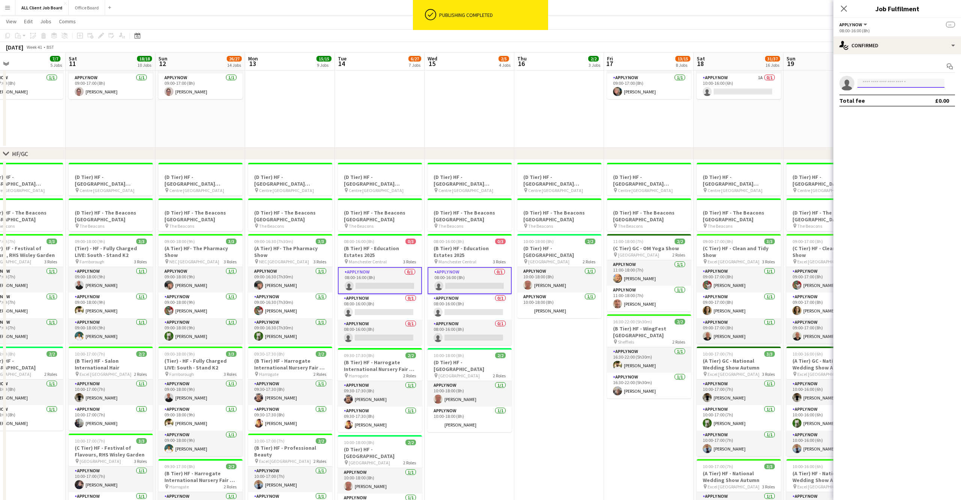
click at [896, 82] on input at bounding box center [900, 83] width 87 height 9
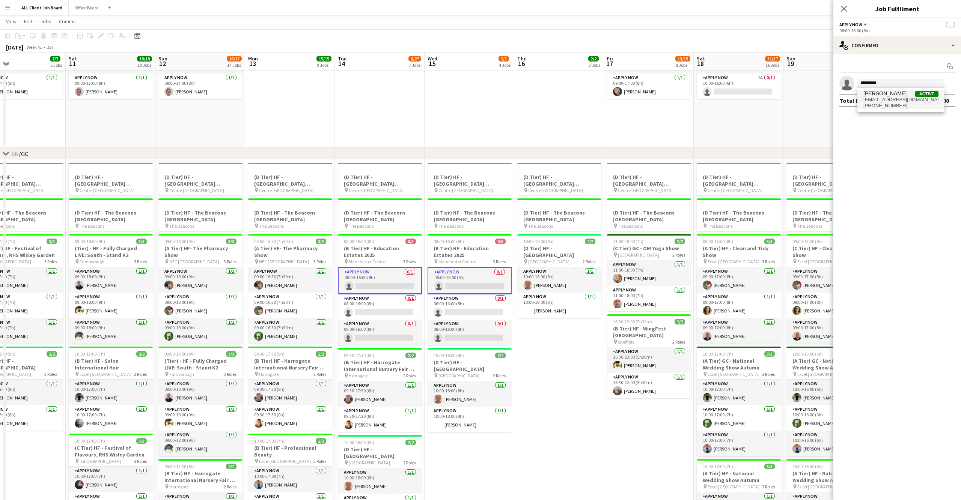
type input "*********"
click at [892, 101] on span "[EMAIL_ADDRESS][DOMAIN_NAME]" at bounding box center [900, 100] width 75 height 6
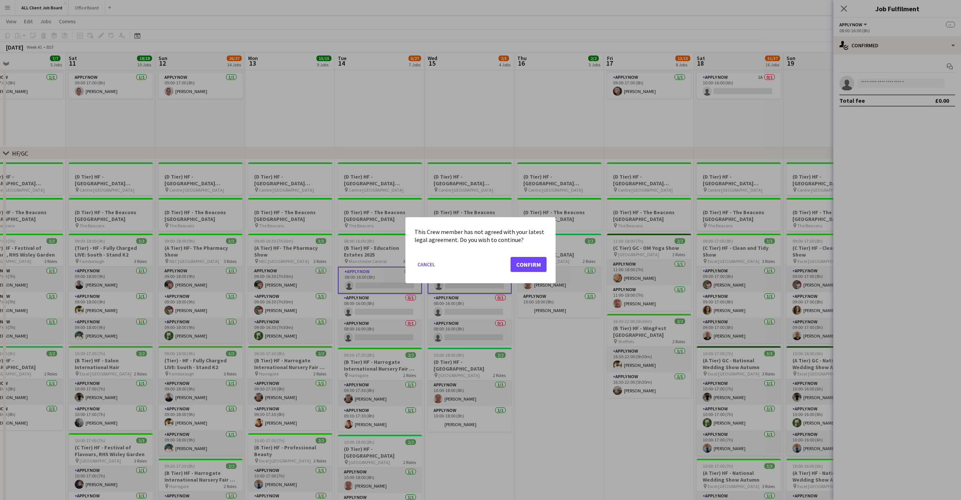
click at [522, 262] on button "Confirm" at bounding box center [528, 264] width 36 height 15
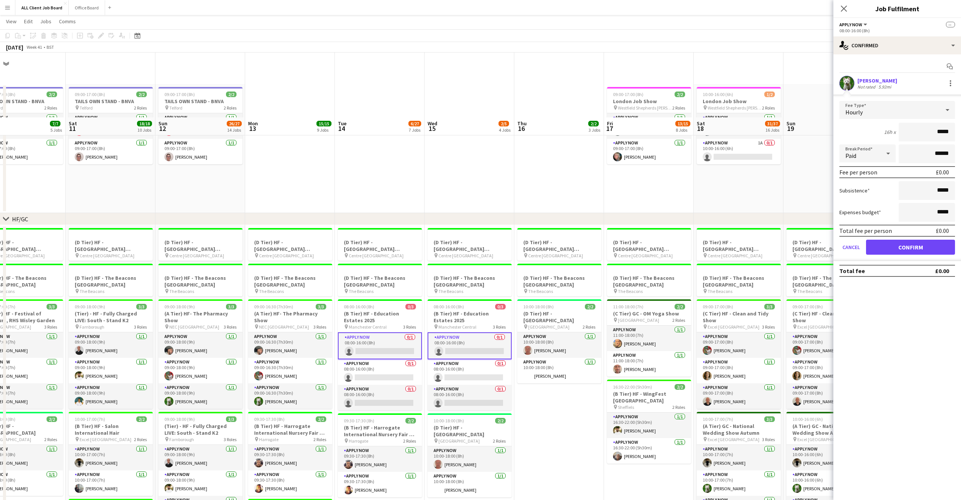
scroll to position [65, 0]
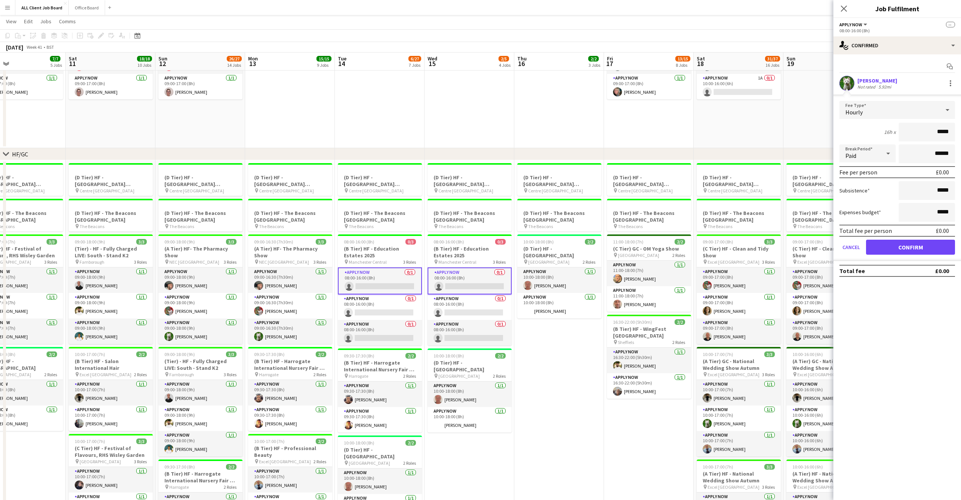
click at [916, 253] on button "Confirm" at bounding box center [910, 247] width 89 height 15
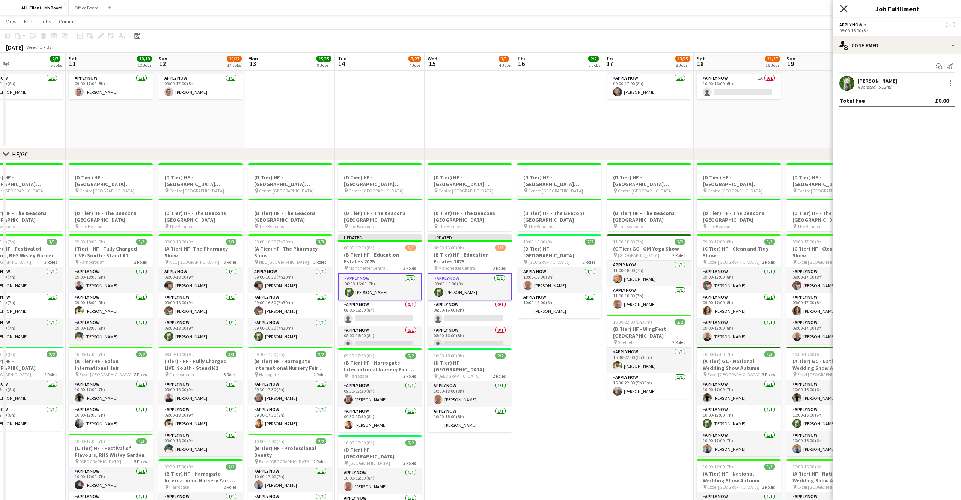
click at [842, 9] on icon at bounding box center [843, 8] width 7 height 7
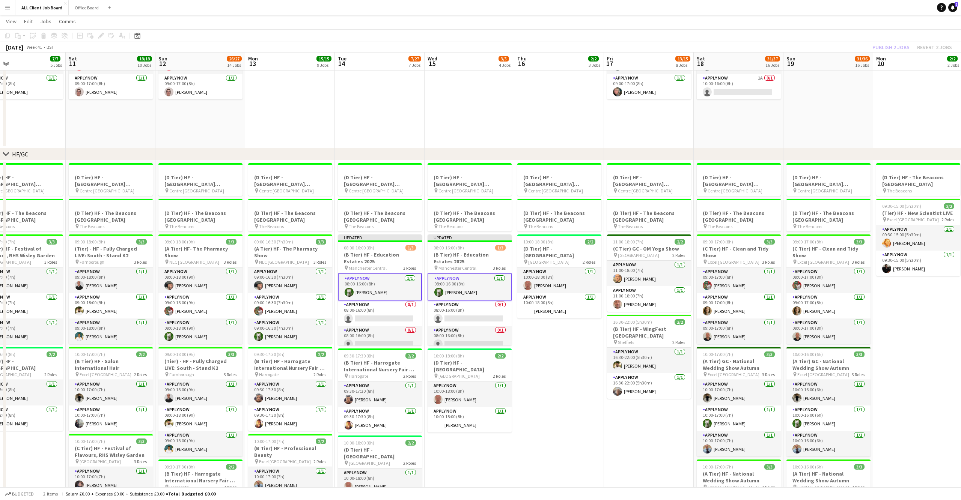
click at [894, 51] on div "Publish 2 jobs Revert 2 jobs" at bounding box center [912, 47] width 98 height 10
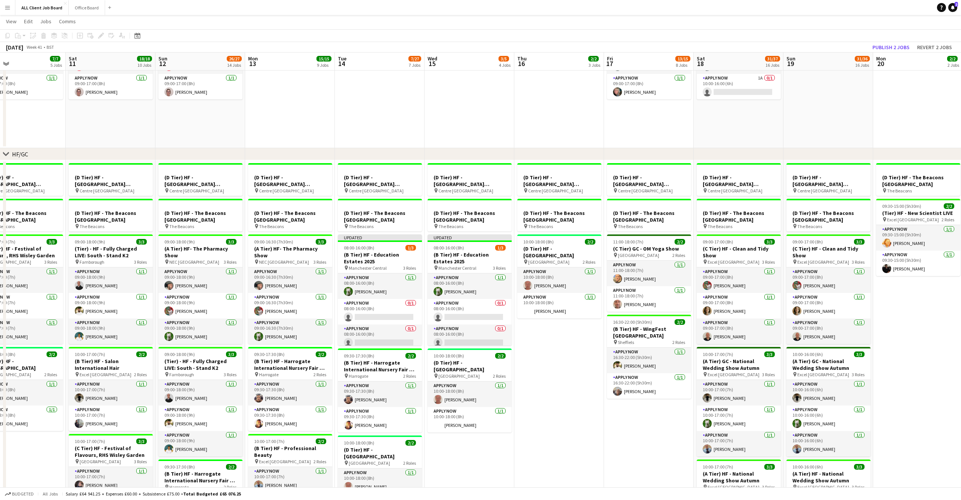
click at [894, 51] on button "Publish 2 jobs" at bounding box center [890, 47] width 43 height 10
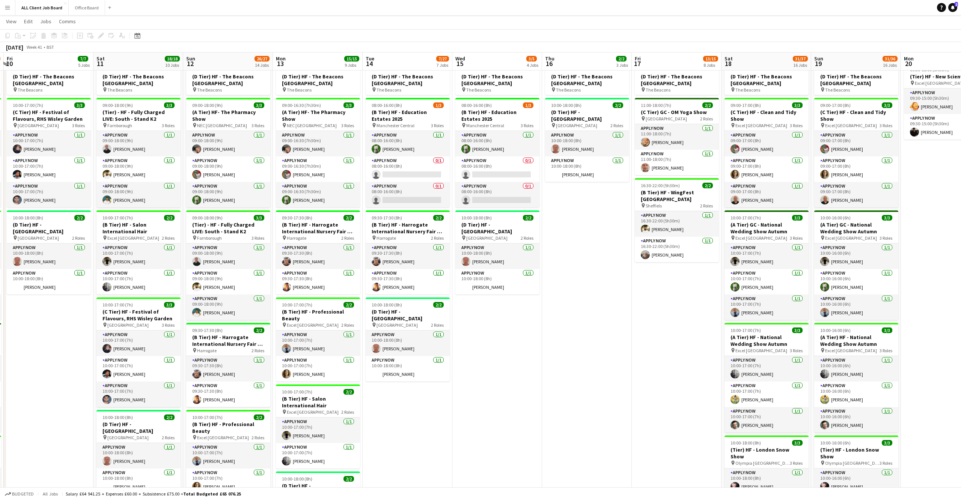
scroll to position [202, 0]
drag, startPoint x: 420, startPoint y: 165, endPoint x: 472, endPoint y: 173, distance: 52.4
click at [421, 165] on app-card-role "APPLY NOW 0/1 08:00-16:00 (8h) single-neutral-actions" at bounding box center [407, 169] width 84 height 26
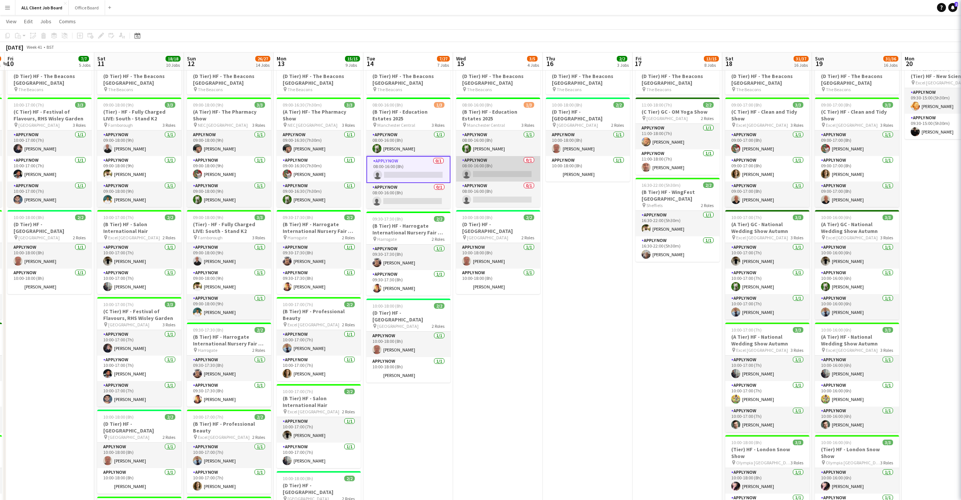
drag, startPoint x: 503, startPoint y: 172, endPoint x: 499, endPoint y: 172, distance: 3.8
click at [503, 172] on app-card-role "APPLY NOW 0/1 08:00-16:00 (8h) single-neutral-actions" at bounding box center [498, 169] width 84 height 26
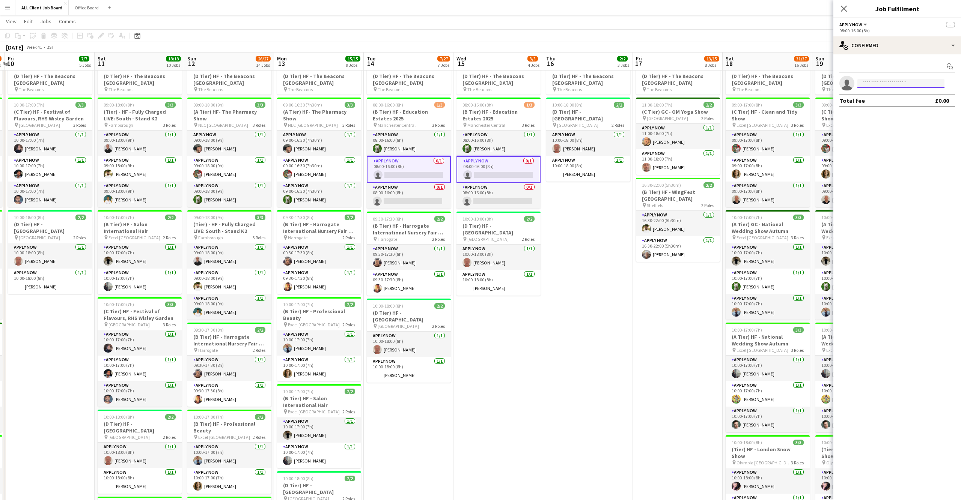
click at [874, 84] on input at bounding box center [900, 83] width 87 height 9
type input "***"
click at [886, 105] on span "[PHONE_NUMBER]" at bounding box center [900, 106] width 75 height 6
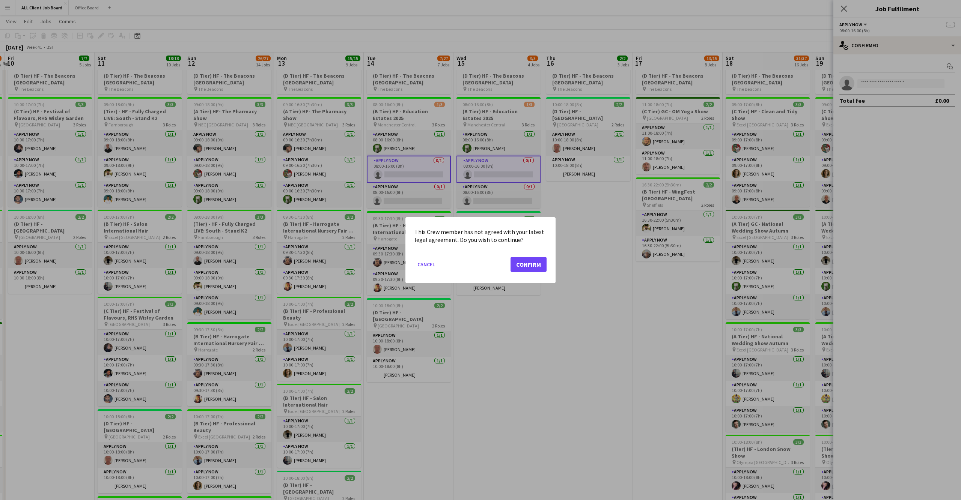
scroll to position [0, 0]
click at [515, 257] on button "Confirm" at bounding box center [528, 264] width 36 height 15
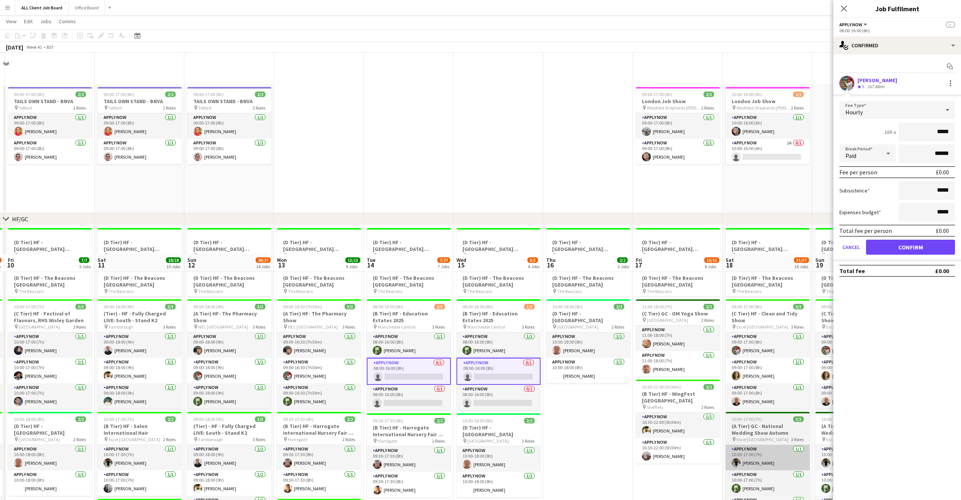
scroll to position [201, 0]
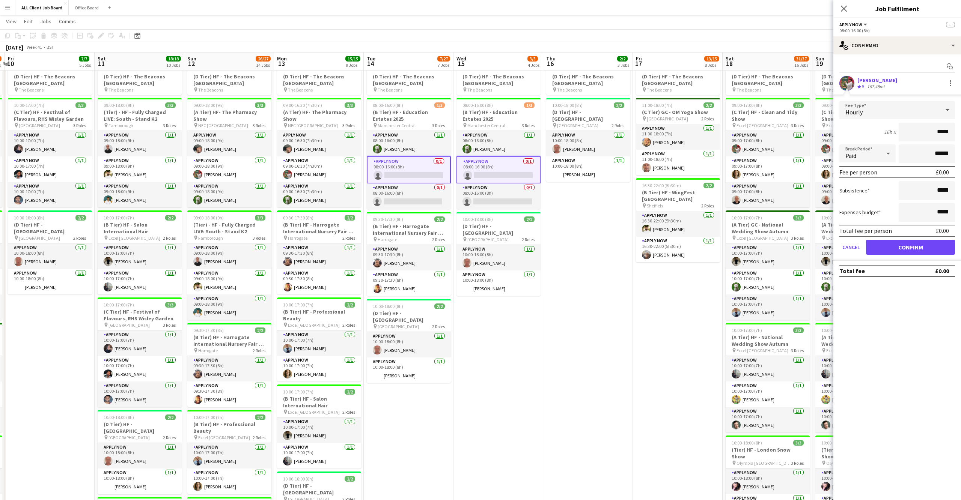
click at [921, 246] on button "Confirm" at bounding box center [910, 247] width 89 height 15
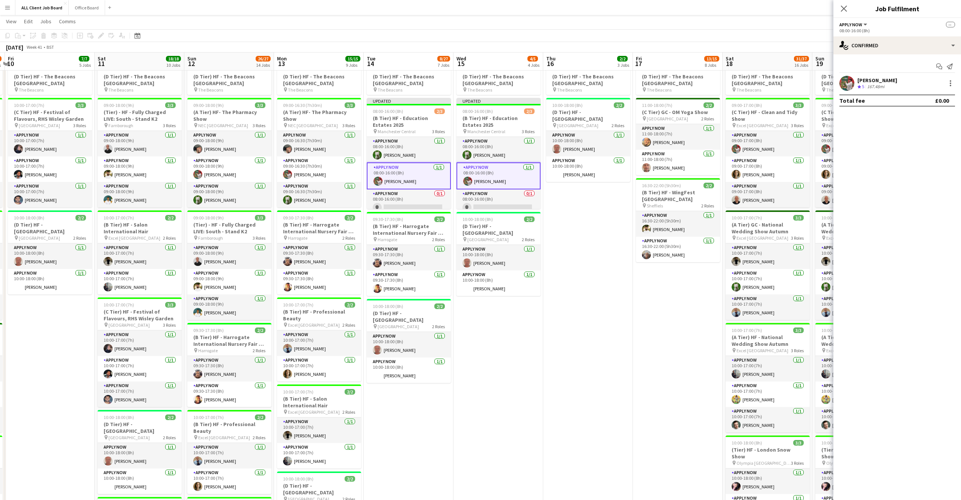
drag, startPoint x: 845, startPoint y: 7, endPoint x: 871, endPoint y: 38, distance: 40.6
click at [846, 7] on icon "Close pop-in" at bounding box center [844, 9] width 6 height 6
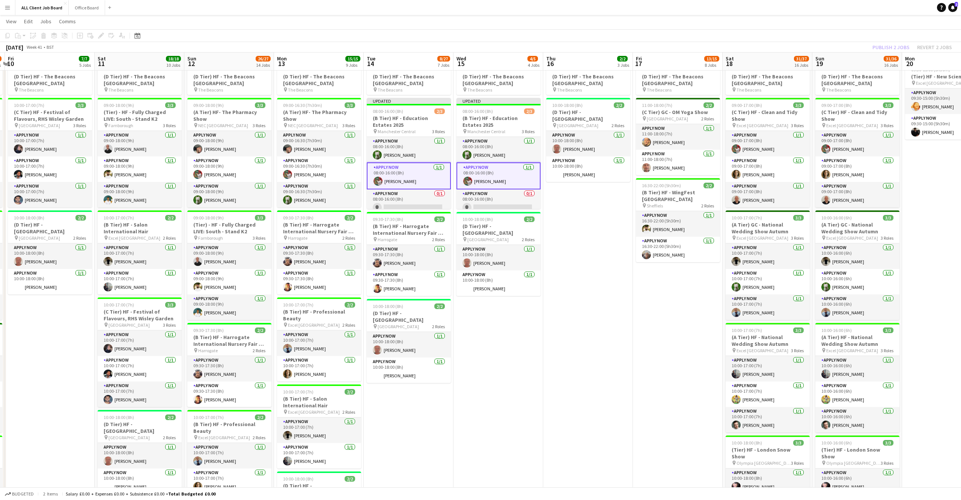
click at [893, 42] on div "Publish 2 jobs Revert 2 jobs" at bounding box center [912, 47] width 98 height 10
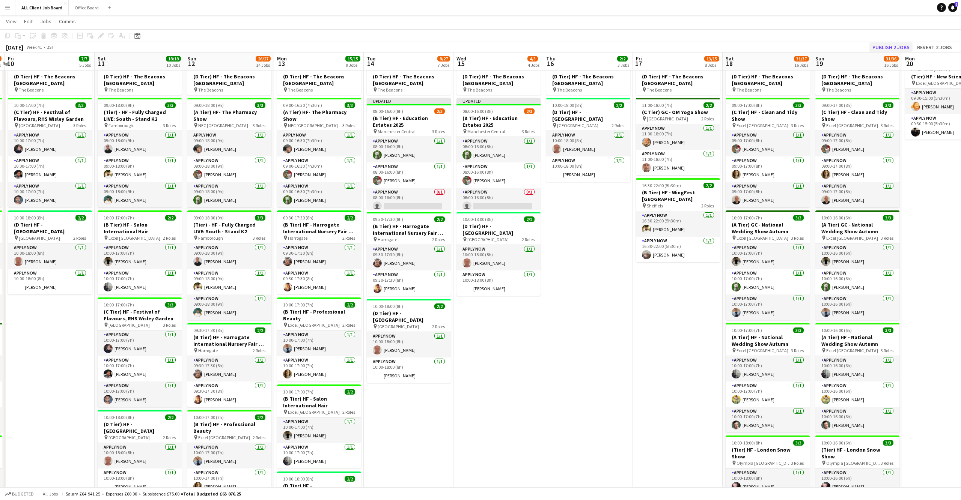
click at [895, 46] on button "Publish 2 jobs" at bounding box center [890, 47] width 43 height 10
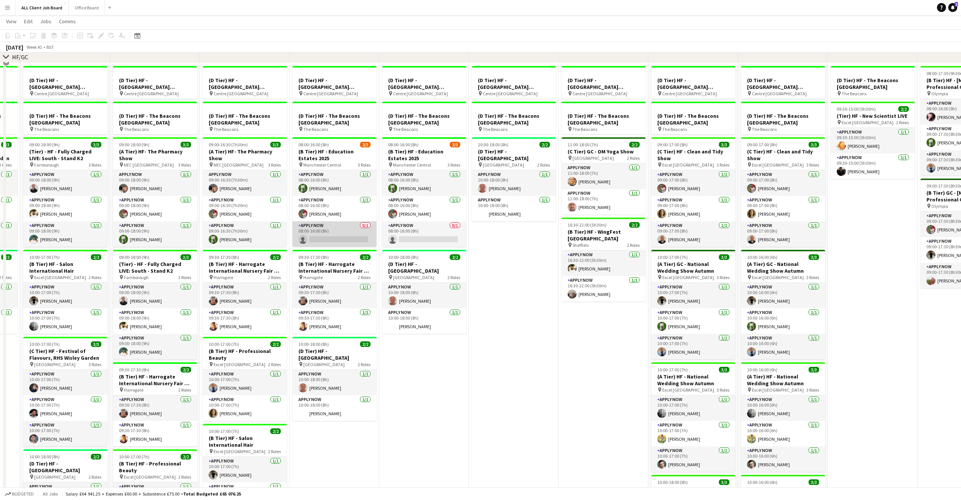
scroll to position [164, 0]
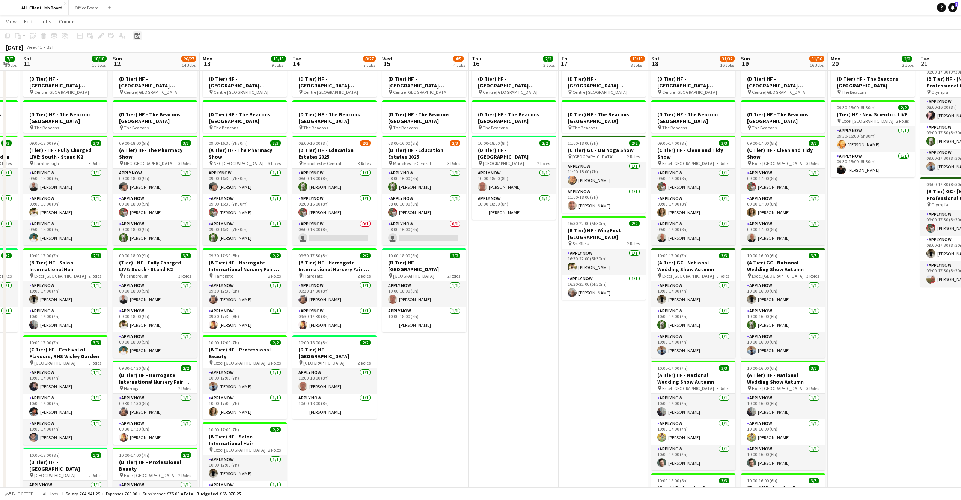
click at [138, 36] on icon "Date picker" at bounding box center [137, 36] width 6 height 6
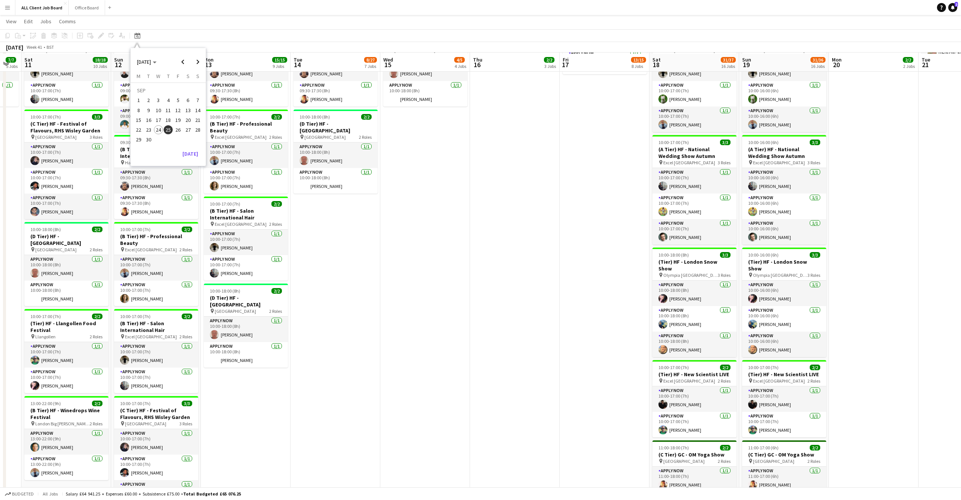
scroll to position [389, 0]
click at [191, 150] on button "[DATE]" at bounding box center [190, 154] width 22 height 12
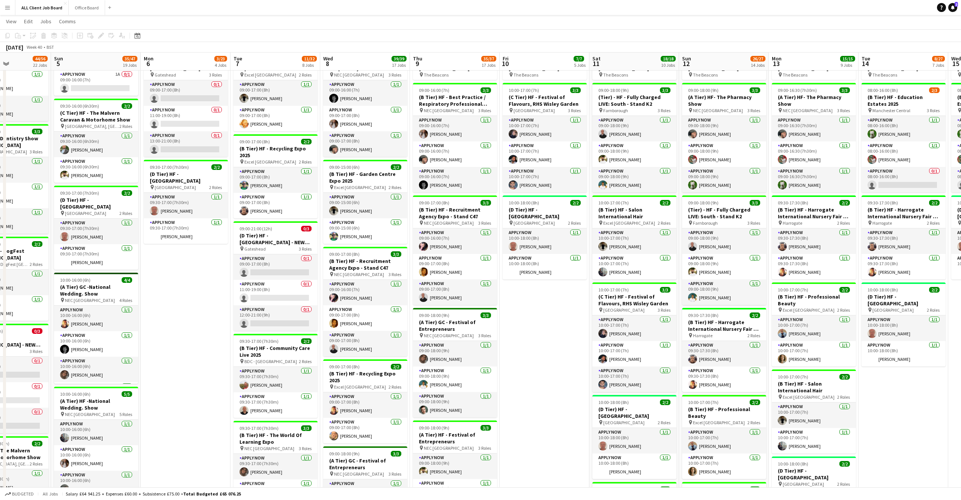
scroll to position [0, 206]
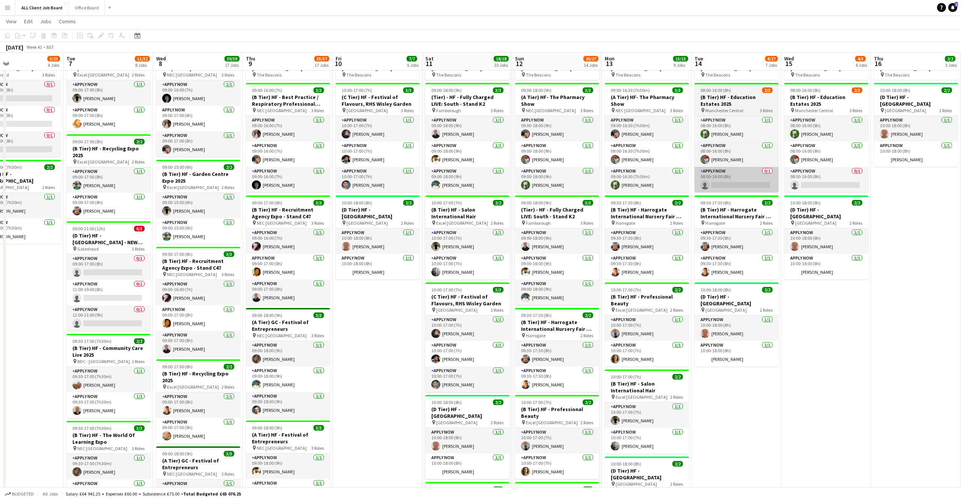
click at [753, 180] on app-card-role "APPLY NOW 0/1 08:00-16:00 (8h) single-neutral-actions" at bounding box center [736, 180] width 84 height 26
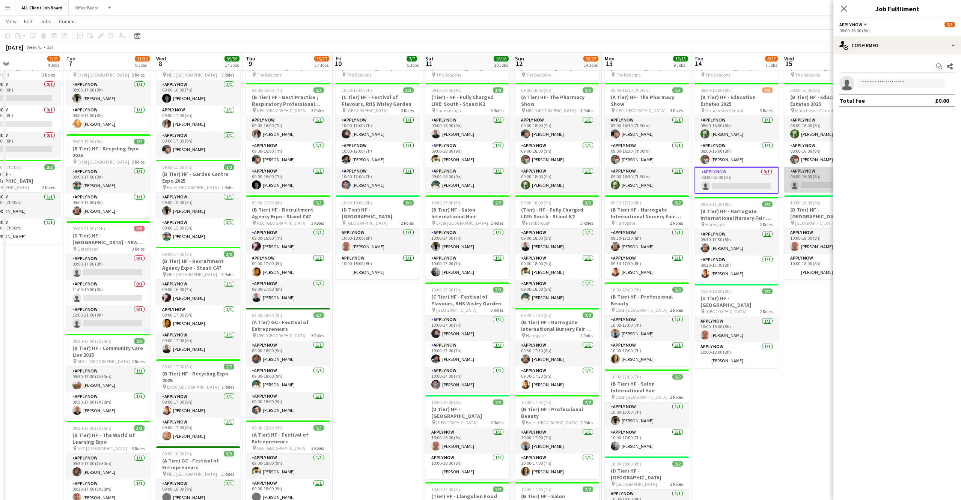
drag, startPoint x: 807, startPoint y: 185, endPoint x: 802, endPoint y: 187, distance: 4.7
click at [808, 186] on app-card-role "APPLY NOW 0/1 08:00-16:00 (8h) single-neutral-actions" at bounding box center [826, 180] width 84 height 26
click at [882, 84] on input at bounding box center [900, 83] width 87 height 9
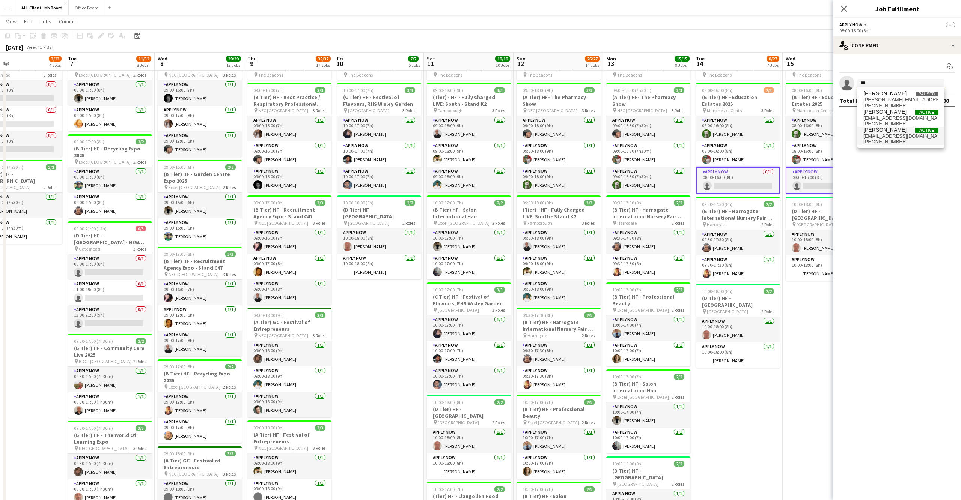
type input "***"
click at [884, 134] on span "[EMAIL_ADDRESS][DOMAIN_NAME]" at bounding box center [900, 136] width 75 height 6
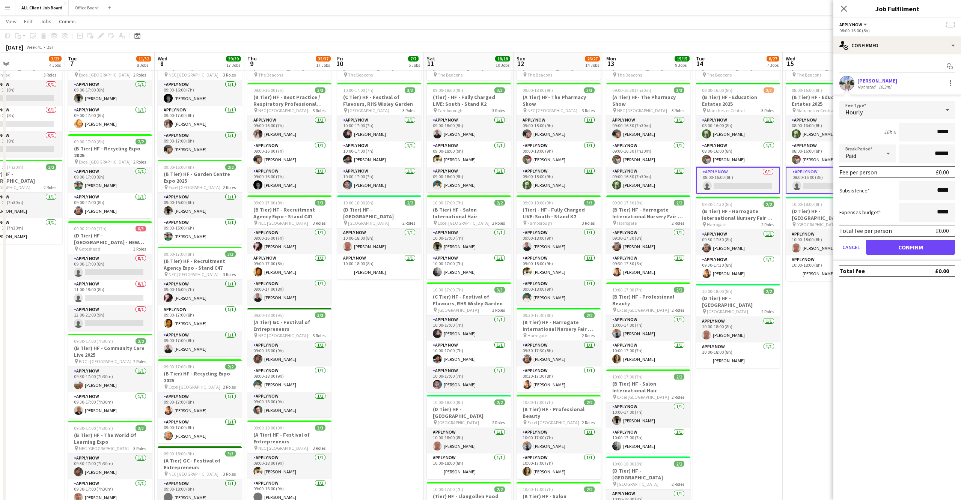
click at [899, 244] on button "Confirm" at bounding box center [910, 247] width 89 height 15
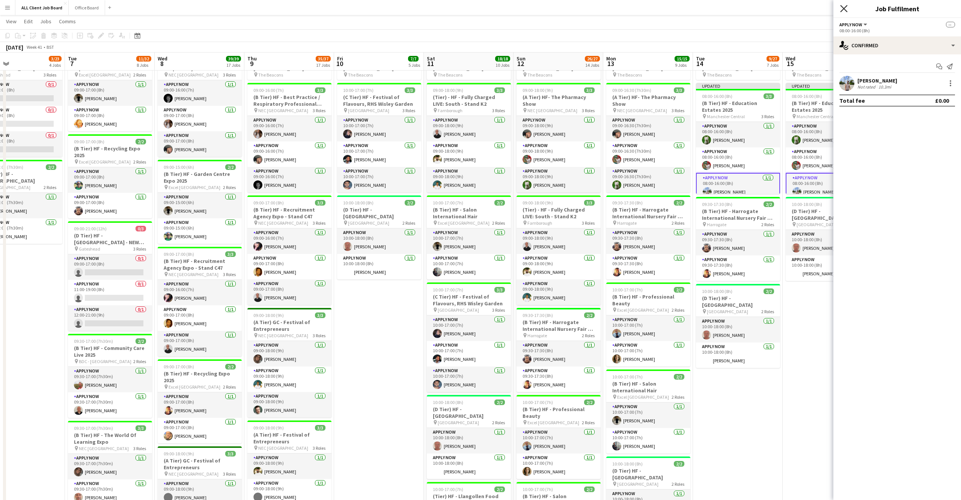
click at [847, 8] on icon "Close pop-in" at bounding box center [843, 8] width 7 height 7
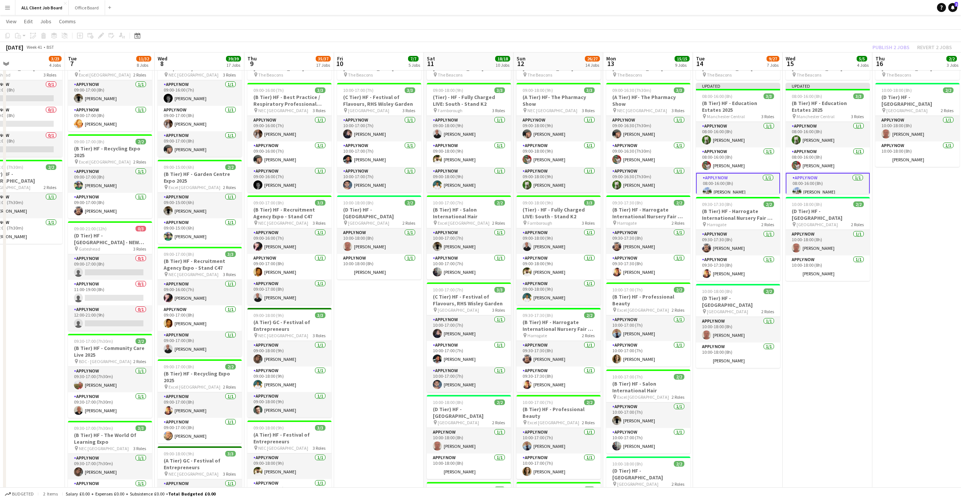
click at [889, 48] on div "Publish 2 jobs Revert 2 jobs" at bounding box center [912, 47] width 98 height 10
click at [889, 48] on button "Publish 2 jobs" at bounding box center [890, 47] width 43 height 10
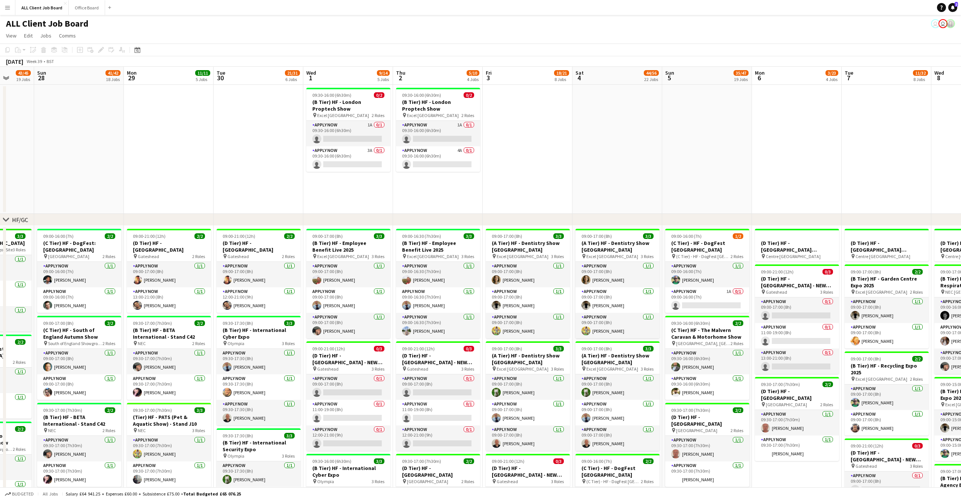
scroll to position [0, 0]
click at [373, 100] on h3 "(B Tier) HF - London Proptech Show" at bounding box center [348, 106] width 84 height 14
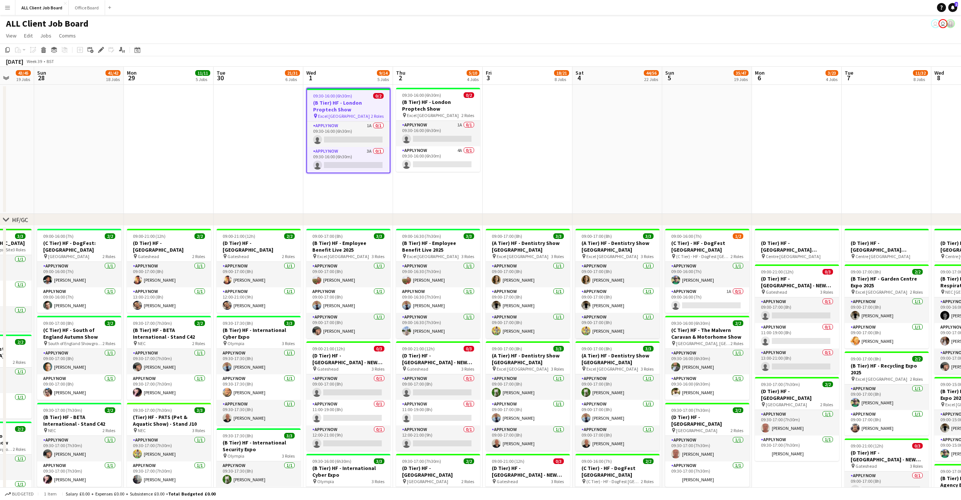
scroll to position [0, 235]
click at [443, 105] on h3 "(B Tier) HF - London Proptech Show" at bounding box center [438, 106] width 84 height 14
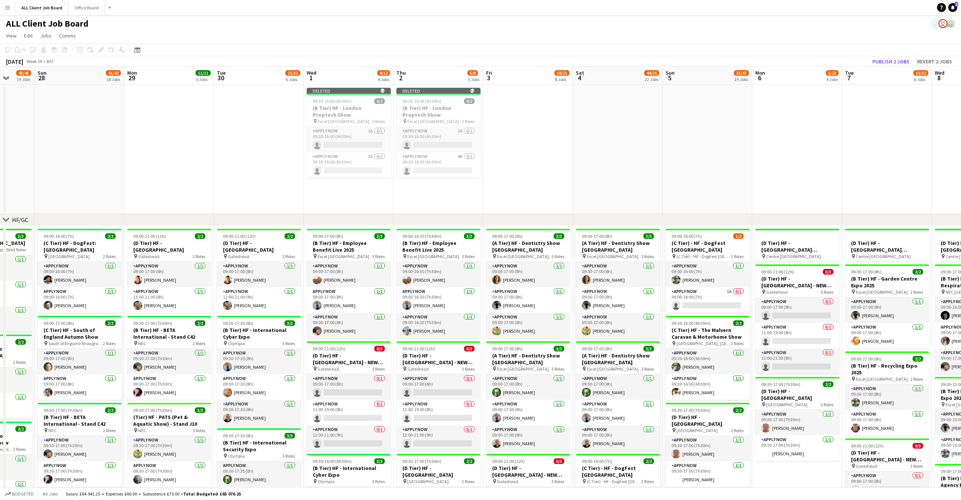
click at [898, 60] on button "Publish 2 jobs" at bounding box center [890, 62] width 43 height 10
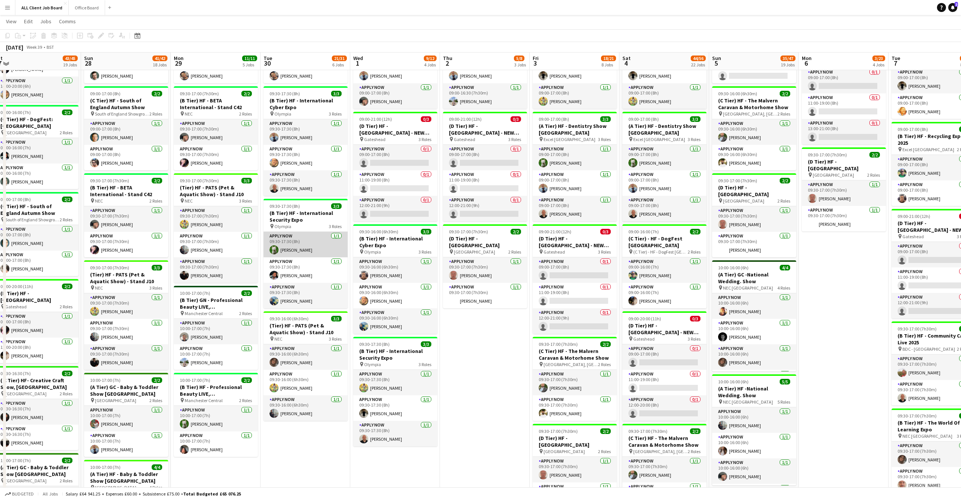
scroll to position [228, 0]
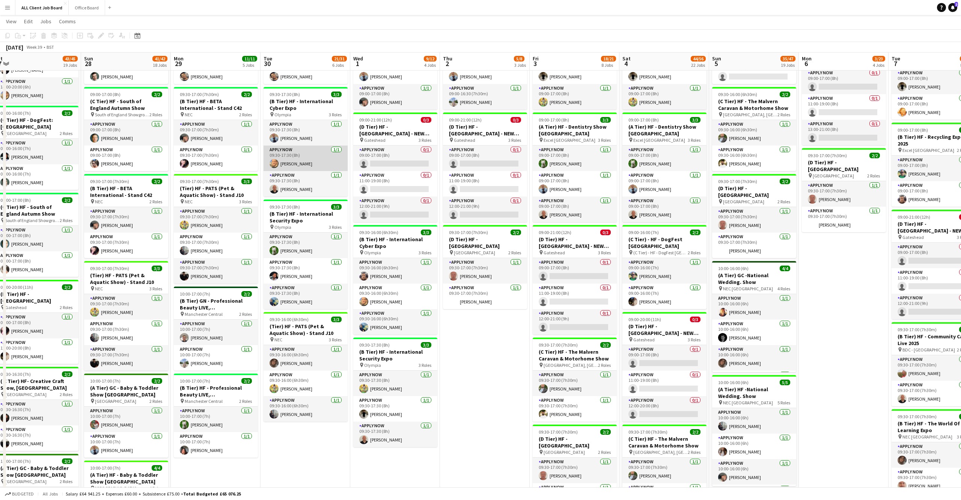
click at [288, 162] on app-card-role "APPLY NOW [DATE] 09:30-17:30 (8h) [PERSON_NAME]" at bounding box center [305, 159] width 84 height 26
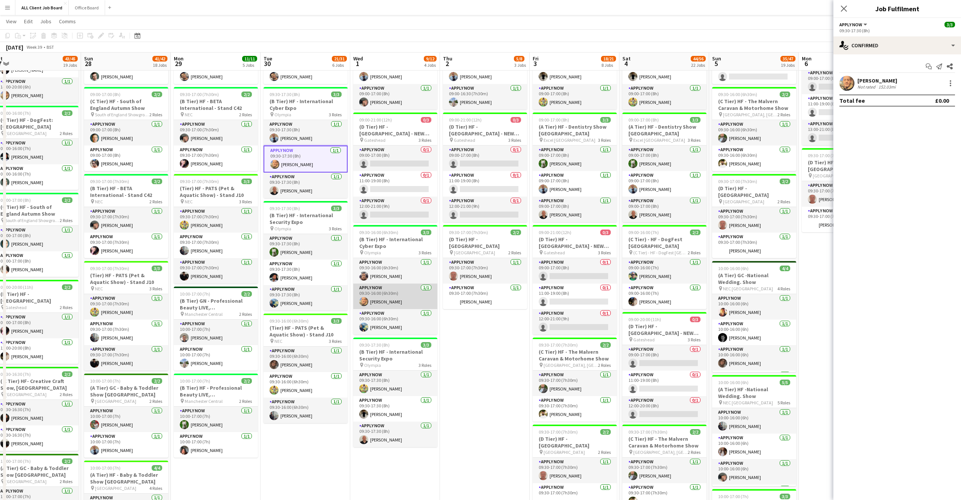
drag, startPoint x: 392, startPoint y: 301, endPoint x: 388, endPoint y: 300, distance: 4.9
click at [392, 301] on app-card-role "APPLY NOW [DATE] 09:30-16:00 (6h30m) [PERSON_NAME]" at bounding box center [395, 297] width 84 height 26
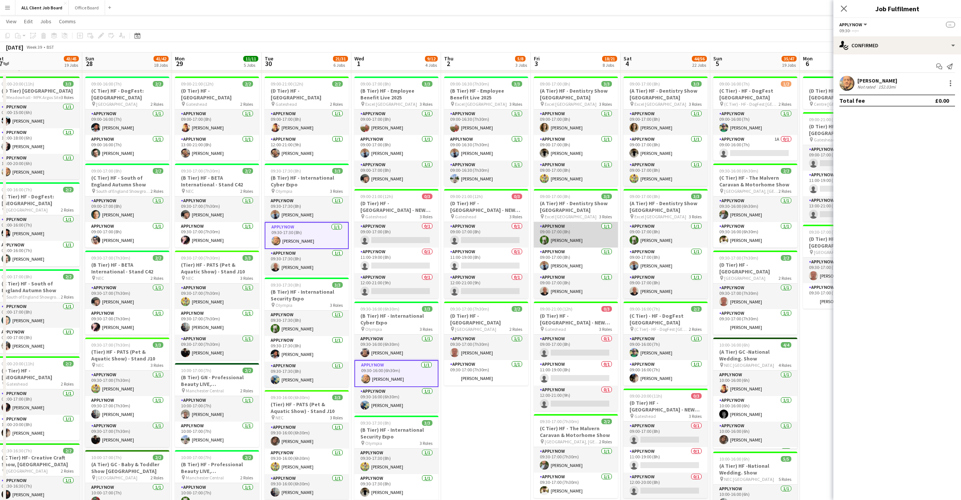
scroll to position [0, 185]
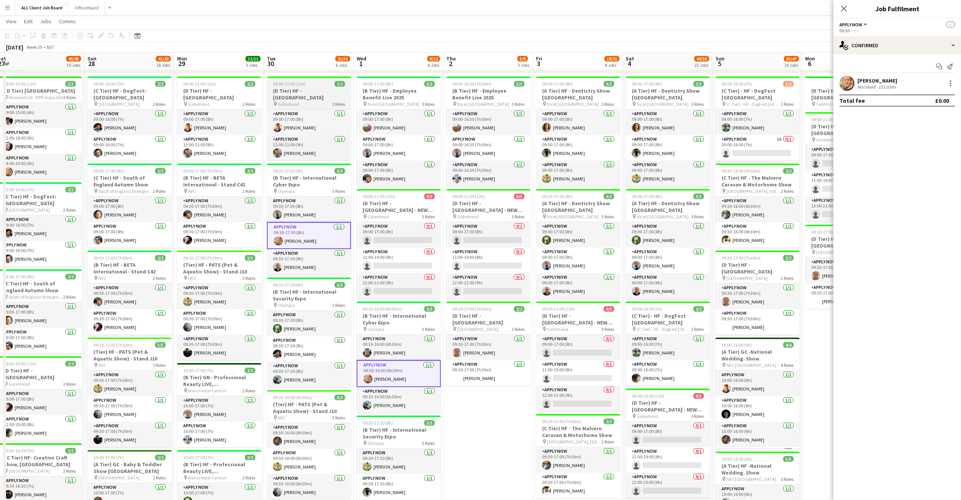
click at [327, 89] on h3 "(D Tier) HF - [GEOGRAPHIC_DATA]" at bounding box center [309, 94] width 84 height 14
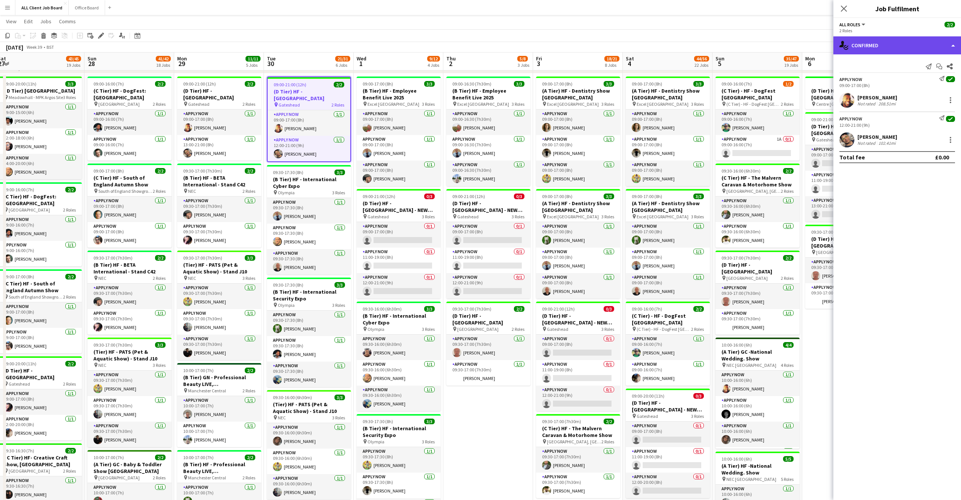
click at [940, 45] on div "single-neutral-actions-check-2 Confirmed" at bounding box center [897, 45] width 128 height 18
click at [910, 22] on div "All roles All roles APPLY NOW APPLY NOW 2/2" at bounding box center [897, 24] width 116 height 7
click at [952, 50] on div "single-neutral-actions-check-2 Confirmed" at bounding box center [897, 45] width 128 height 18
click at [844, 8] on icon "Close pop-in" at bounding box center [843, 8] width 7 height 7
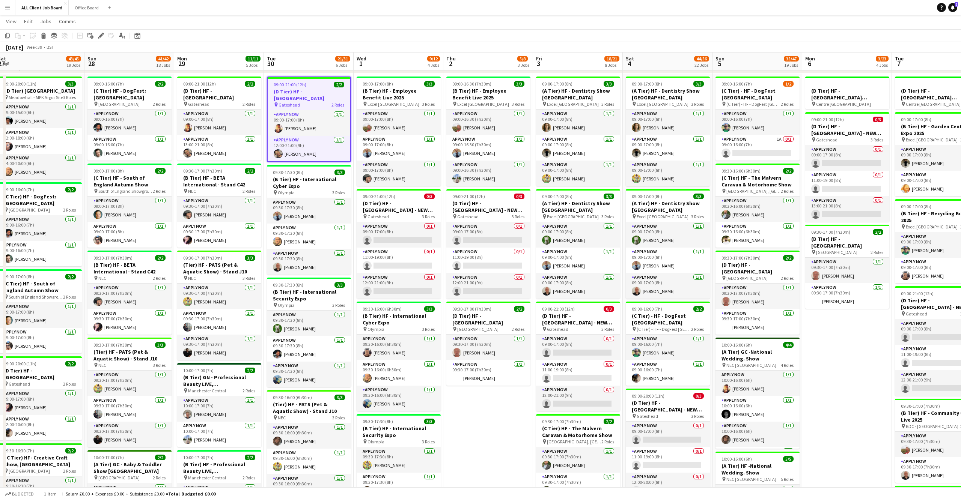
drag, startPoint x: 316, startPoint y: 95, endPoint x: 306, endPoint y: 89, distance: 11.3
click at [317, 95] on h3 "(D Tier) HF - [GEOGRAPHIC_DATA]" at bounding box center [309, 95] width 83 height 14
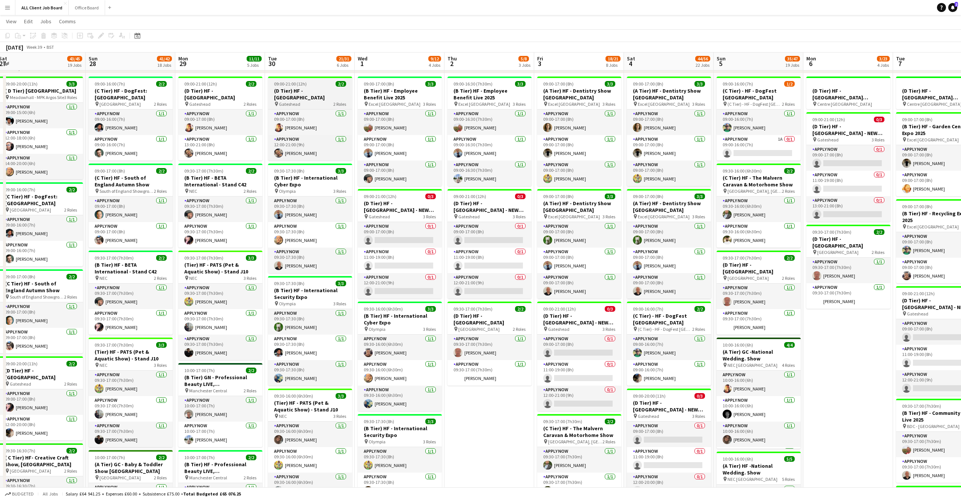
click at [308, 93] on h3 "(D Tier) HF - [GEOGRAPHIC_DATA]" at bounding box center [310, 94] width 84 height 14
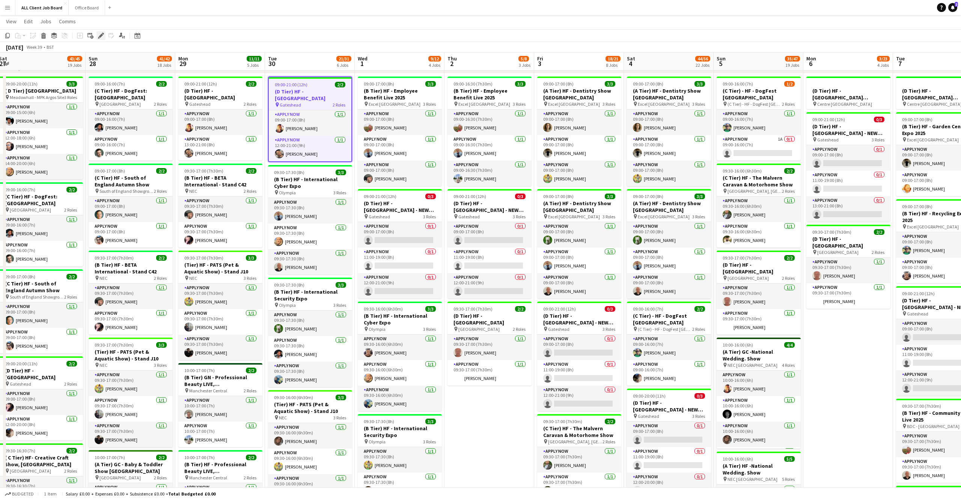
click at [101, 33] on icon "Edit" at bounding box center [101, 36] width 6 height 6
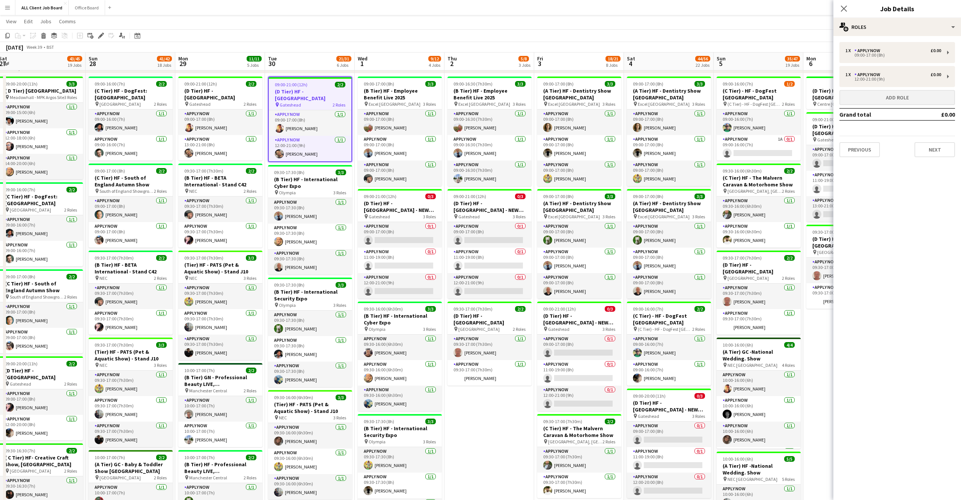
click at [893, 96] on button "Add role" at bounding box center [897, 97] width 116 height 15
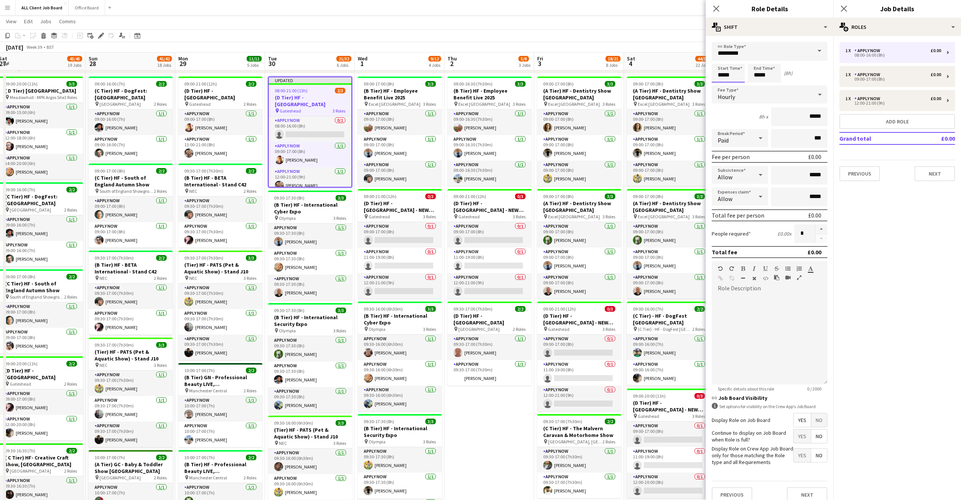
drag, startPoint x: 723, startPoint y: 72, endPoint x: 721, endPoint y: 66, distance: 6.6
click at [723, 72] on input "*****" at bounding box center [727, 73] width 33 height 19
click at [722, 57] on div at bounding box center [720, 60] width 15 height 8
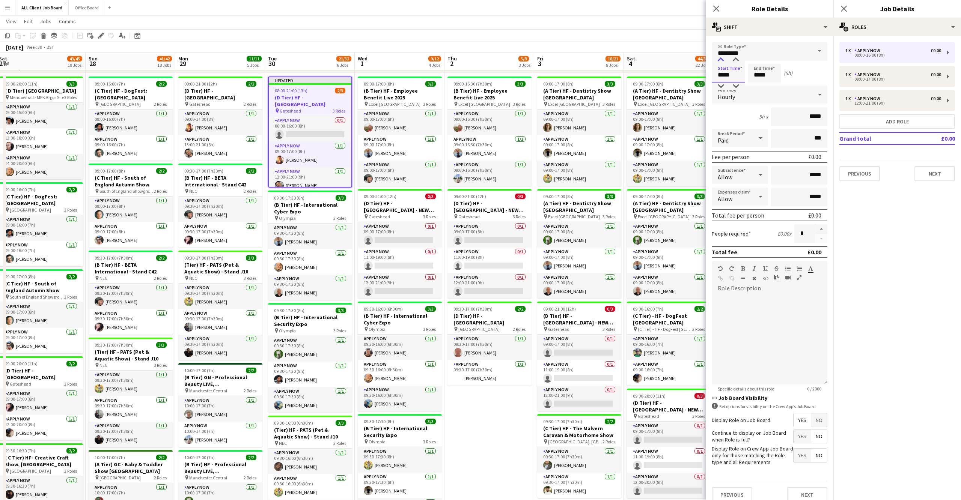
click at [722, 57] on div at bounding box center [720, 60] width 15 height 8
type input "*****"
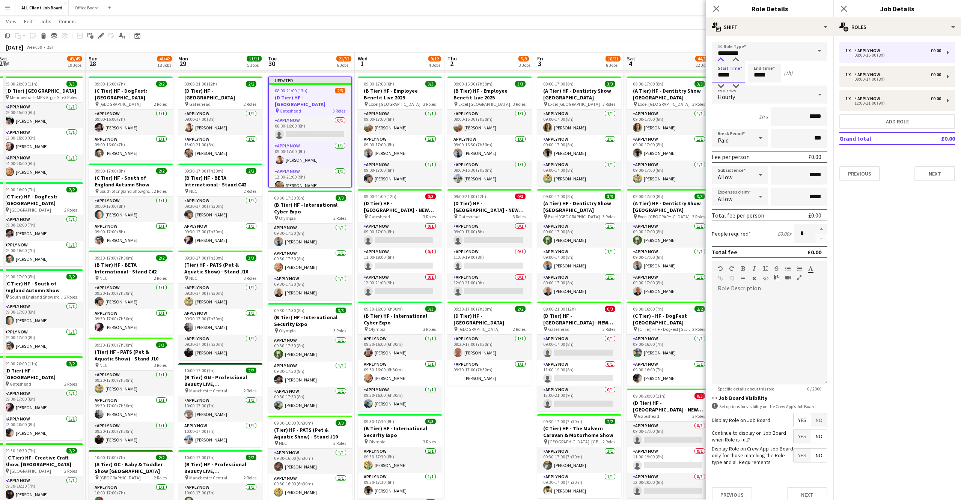
click at [722, 57] on div at bounding box center [720, 60] width 15 height 8
click at [759, 59] on input "*********" at bounding box center [769, 51] width 116 height 19
drag, startPoint x: 832, startPoint y: 62, endPoint x: 827, endPoint y: 62, distance: 4.1
click at [831, 62] on form "link Role Type ********* Start Time ***** End Time ***** (24h) Fee Type Hourly …" at bounding box center [769, 275] width 128 height 466
click at [761, 74] on input "*****" at bounding box center [763, 73] width 33 height 19
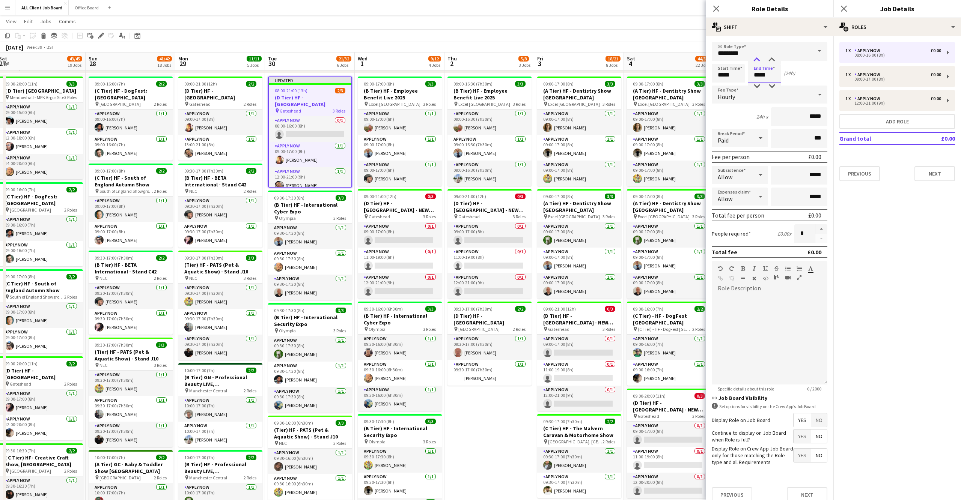
click at [761, 59] on div at bounding box center [756, 60] width 15 height 8
click at [759, 59] on div at bounding box center [756, 60] width 15 height 8
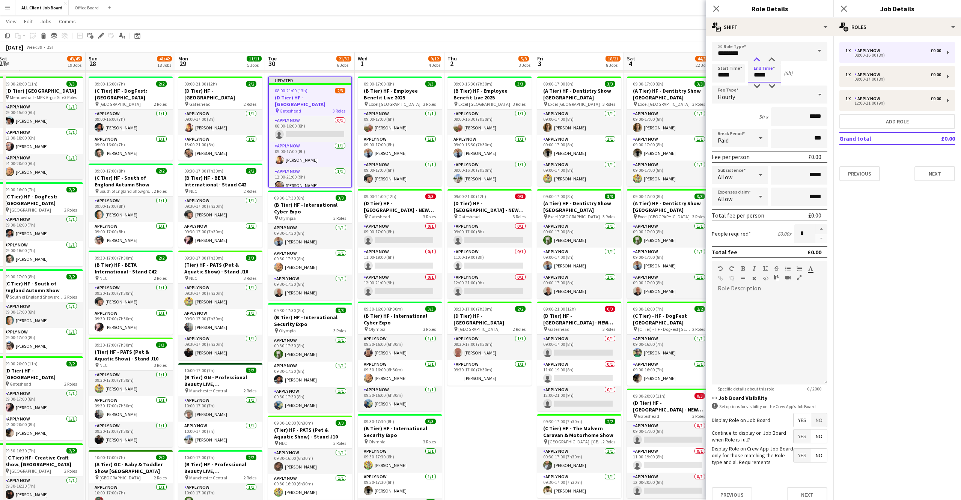
click at [759, 59] on div at bounding box center [756, 60] width 15 height 8
type input "*****"
click at [758, 86] on div at bounding box center [756, 87] width 15 height 8
click at [726, 74] on input "*****" at bounding box center [727, 73] width 33 height 19
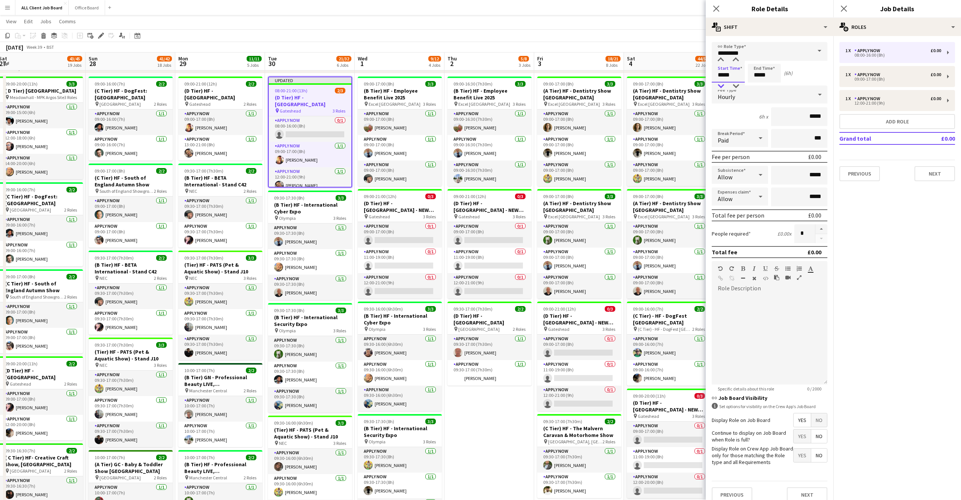
click at [720, 86] on div at bounding box center [720, 87] width 15 height 8
type input "*****"
click at [722, 60] on div at bounding box center [720, 60] width 15 height 8
click at [845, 9] on icon "Close pop-in" at bounding box center [843, 8] width 7 height 7
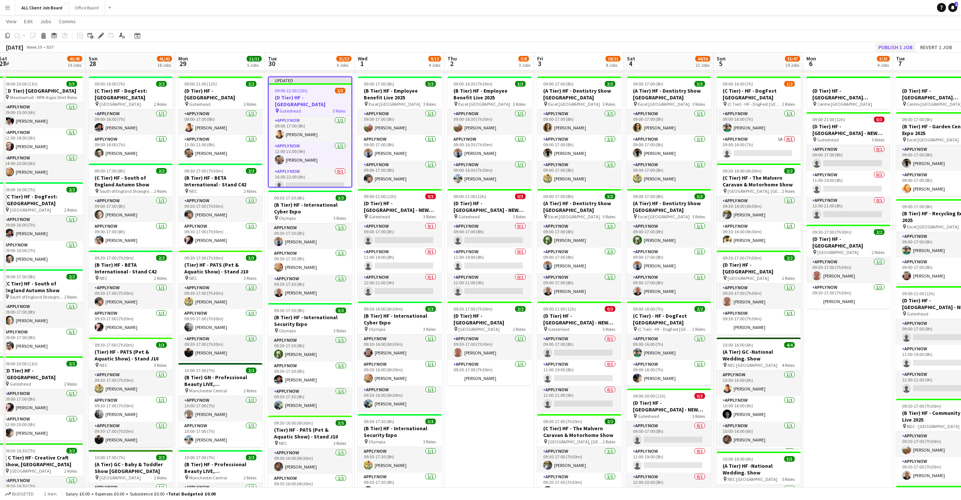
click at [890, 50] on button "Publish 1 job" at bounding box center [895, 47] width 40 height 10
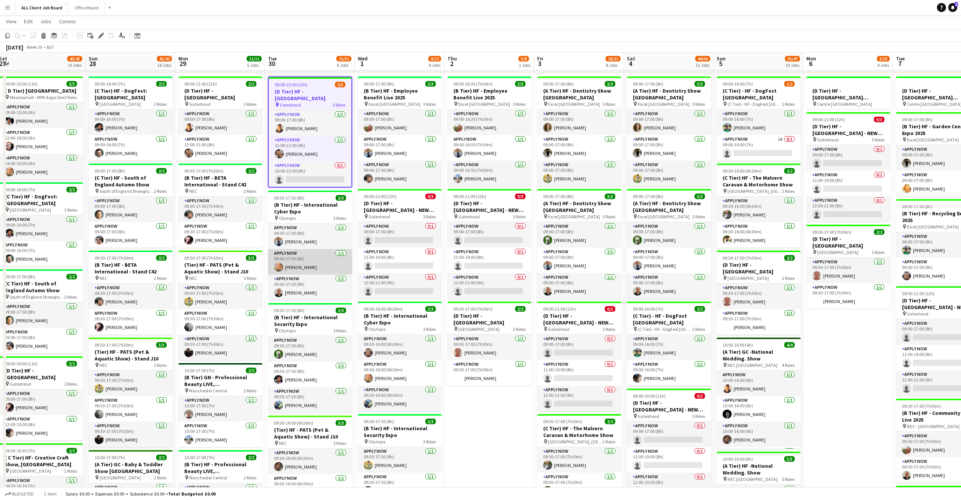
click at [311, 265] on app-card-role "APPLY NOW [DATE] 09:30-17:30 (8h) [PERSON_NAME]" at bounding box center [310, 262] width 84 height 26
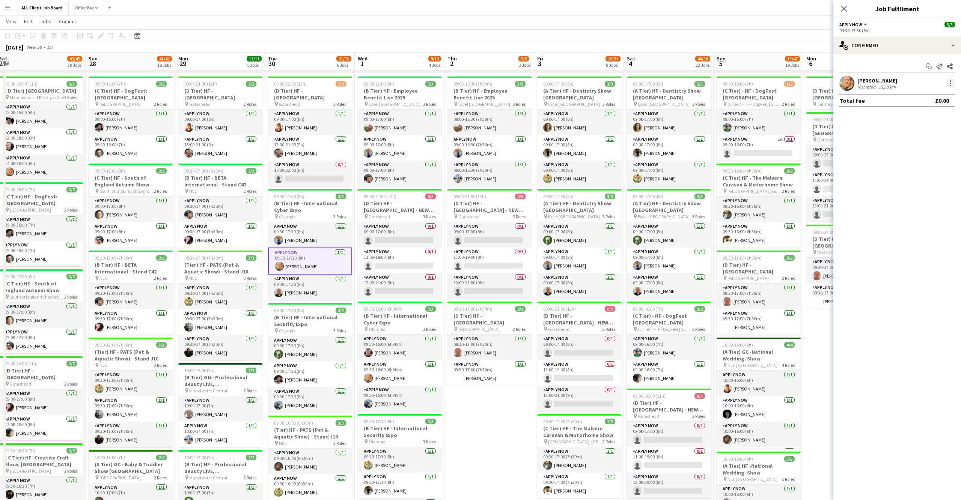
click at [953, 82] on div at bounding box center [950, 83] width 9 height 9
click at [917, 114] on span "Switch crew" at bounding box center [918, 114] width 32 height 6
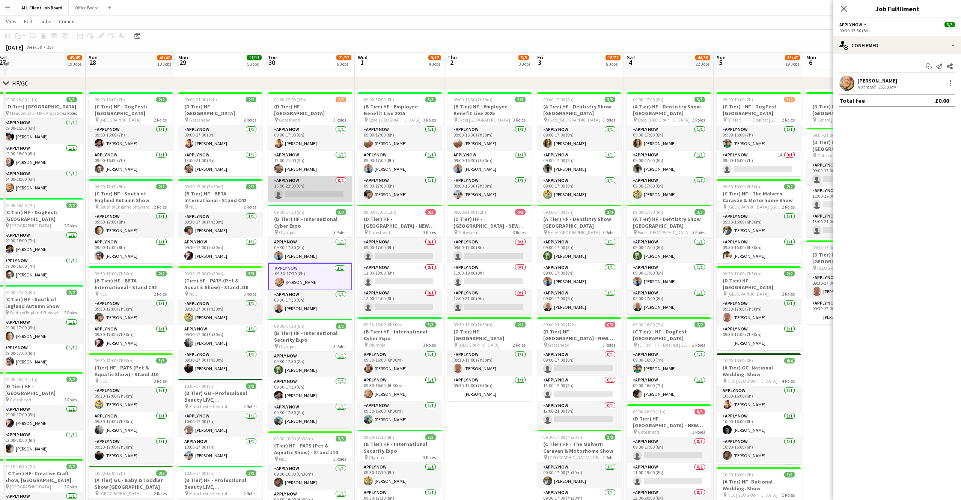
scroll to position [0, 183]
click at [308, 198] on app-card-role "APPLY NOW 0/1 16:00-22:00 (6h) single-neutral-actions" at bounding box center [310, 189] width 84 height 26
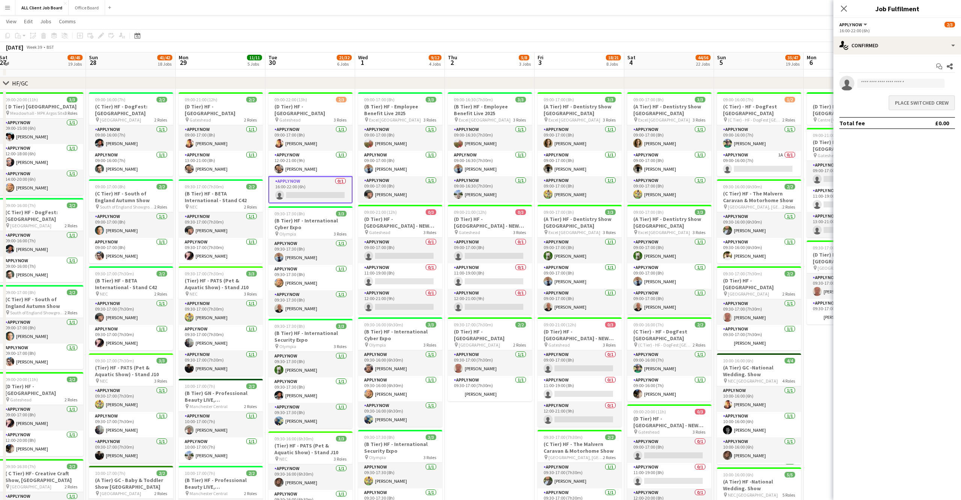
click at [910, 102] on button "Place switched crew" at bounding box center [921, 102] width 66 height 15
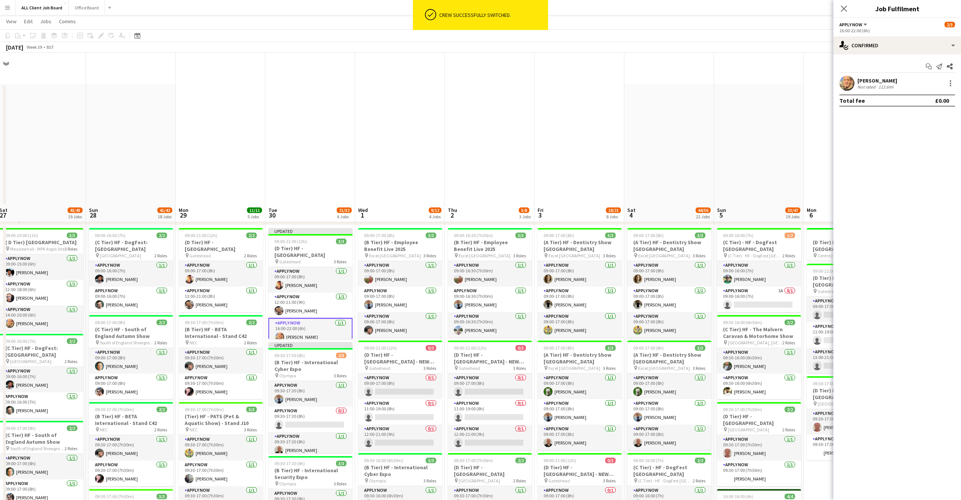
scroll to position [152, 0]
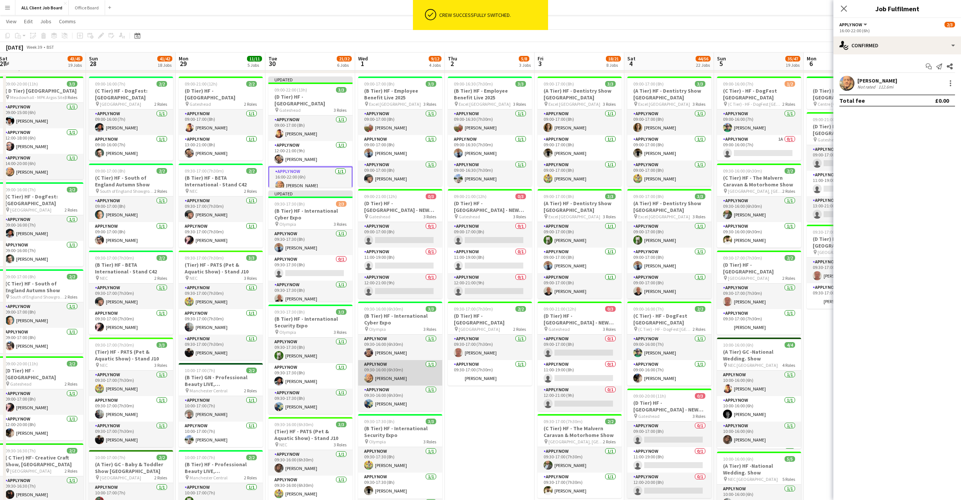
click at [384, 371] on app-card-role "APPLY NOW [DATE] 09:30-16:00 (6h30m) [PERSON_NAME]" at bounding box center [400, 373] width 84 height 26
click at [952, 83] on div at bounding box center [950, 83] width 9 height 9
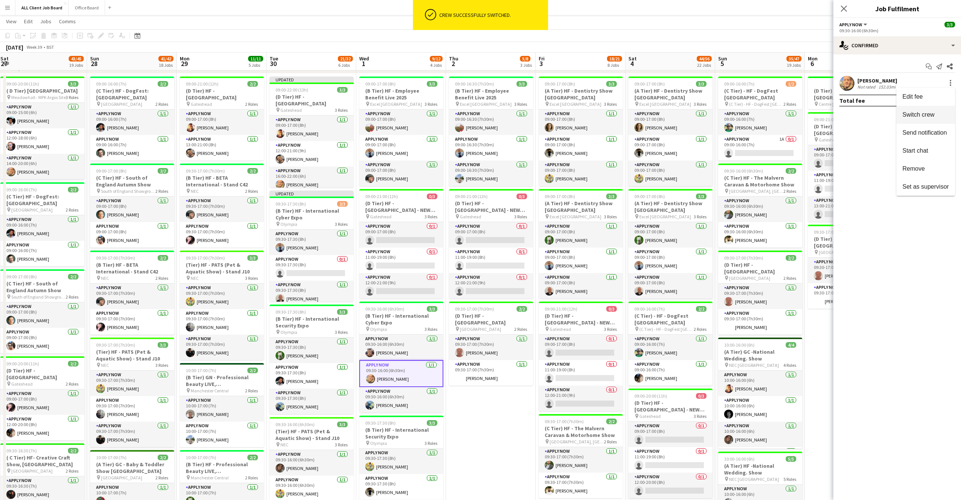
click at [928, 108] on button "Switch crew" at bounding box center [925, 115] width 59 height 18
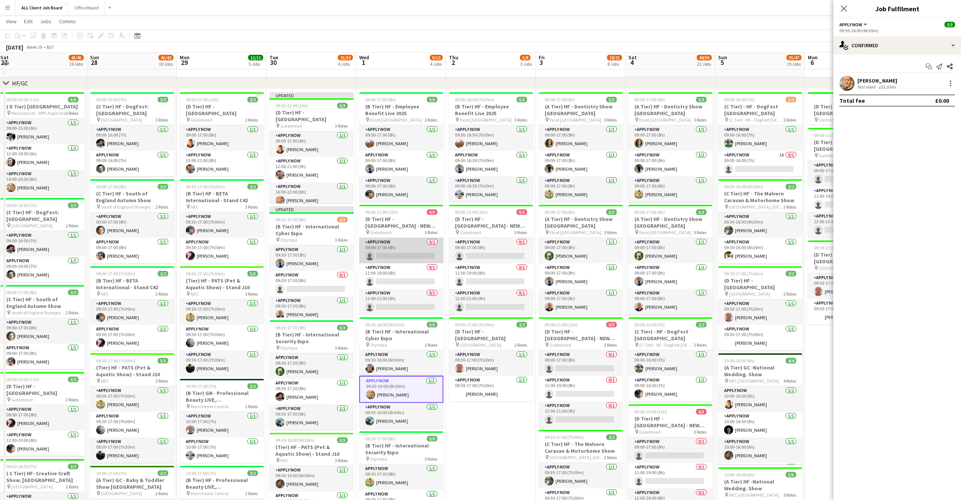
click at [418, 255] on app-card-role "APPLY NOW 0/1 09:00-17:00 (8h) single-neutral-actions" at bounding box center [401, 251] width 84 height 26
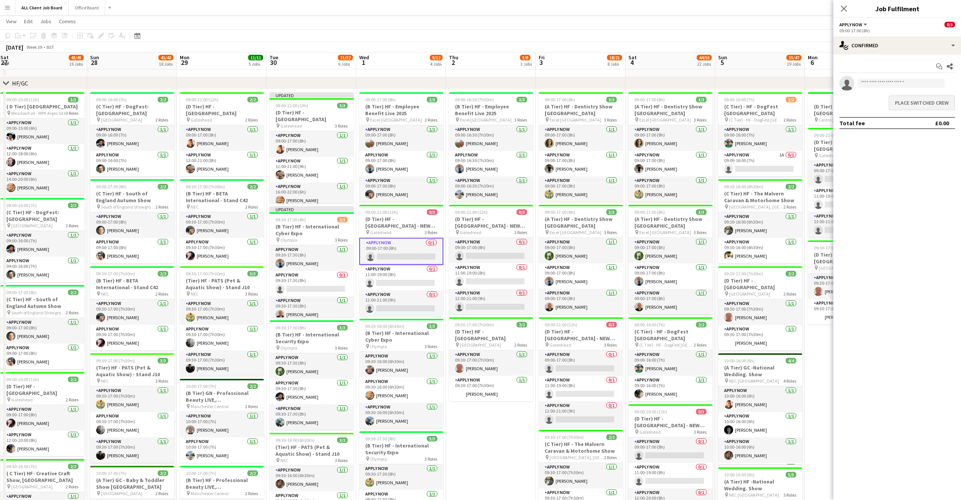
click at [919, 102] on button "Place switched crew" at bounding box center [921, 102] width 66 height 15
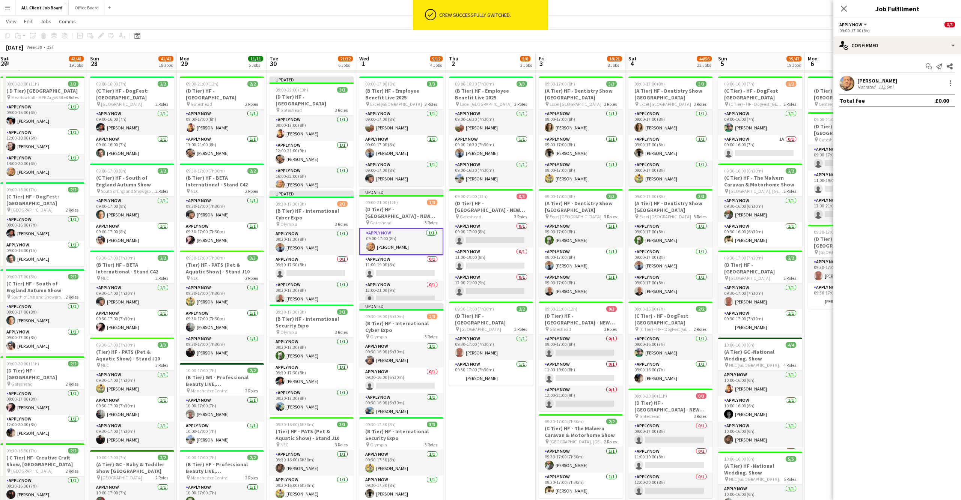
click at [844, 6] on icon "Close pop-in" at bounding box center [844, 9] width 6 height 6
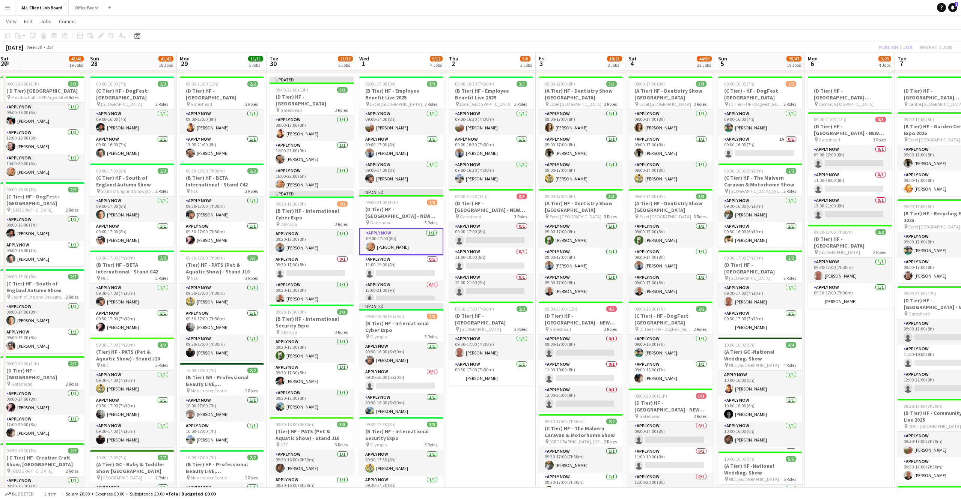
click at [893, 45] on div "Publish 1 job Revert 1 job" at bounding box center [915, 47] width 92 height 10
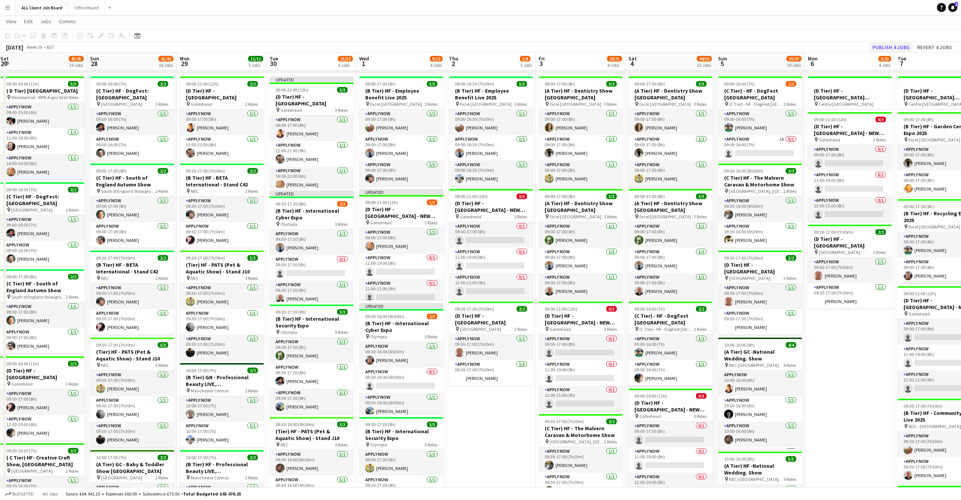
click at [879, 42] on button "Publish 4 jobs" at bounding box center [890, 47] width 43 height 10
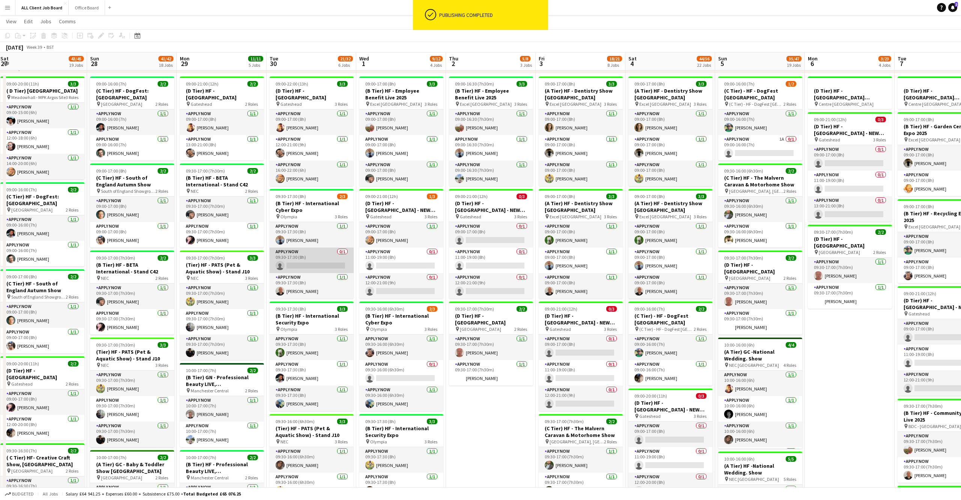
click at [316, 251] on app-card-role "APPLY NOW 0/1 09:30-17:30 (8h) single-neutral-actions" at bounding box center [311, 261] width 84 height 26
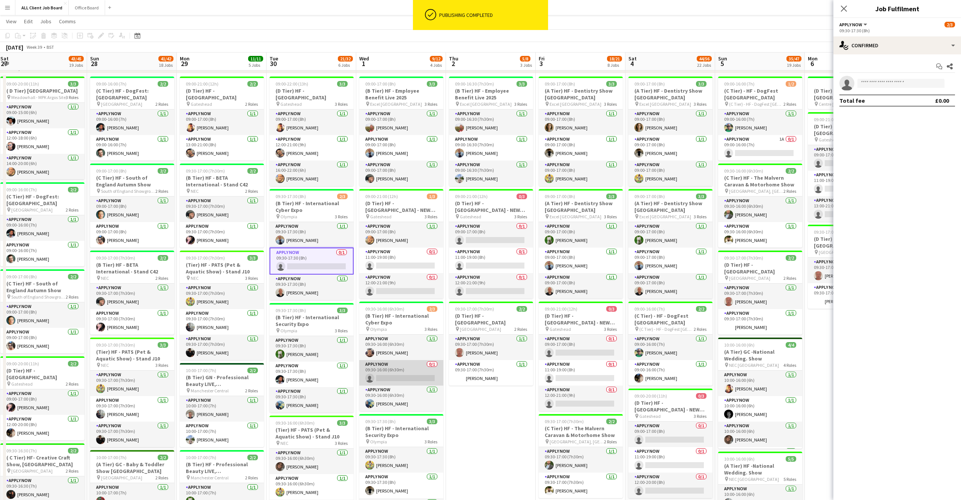
click at [388, 374] on app-card-role "APPLY NOW 0/1 09:30-16:00 (6h30m) single-neutral-actions" at bounding box center [401, 373] width 84 height 26
click at [887, 86] on input at bounding box center [900, 83] width 87 height 9
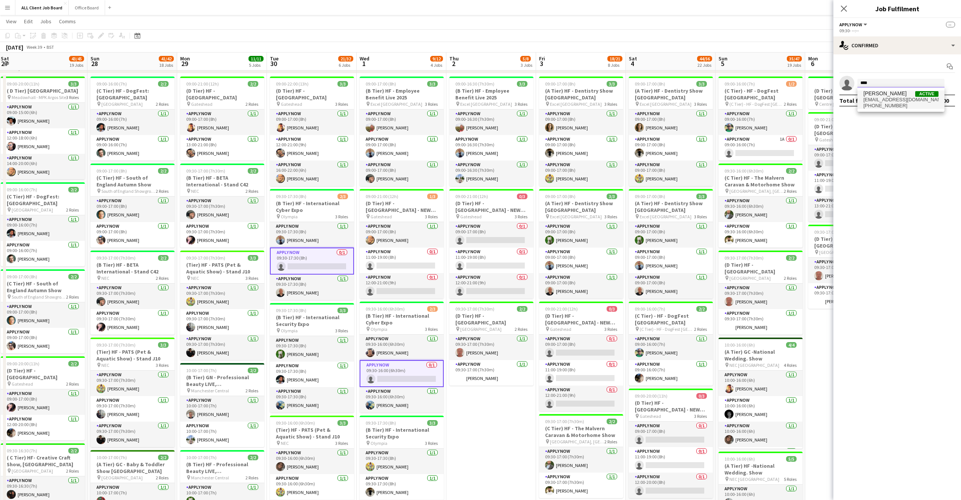
type input "****"
click at [896, 98] on span "[EMAIL_ADDRESS][DOMAIN_NAME]" at bounding box center [900, 100] width 75 height 6
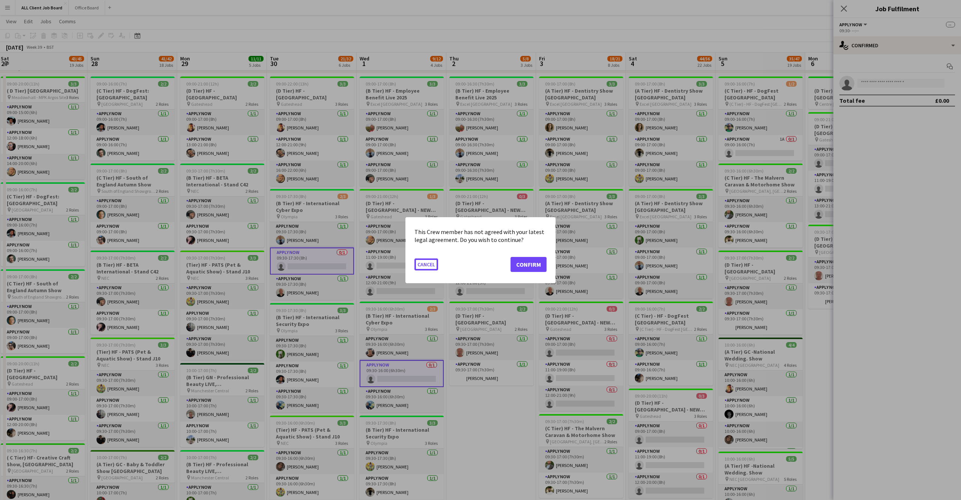
scroll to position [0, 0]
click at [517, 266] on button "Confirm" at bounding box center [528, 264] width 36 height 15
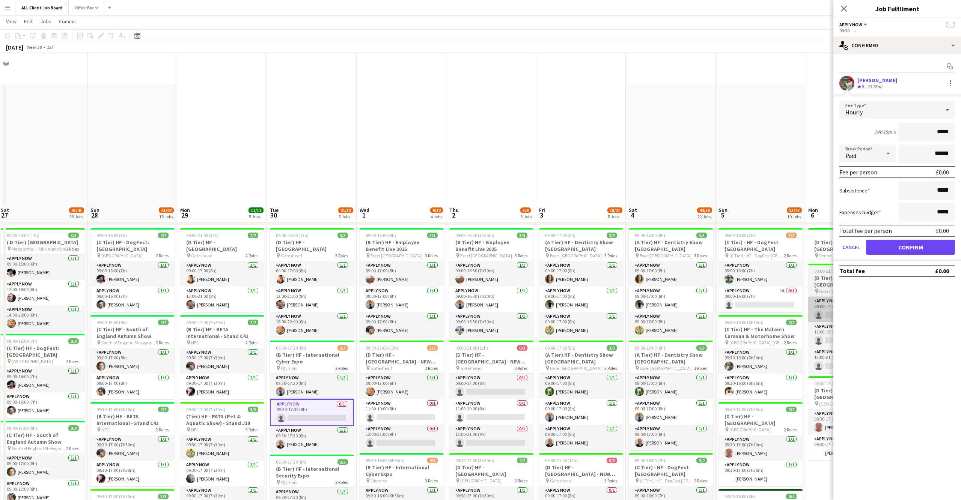
scroll to position [152, 0]
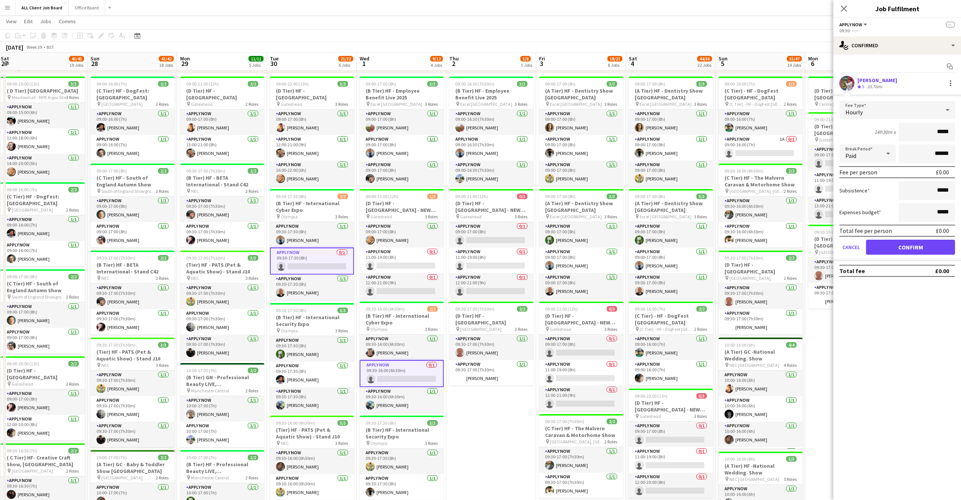
click at [899, 248] on button "Confirm" at bounding box center [910, 247] width 89 height 15
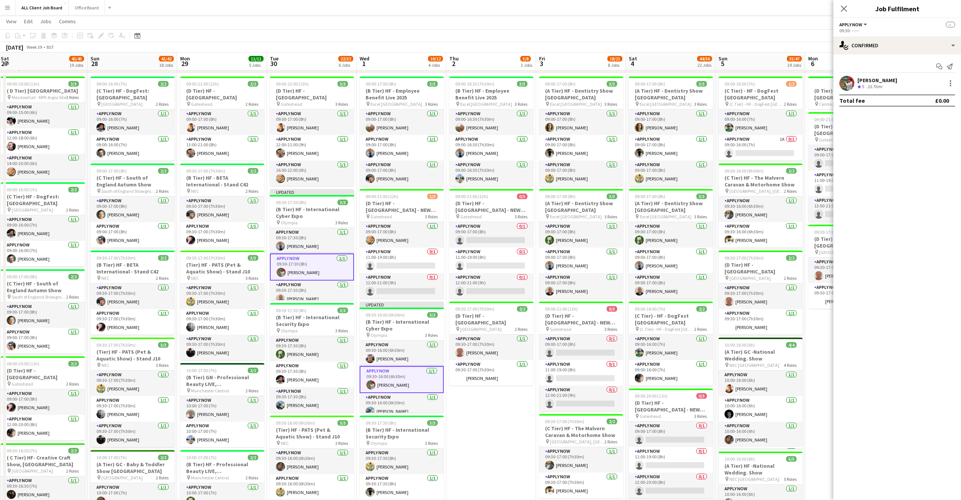
click at [843, 8] on icon "Close pop-in" at bounding box center [844, 9] width 6 height 6
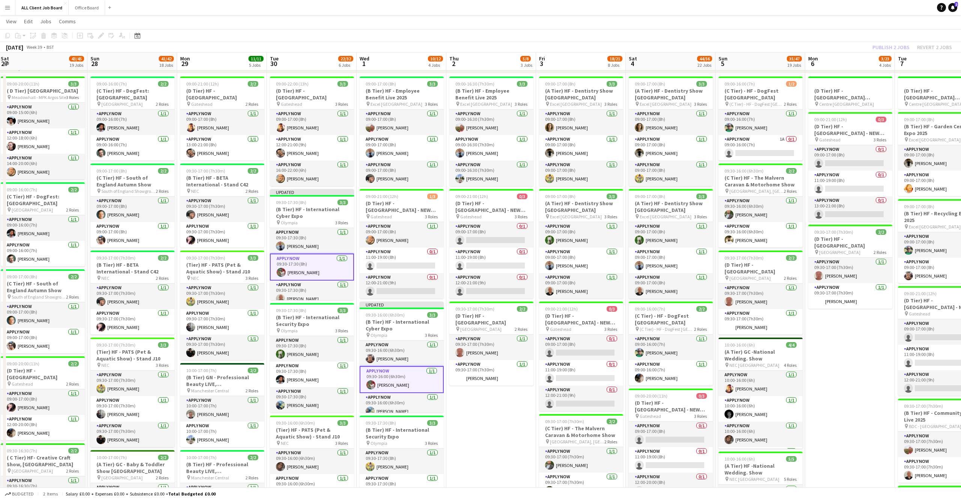
click at [891, 50] on div "Publish 2 jobs Revert 2 jobs" at bounding box center [912, 47] width 98 height 10
click at [891, 50] on button "Publish 2 jobs" at bounding box center [890, 47] width 43 height 10
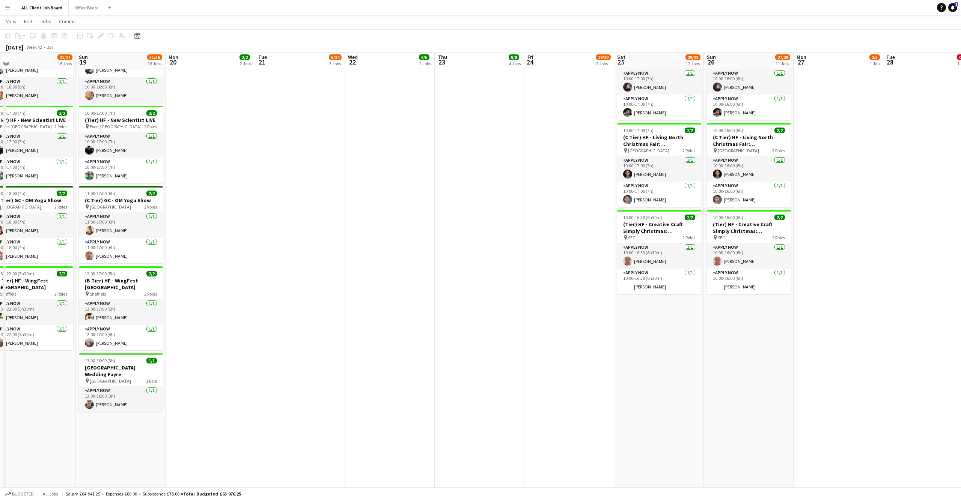
scroll to position [642, 0]
